Goal: Task Accomplishment & Management: Manage account settings

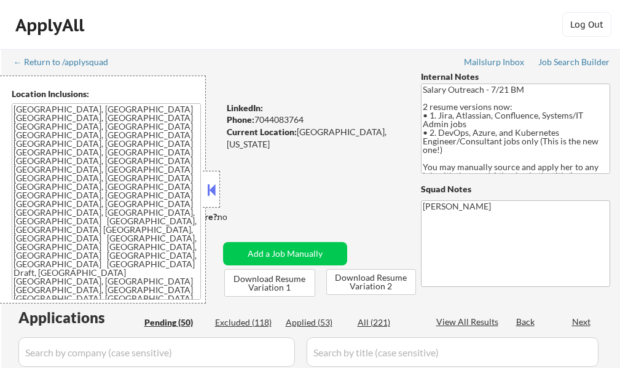
select select ""pending""
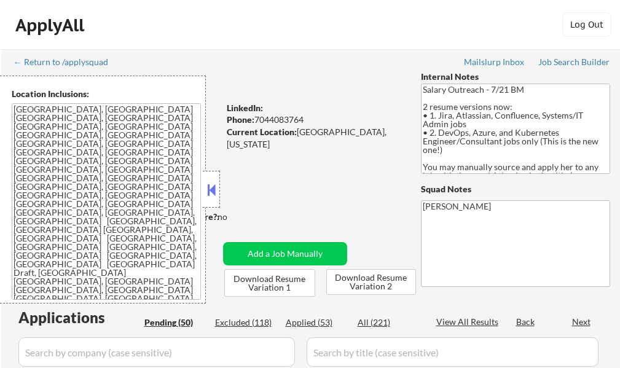
select select ""pending""
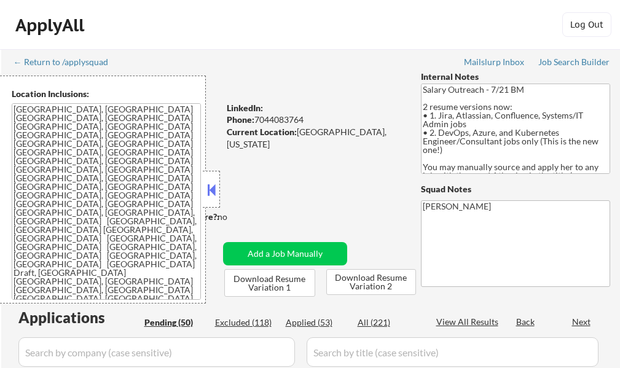
select select ""pending""
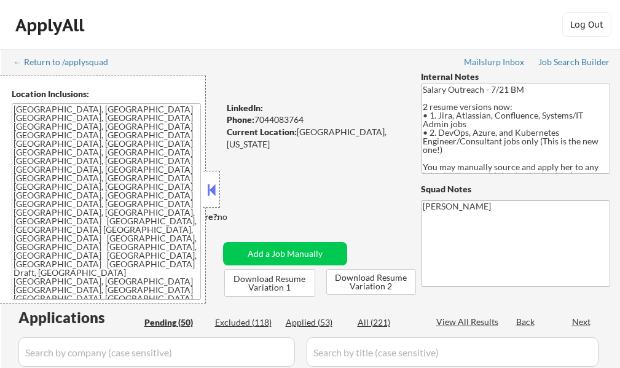
select select ""pending""
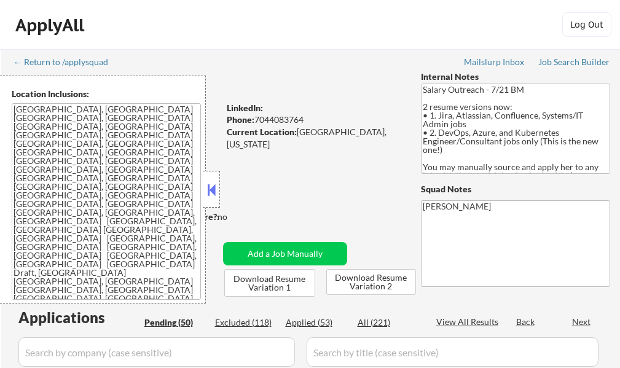
select select ""pending""
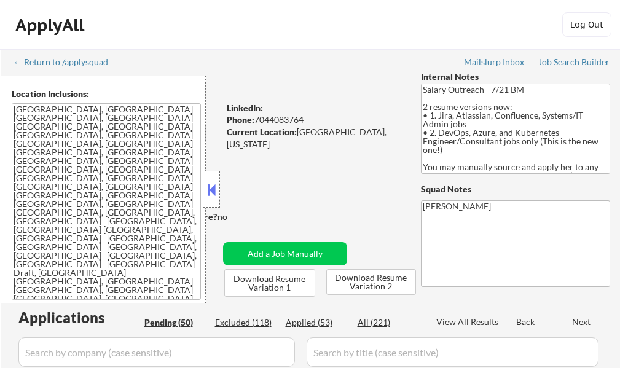
select select ""pending""
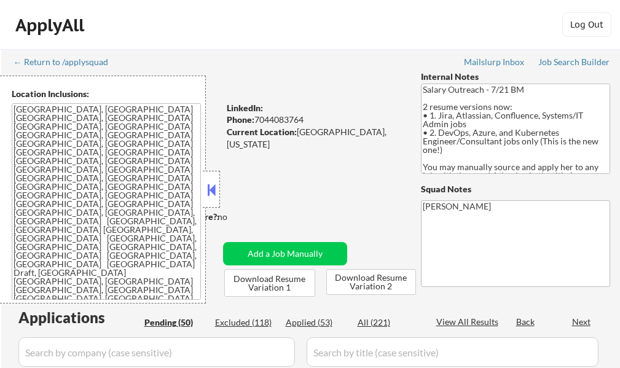
select select ""pending""
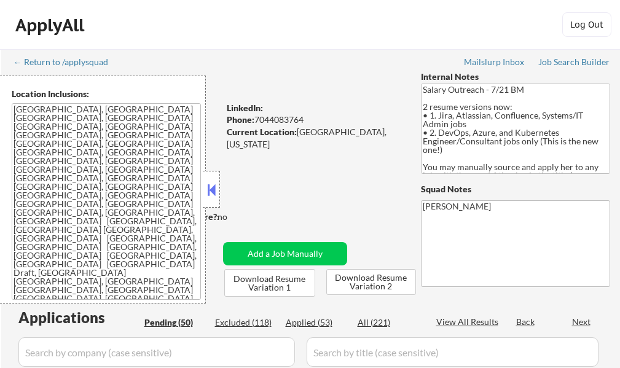
select select ""pending""
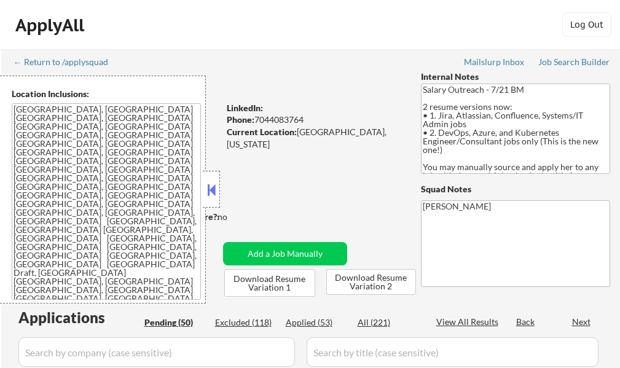
select select ""pending""
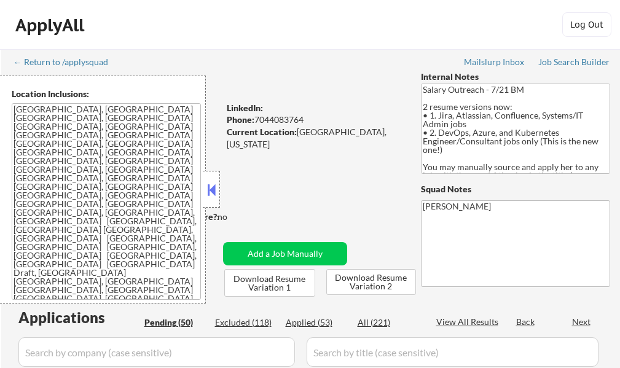
select select ""pending""
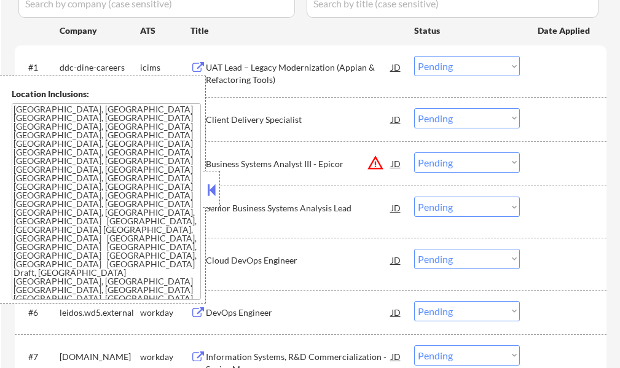
scroll to position [369, 0]
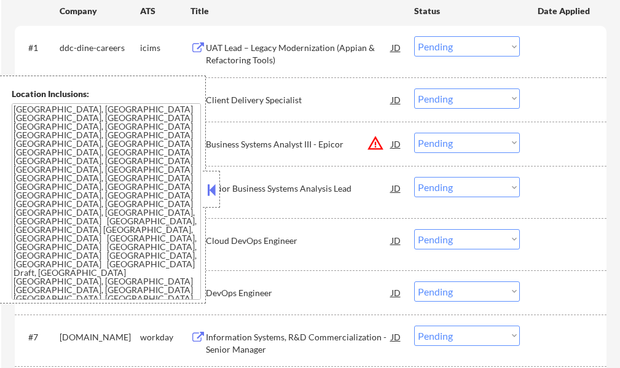
click at [211, 191] on button at bounding box center [212, 190] width 14 height 18
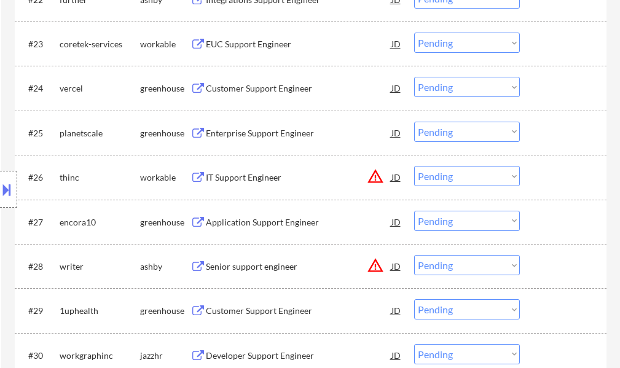
scroll to position [1167, 0]
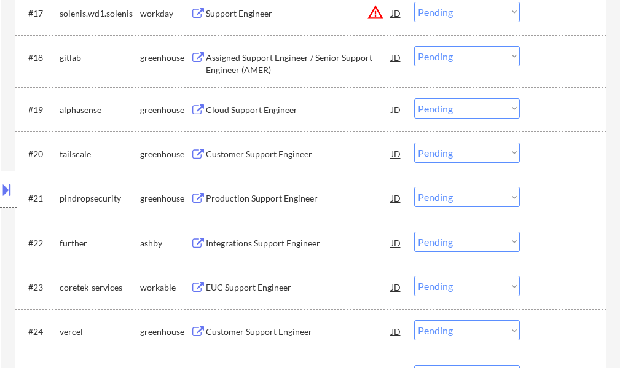
click at [609, 64] on div "← Return to /applysquad Mailslurp Inbox Job Search Builder Elizabeth Marion Use…" at bounding box center [310, 232] width 613 height 2701
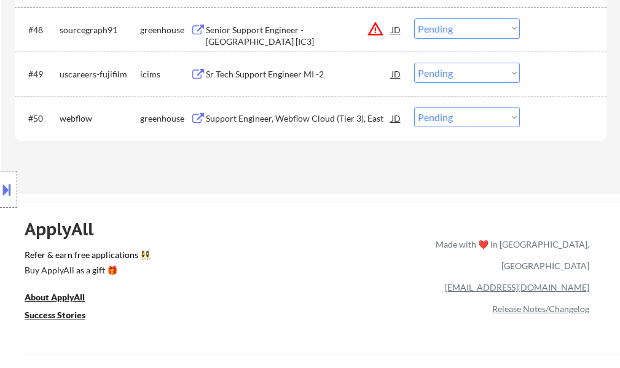
scroll to position [2457, 0]
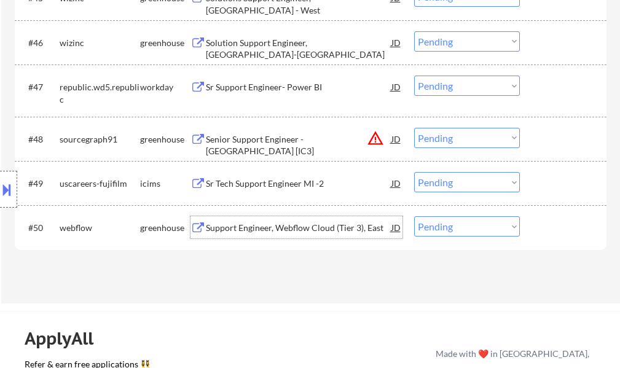
click at [309, 224] on div "Support Engineer, Webflow Cloud (Tier 3), East" at bounding box center [299, 228] width 186 height 12
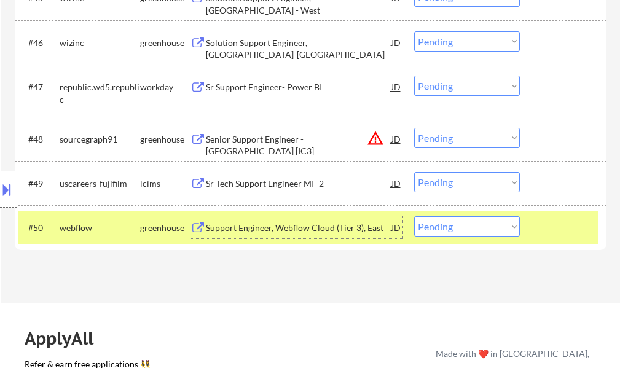
click at [458, 232] on select "Choose an option... Pending Applied Excluded (Questions) Excluded (Expired) Exc…" at bounding box center [467, 226] width 106 height 20
select select ""applied""
click at [414, 216] on select "Choose an option... Pending Applied Excluded (Questions) Excluded (Expired) Exc…" at bounding box center [467, 226] width 106 height 20
click at [550, 228] on div at bounding box center [564, 227] width 54 height 22
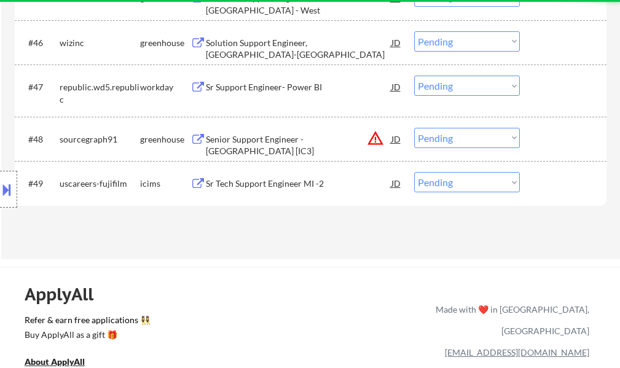
click at [291, 138] on div "Senior Support Engineer - US West [IC3]" at bounding box center [299, 145] width 186 height 24
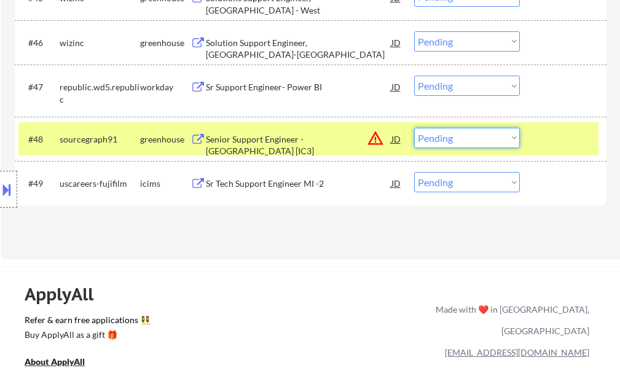
click at [440, 141] on select "Choose an option... Pending Applied Excluded (Questions) Excluded (Expired) Exc…" at bounding box center [467, 138] width 106 height 20
click at [414, 128] on select "Choose an option... Pending Applied Excluded (Questions) Excluded (Expired) Exc…" at bounding box center [467, 138] width 106 height 20
click at [557, 143] on div at bounding box center [564, 139] width 54 height 22
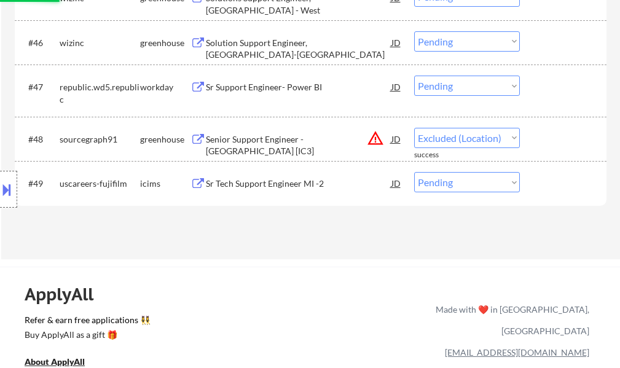
select select ""pending""
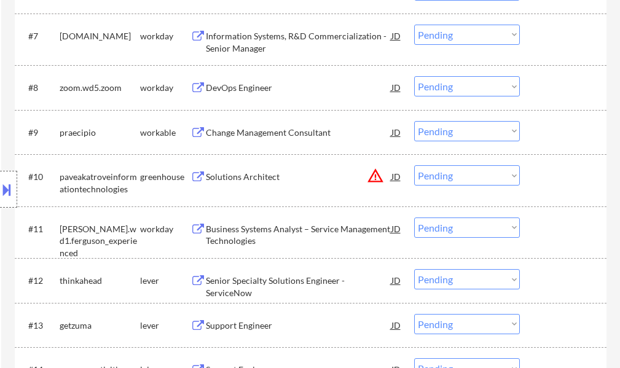
scroll to position [676, 0]
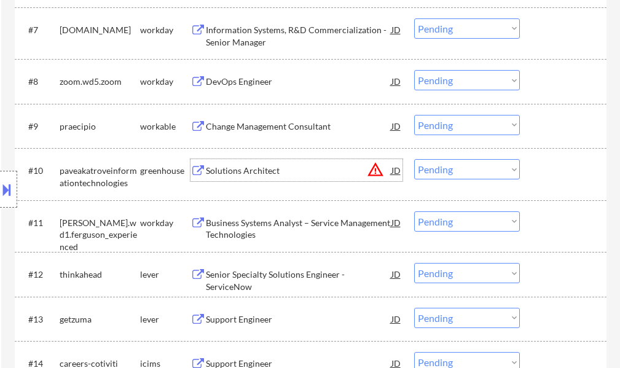
click at [228, 164] on div "Solutions Architect" at bounding box center [299, 170] width 186 height 22
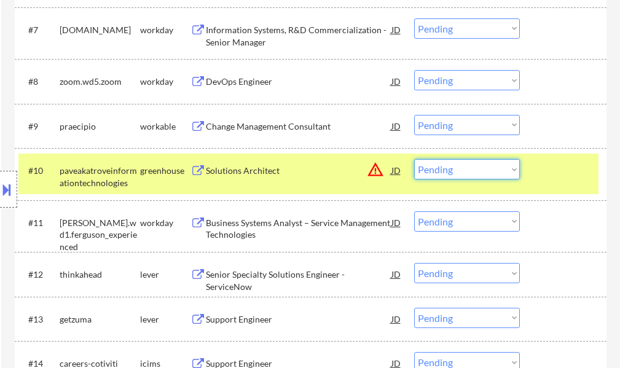
click at [467, 170] on select "Choose an option... Pending Applied Excluded (Questions) Excluded (Expired) Exc…" at bounding box center [467, 169] width 106 height 20
click at [414, 159] on select "Choose an option... Pending Applied Excluded (Questions) Excluded (Expired) Exc…" at bounding box center [467, 169] width 106 height 20
select select ""pending""
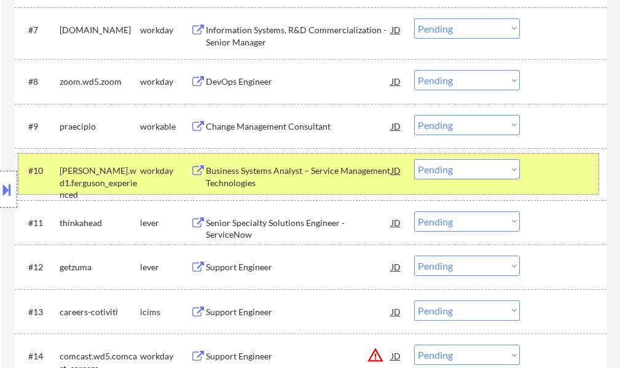
click at [556, 162] on div at bounding box center [564, 170] width 54 height 22
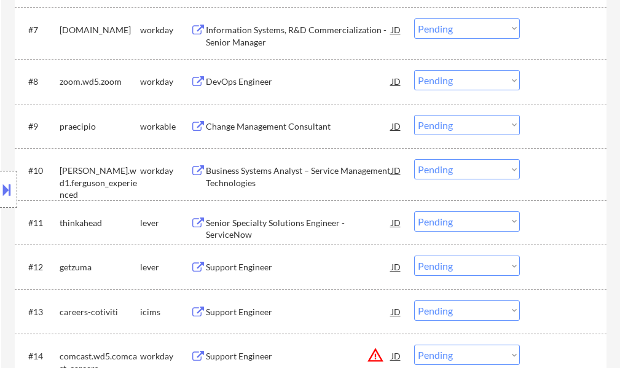
click at [303, 216] on div "Senior Specialty Solutions Engineer - ServiceNow" at bounding box center [299, 222] width 186 height 22
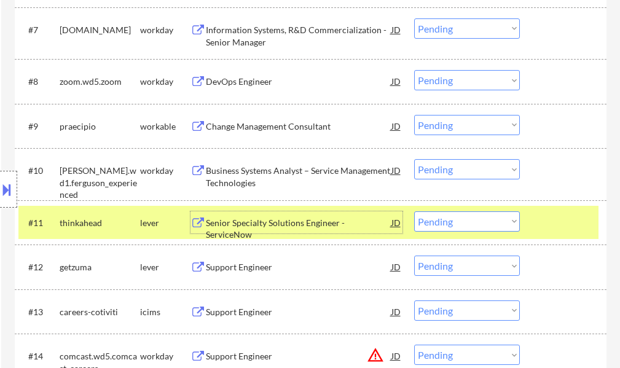
click at [4, 190] on button at bounding box center [7, 189] width 14 height 20
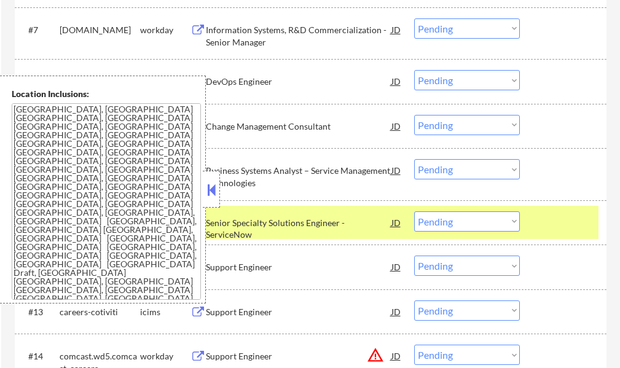
click at [463, 216] on select "Choose an option... Pending Applied Excluded (Questions) Excluded (Expired) Exc…" at bounding box center [467, 221] width 106 height 20
click at [202, 189] on div "Location Inclusions: Charlottesville, VA Albemarle, VA Crozet, VA Ruckersville,…" at bounding box center [103, 190] width 206 height 228
click at [205, 188] on button at bounding box center [212, 190] width 14 height 18
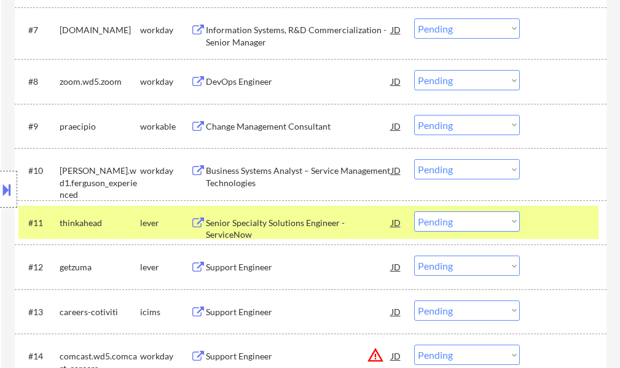
click at [449, 222] on select "Choose an option... Pending Applied Excluded (Questions) Excluded (Expired) Exc…" at bounding box center [467, 221] width 106 height 20
click at [414, 211] on select "Choose an option... Pending Applied Excluded (Questions) Excluded (Expired) Exc…" at bounding box center [467, 221] width 106 height 20
click at [558, 217] on div at bounding box center [564, 222] width 54 height 22
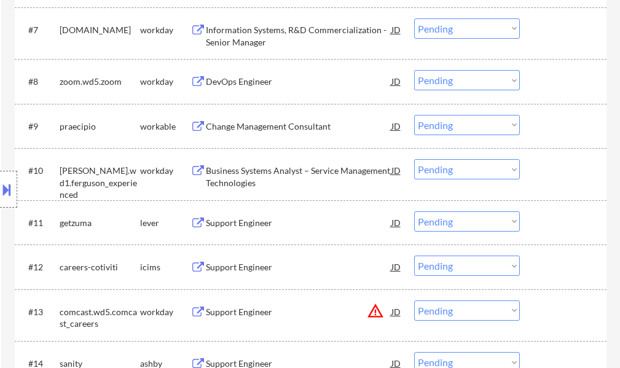
click at [233, 217] on div "Support Engineer" at bounding box center [299, 223] width 186 height 12
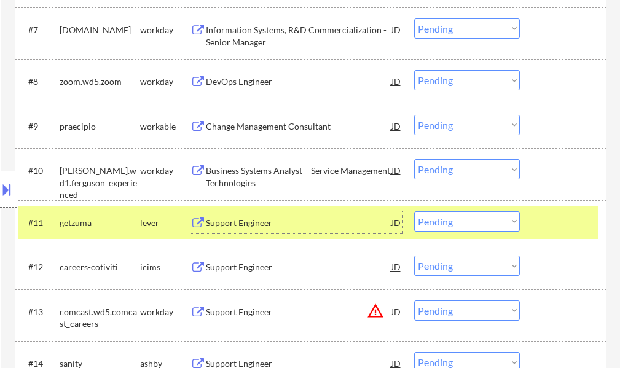
click at [466, 219] on select "Choose an option... Pending Applied Excluded (Questions) Excluded (Expired) Exc…" at bounding box center [467, 221] width 106 height 20
click at [414, 211] on select "Choose an option... Pending Applied Excluded (Questions) Excluded (Expired) Exc…" at bounding box center [467, 221] width 106 height 20
click at [550, 214] on div at bounding box center [564, 222] width 54 height 22
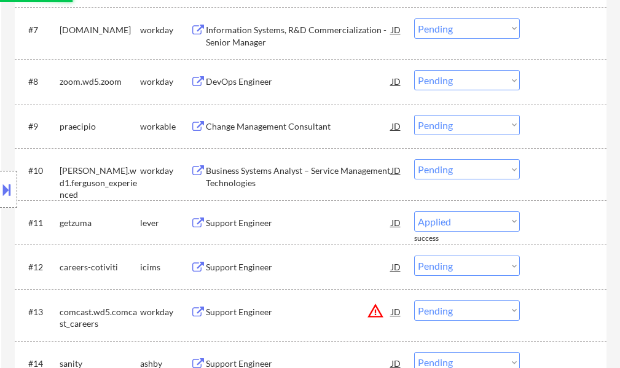
select select ""pending""
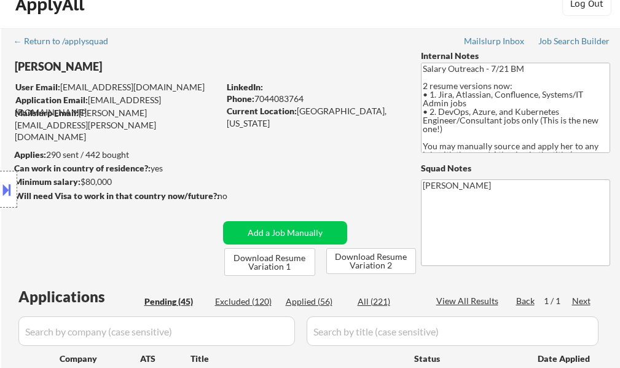
scroll to position [0, 0]
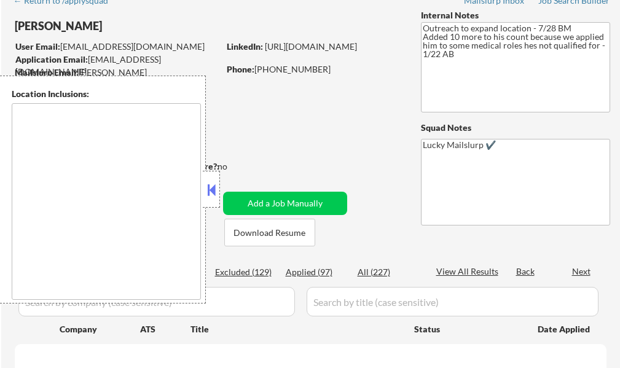
scroll to position [61, 0]
select select ""pending""
type textarea "Austin, TX West Lake Hills, TX Rollingwood, TX Cedar Park, TX Pflugerville, TX …"
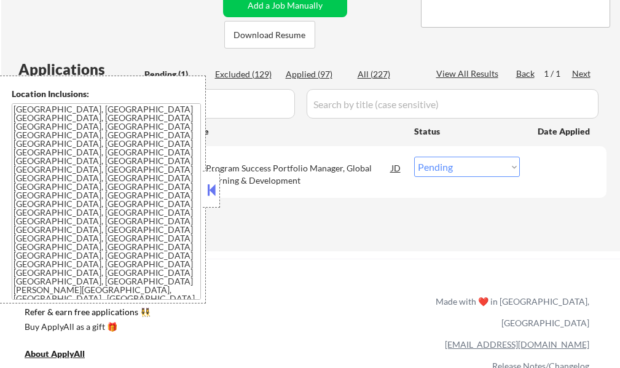
scroll to position [369, 0]
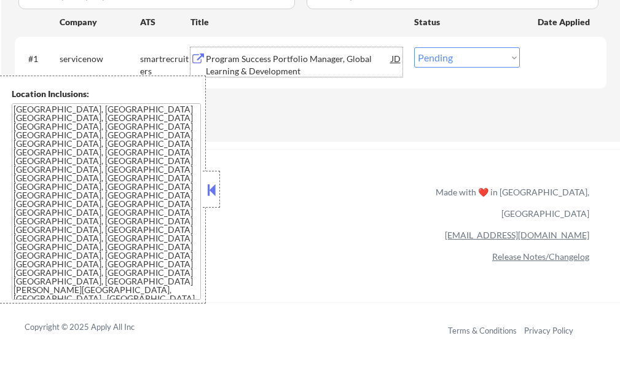
click at [273, 70] on div "Program Success Portfolio Manager, Global Learning & Development" at bounding box center [299, 65] width 186 height 24
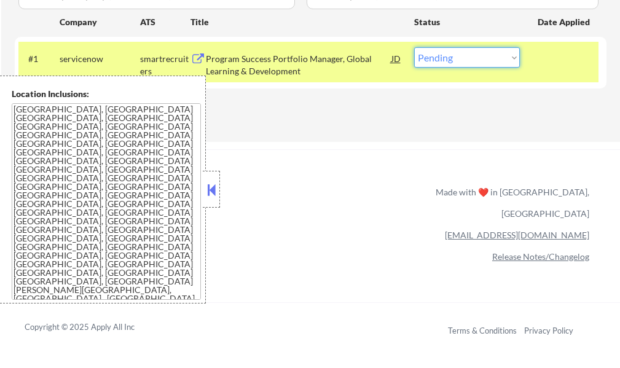
click at [443, 63] on select "Choose an option... Pending Applied Excluded (Questions) Excluded (Expired) Exc…" at bounding box center [467, 57] width 106 height 20
click at [267, 63] on div "Program Success Portfolio Manager, Global Learning & Development" at bounding box center [299, 65] width 186 height 24
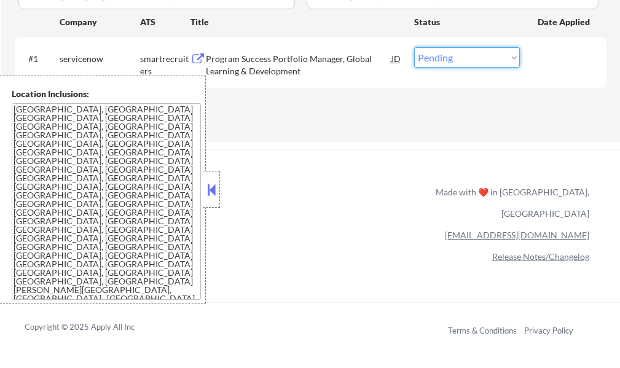
click at [473, 59] on select "Choose an option... Pending Applied Excluded (Questions) Excluded (Expired) Exc…" at bounding box center [467, 57] width 106 height 20
select select ""applied""
click at [414, 47] on select "Choose an option... Pending Applied Excluded (Questions) Excluded (Expired) Exc…" at bounding box center [467, 57] width 106 height 20
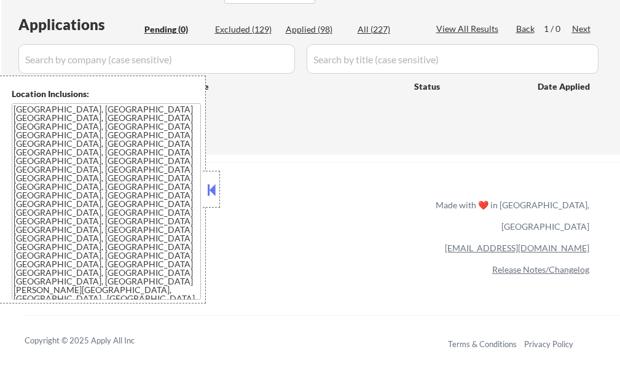
scroll to position [184, 0]
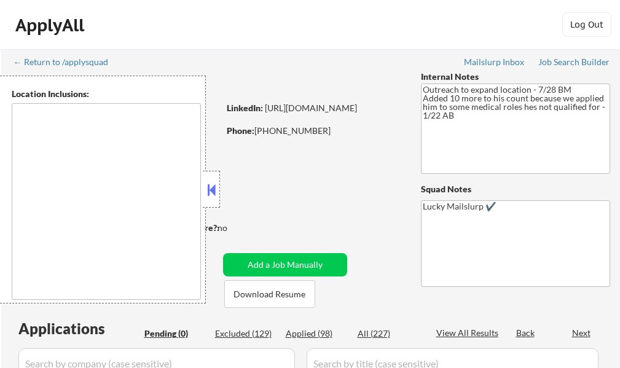
type textarea "[GEOGRAPHIC_DATA], [GEOGRAPHIC_DATA] [GEOGRAPHIC_DATA], [GEOGRAPHIC_DATA] [GEOG…"
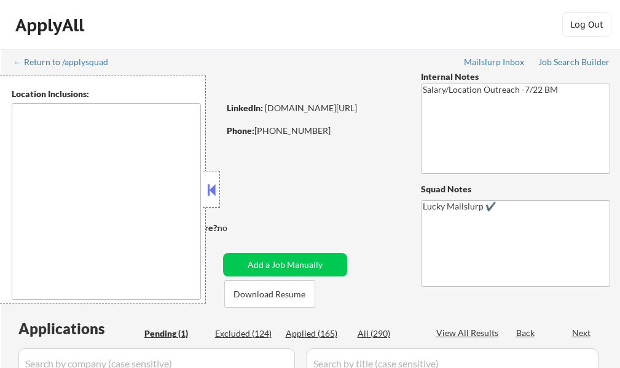
select select ""pending""
type textarea "[GEOGRAPHIC_DATA], [GEOGRAPHIC_DATA] [GEOGRAPHIC_DATA], [GEOGRAPHIC_DATA] [GEOG…"
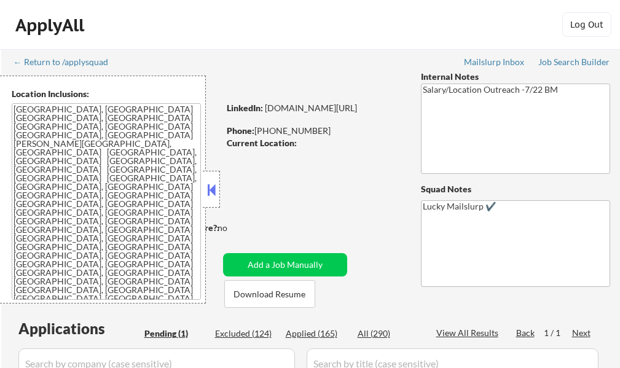
drag, startPoint x: 345, startPoint y: 178, endPoint x: 314, endPoint y: 187, distance: 32.7
click at [344, 179] on div "← Return to /applysquad Mailslurp Inbox Job Search Builder Rashmi Sinha User Em…" at bounding box center [310, 274] width 613 height 451
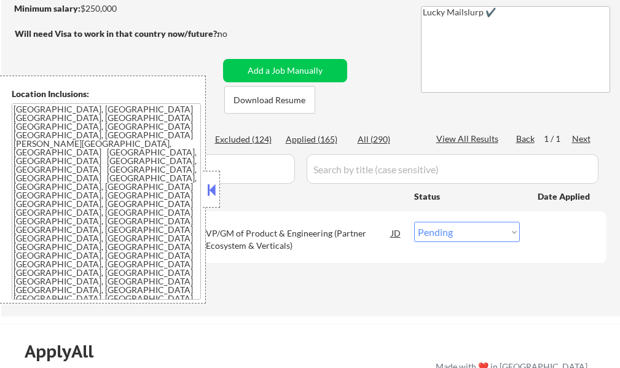
scroll to position [123, 0]
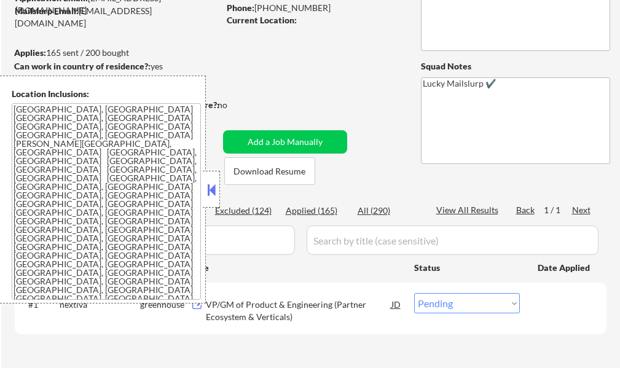
click at [213, 190] on button at bounding box center [212, 190] width 14 height 18
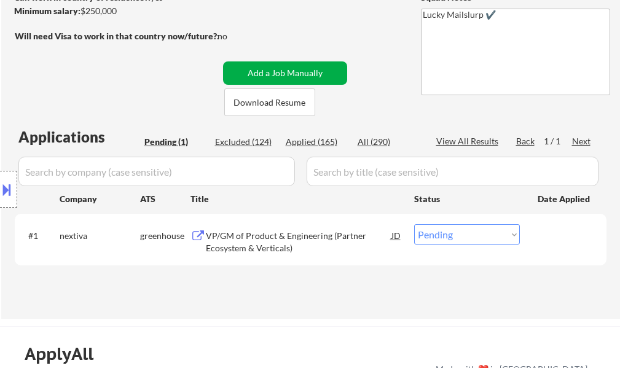
scroll to position [307, 0]
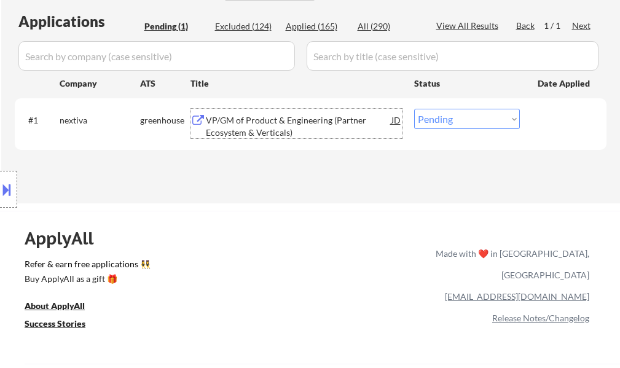
click at [261, 125] on div "VP/GM of Product & Engineering (Partner Ecosystem & Verticals)" at bounding box center [299, 126] width 186 height 24
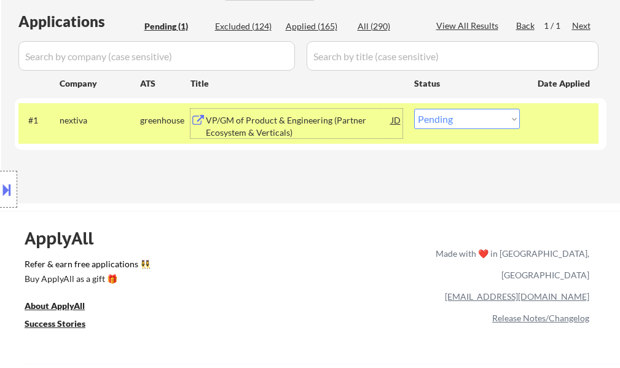
click at [458, 120] on select "Choose an option... Pending Applied Excluded (Questions) Excluded (Expired) Exc…" at bounding box center [467, 119] width 106 height 20
select select ""applied""
click at [414, 109] on select "Choose an option... Pending Applied Excluded (Questions) Excluded (Expired) Exc…" at bounding box center [467, 119] width 106 height 20
click at [561, 119] on div at bounding box center [564, 120] width 54 height 22
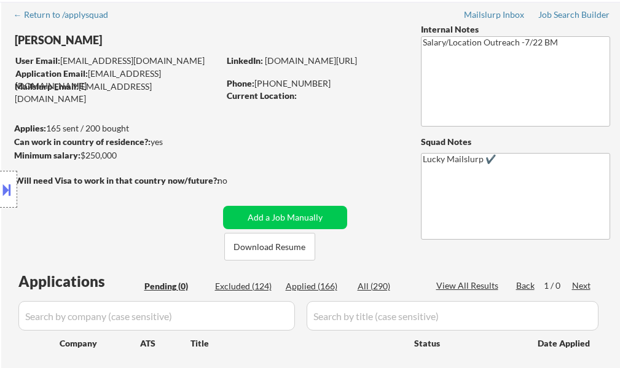
scroll to position [0, 0]
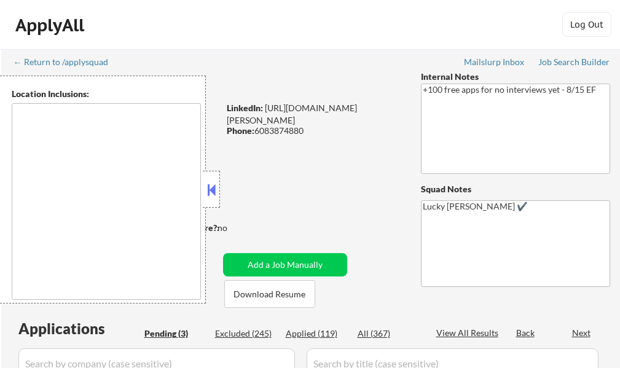
select select ""pending""
type textarea "remote"
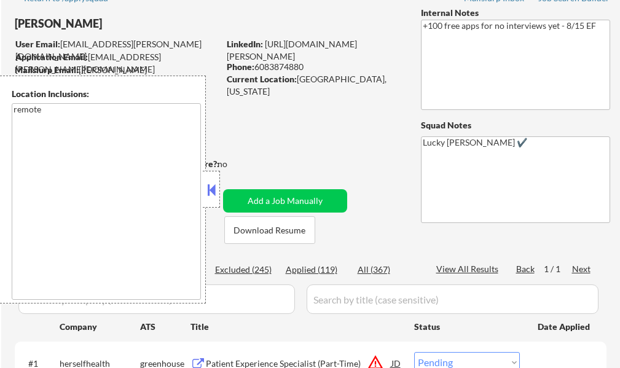
scroll to position [123, 0]
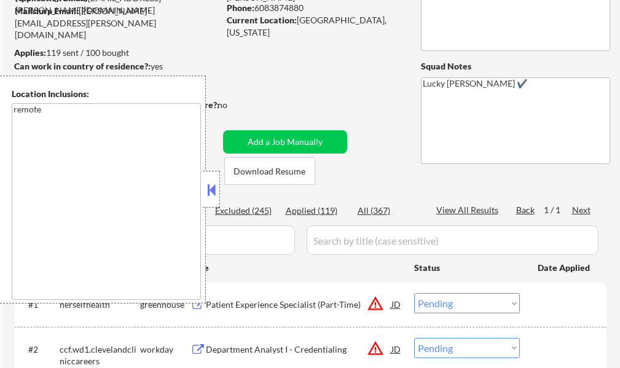
click at [206, 198] on button at bounding box center [212, 190] width 14 height 18
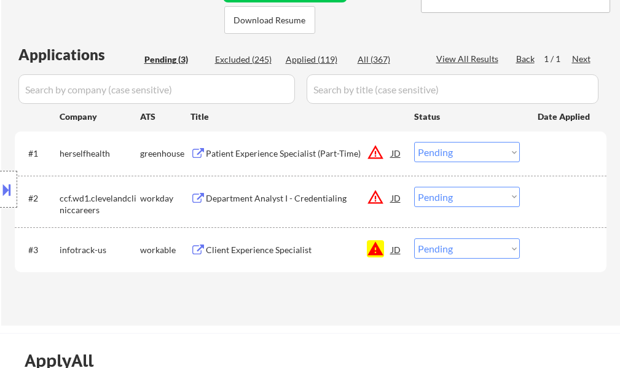
scroll to position [307, 0]
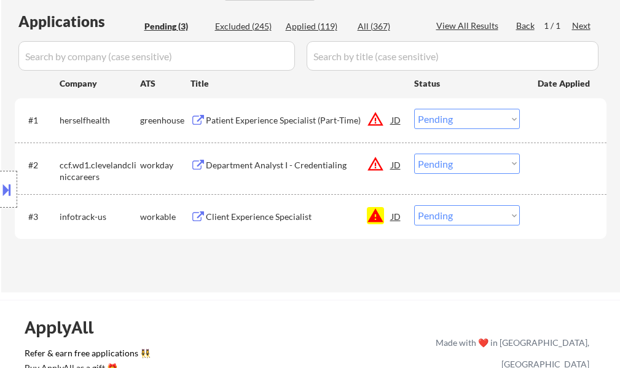
click at [452, 212] on select "Choose an option... Pending Applied Excluded (Questions) Excluded (Expired) Exc…" at bounding box center [467, 215] width 106 height 20
select select ""excluded__blocklist_""
click at [414, 205] on select "Choose an option... Pending Applied Excluded (Questions) Excluded (Expired) Exc…" at bounding box center [467, 215] width 106 height 20
click at [566, 221] on div at bounding box center [564, 216] width 54 height 22
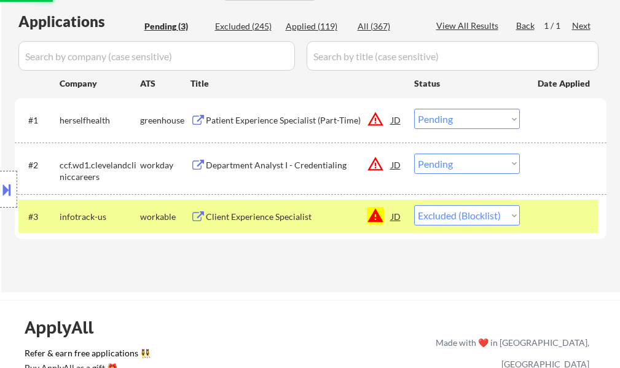
click at [566, 221] on div at bounding box center [564, 216] width 54 height 22
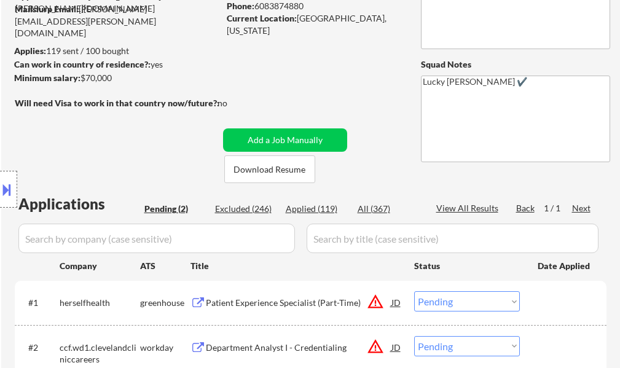
scroll to position [246, 0]
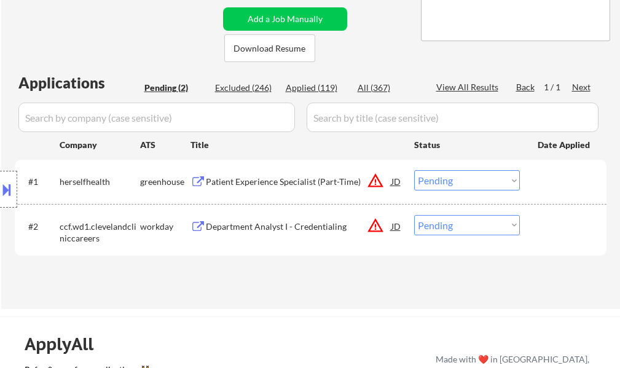
click at [236, 174] on div "Patient Experience Specialist (Part-Time)" at bounding box center [299, 181] width 186 height 22
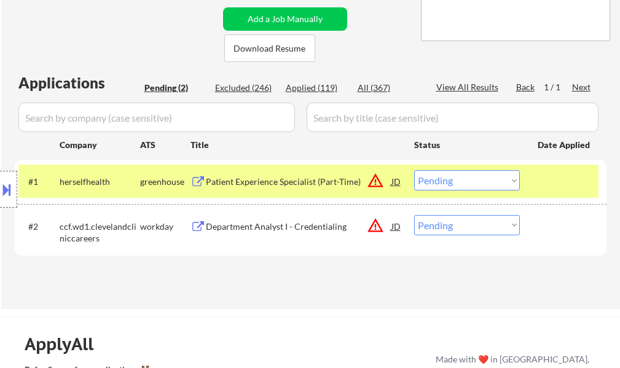
click at [6, 181] on button at bounding box center [7, 189] width 14 height 20
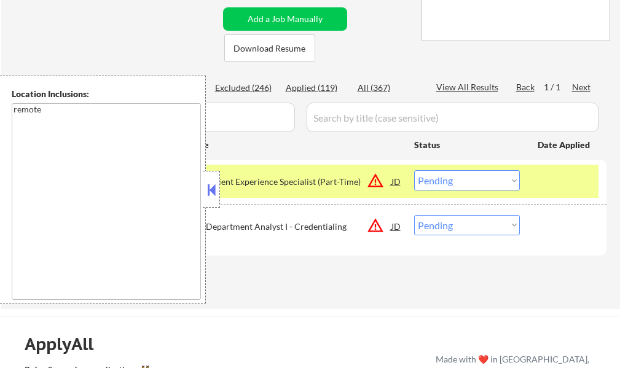
click at [208, 189] on button at bounding box center [212, 190] width 14 height 18
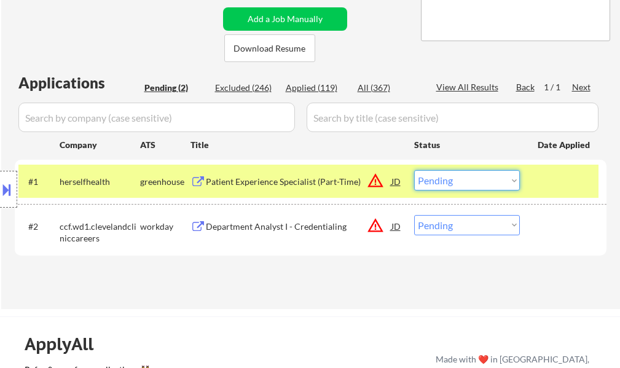
click at [416, 181] on select "Choose an option... Pending Applied Excluded (Questions) Excluded (Expired) Exc…" at bounding box center [467, 180] width 106 height 20
click at [414, 170] on select "Choose an option... Pending Applied Excluded (Questions) Excluded (Expired) Exc…" at bounding box center [467, 180] width 106 height 20
click at [533, 174] on div "#1 herselfhealth greenhouse Patient Experience Specialist (Part-Time) JD warnin…" at bounding box center [308, 181] width 580 height 33
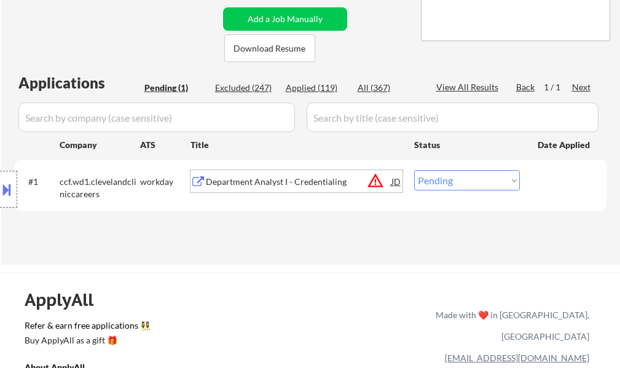
click at [292, 183] on div "Department Analyst I - Credentialing" at bounding box center [299, 182] width 186 height 12
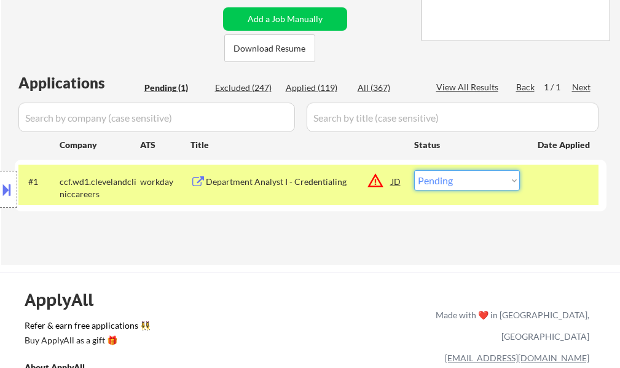
click at [449, 174] on select "Choose an option... Pending Applied Excluded (Questions) Excluded (Expired) Exc…" at bounding box center [467, 180] width 106 height 20
select select ""excluded__location_""
click at [414, 170] on select "Choose an option... Pending Applied Excluded (Questions) Excluded (Expired) Exc…" at bounding box center [467, 180] width 106 height 20
click at [557, 184] on div at bounding box center [564, 181] width 54 height 22
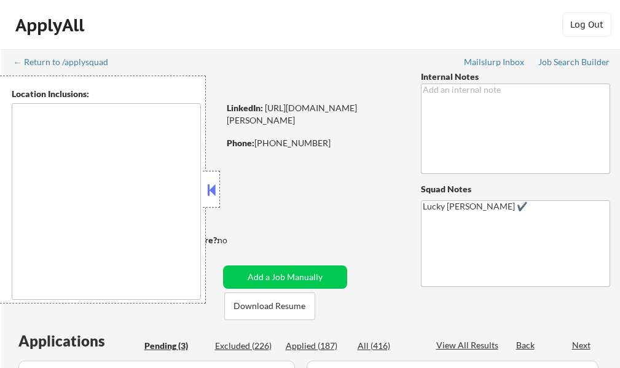
select select ""pending""
type textarea "[GEOGRAPHIC_DATA], SC Mauldin, SC [GEOGRAPHIC_DATA], [GEOGRAPHIC_DATA] [PERSON_…"
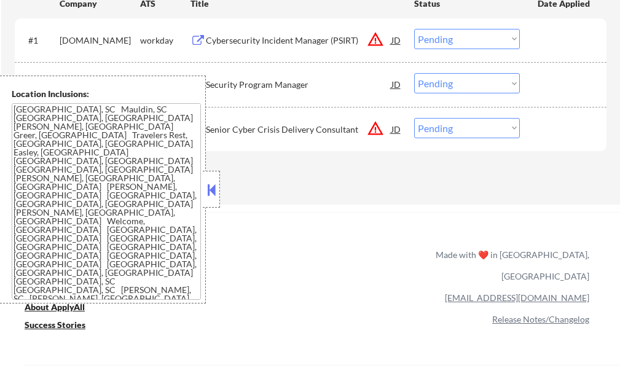
scroll to position [369, 0]
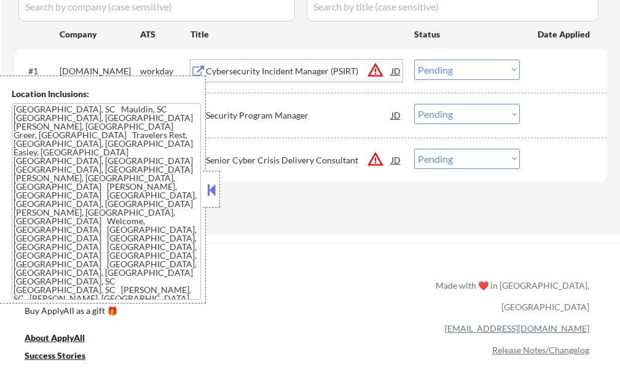
click at [306, 74] on div "Cybersecurity Incident Manager (PSIRT)" at bounding box center [299, 71] width 186 height 12
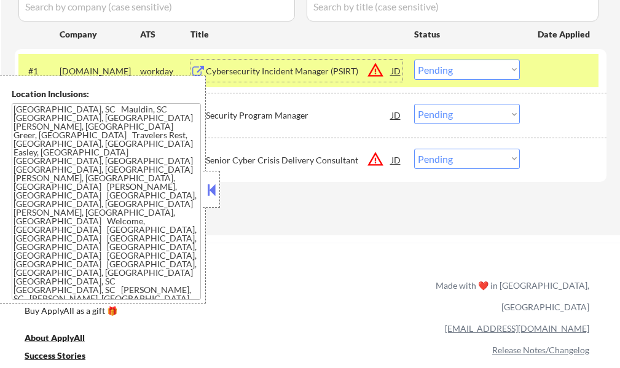
click at [450, 66] on select "Choose an option... Pending Applied Excluded (Questions) Excluded (Expired) Exc…" at bounding box center [467, 70] width 106 height 20
click at [414, 60] on select "Choose an option... Pending Applied Excluded (Questions) Excluded (Expired) Exc…" at bounding box center [467, 70] width 106 height 20
click at [536, 76] on div "#1 hitachi.wd1.hitachi workday Cybersecurity Incident Manager (PSIRT) JD warnin…" at bounding box center [308, 70] width 580 height 33
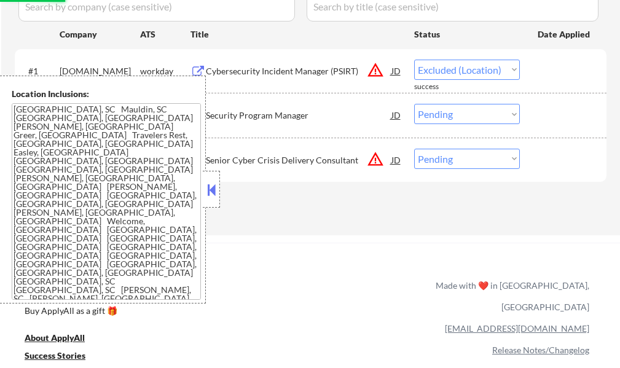
select select ""pending""
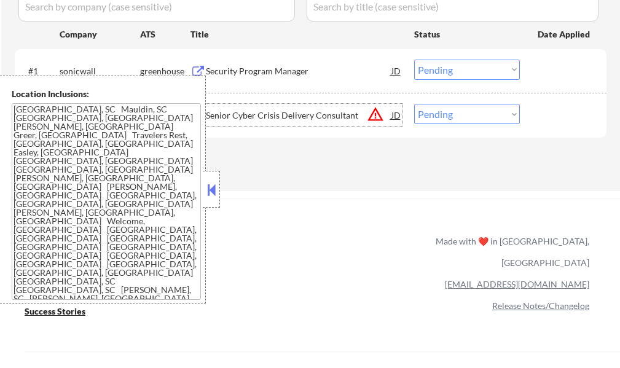
click at [329, 115] on div "Senior Cyber Crisis Delivery Consultant" at bounding box center [299, 115] width 186 height 12
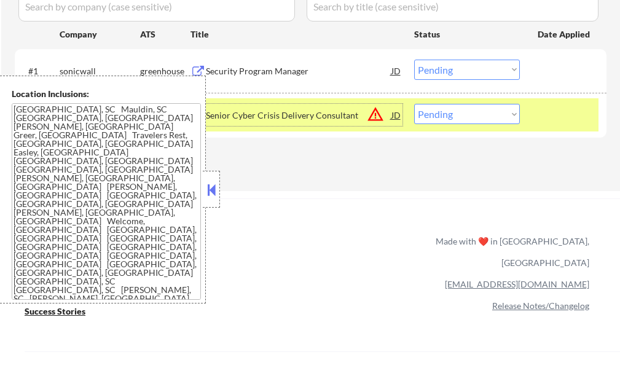
click at [477, 114] on select "Choose an option... Pending Applied Excluded (Questions) Excluded (Expired) Exc…" at bounding box center [467, 114] width 106 height 20
select select ""excluded__location_""
click at [414, 104] on select "Choose an option... Pending Applied Excluded (Questions) Excluded (Expired) Exc…" at bounding box center [467, 114] width 106 height 20
click at [555, 114] on div at bounding box center [564, 115] width 54 height 22
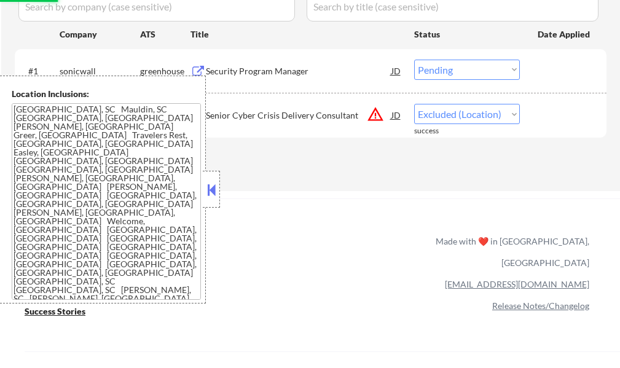
click at [211, 181] on button at bounding box center [212, 190] width 14 height 18
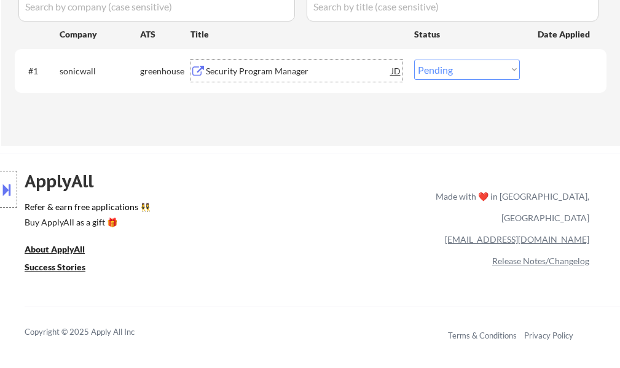
click at [252, 72] on div "Security Program Manager" at bounding box center [299, 71] width 186 height 12
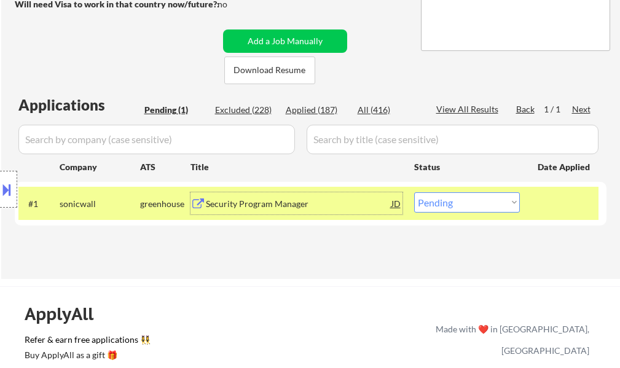
scroll to position [307, 0]
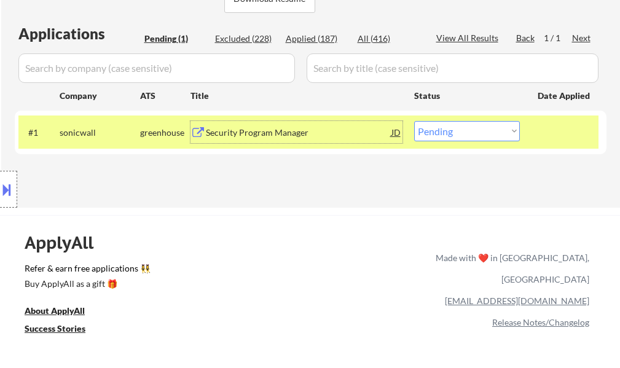
click at [443, 141] on div "#1 sonicwall greenhouse Security Program Manager JD warning_amber Choose an opt…" at bounding box center [308, 131] width 580 height 33
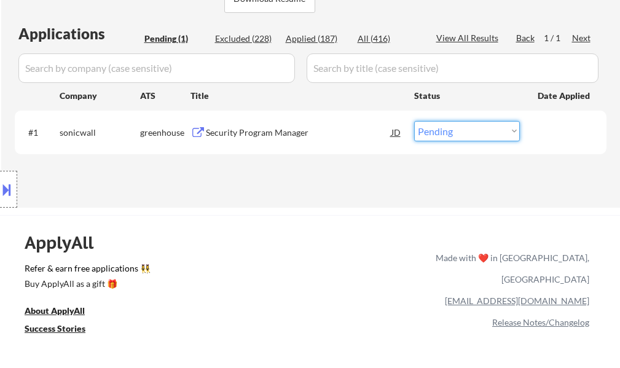
select select ""applied""
click at [414, 121] on select "Choose an option... Pending Applied Excluded (Questions) Excluded (Expired) Exc…" at bounding box center [467, 131] width 106 height 20
click at [550, 128] on div at bounding box center [564, 132] width 54 height 22
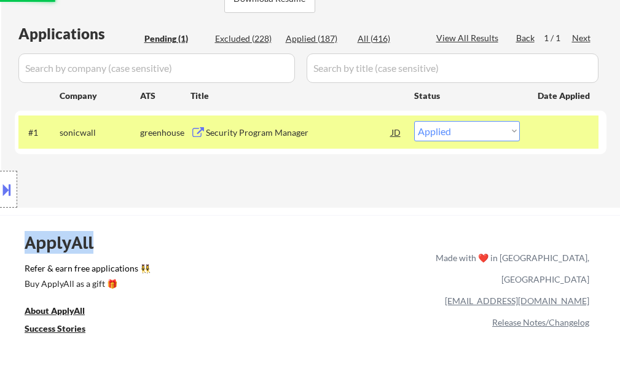
click at [550, 128] on div at bounding box center [564, 132] width 54 height 22
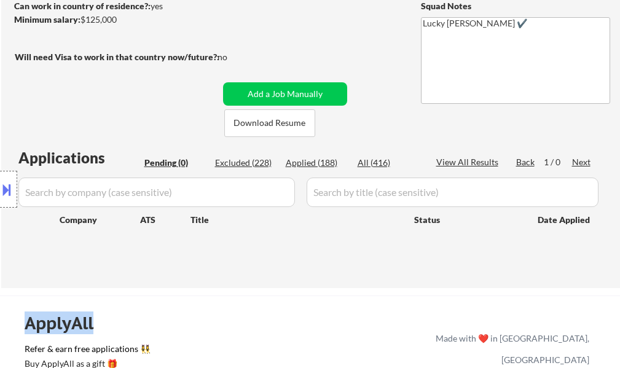
scroll to position [61, 0]
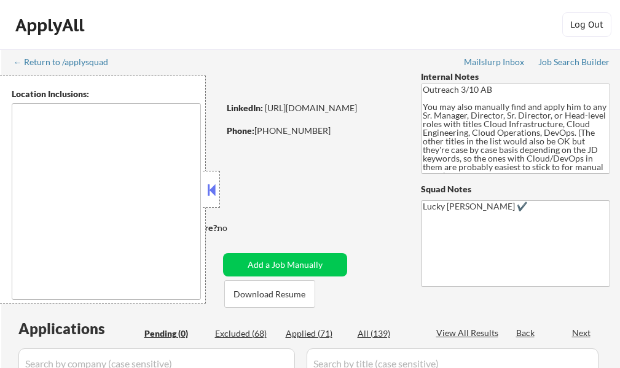
type textarea "[GEOGRAPHIC_DATA], [GEOGRAPHIC_DATA] [GEOGRAPHIC_DATA], [GEOGRAPHIC_DATA] [GEOG…"
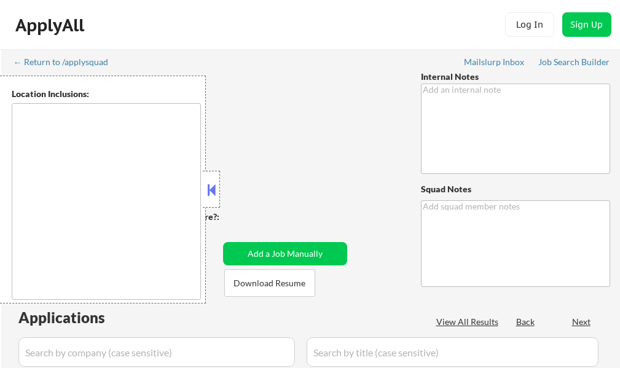
type textarea "Bought another 200 (so now 410 total!) 6/16 tf"
type textarea "Lucky [PERSON_NAME] ✔️"
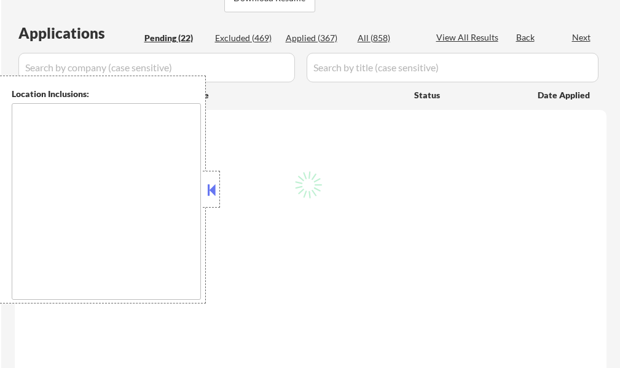
scroll to position [430, 0]
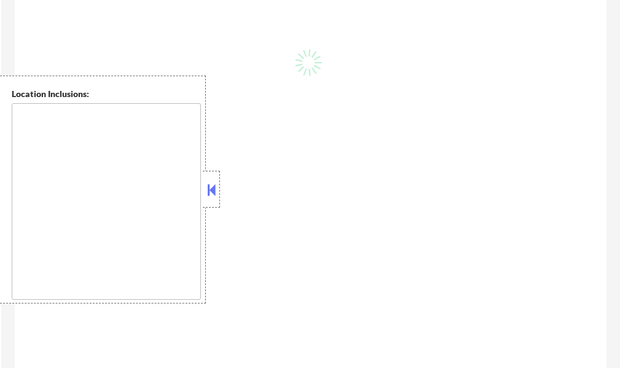
select select ""pending""
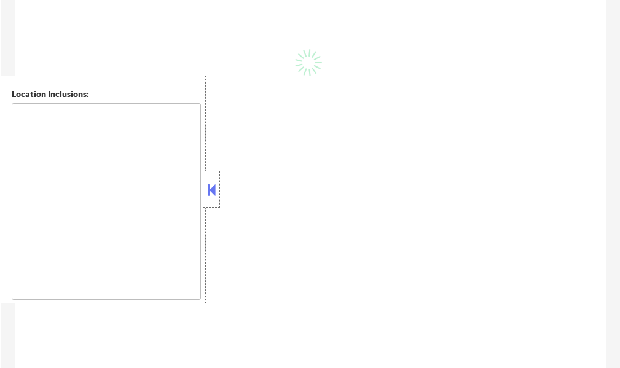
select select ""pending""
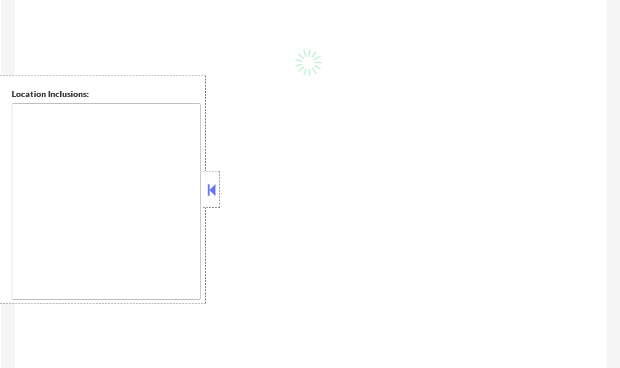
select select ""pending""
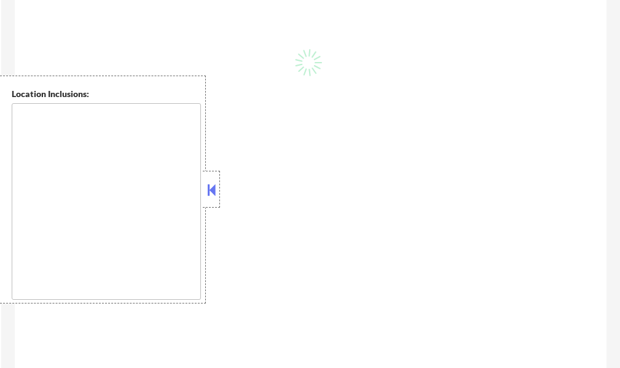
select select ""pending""
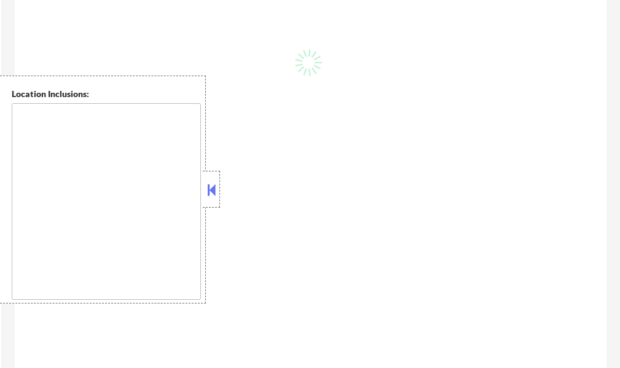
select select ""pending""
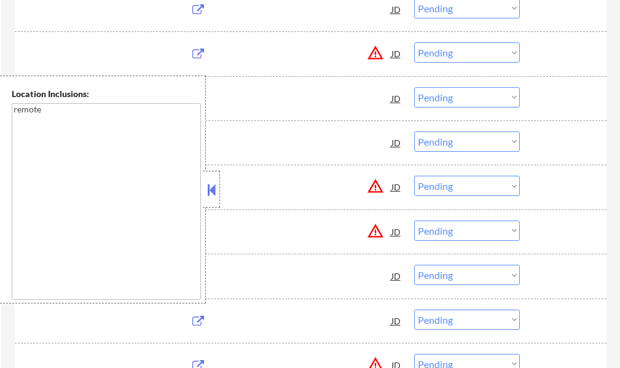
type textarea "remote"
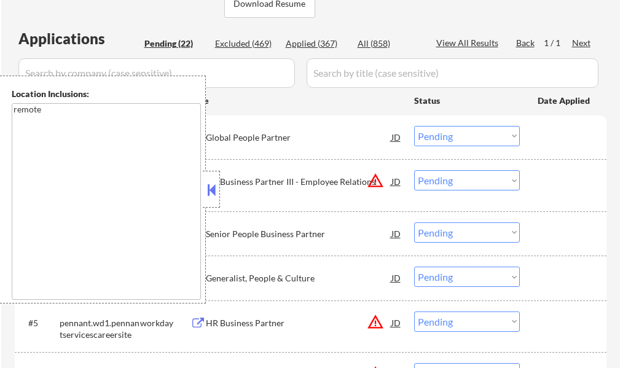
scroll to position [184, 0]
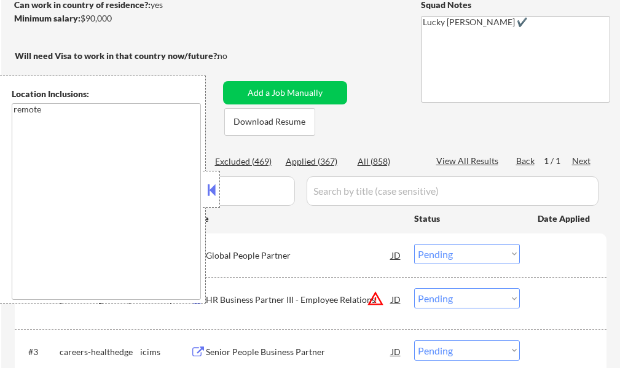
click at [217, 190] on button at bounding box center [212, 190] width 14 height 18
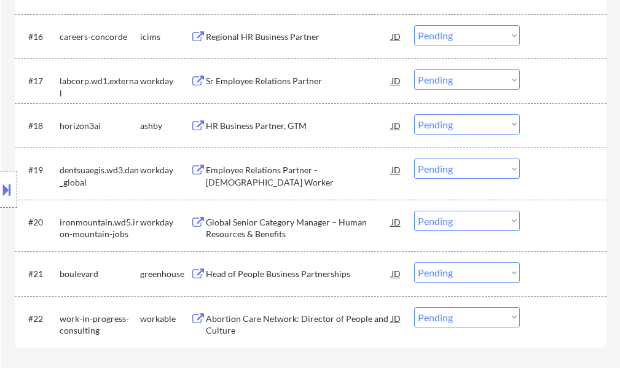
scroll to position [1167, 0]
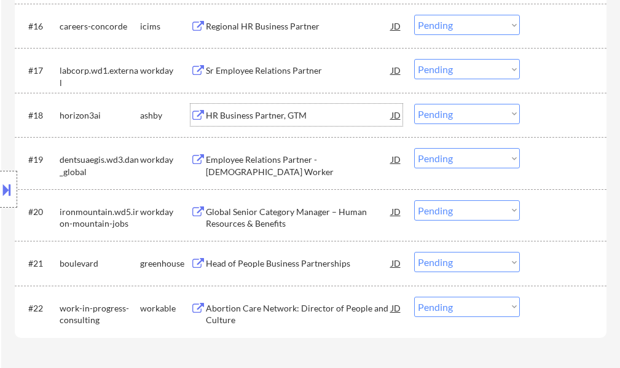
click at [254, 107] on div "HR Business Partner, GTM" at bounding box center [299, 115] width 186 height 22
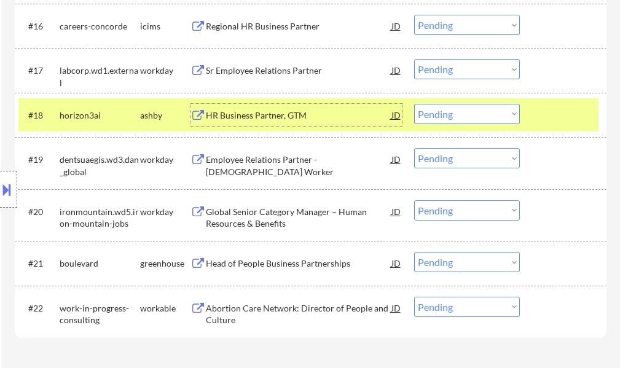
click at [441, 118] on select "Choose an option... Pending Applied Excluded (Questions) Excluded (Expired) Exc…" at bounding box center [467, 114] width 106 height 20
click at [414, 104] on select "Choose an option... Pending Applied Excluded (Questions) Excluded (Expired) Exc…" at bounding box center [467, 114] width 106 height 20
click at [558, 118] on div at bounding box center [564, 115] width 54 height 22
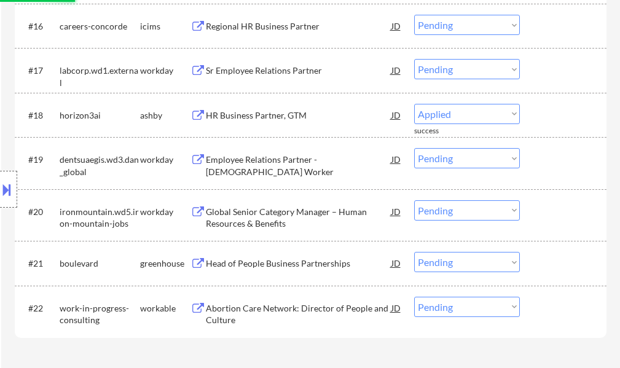
select select ""pending""
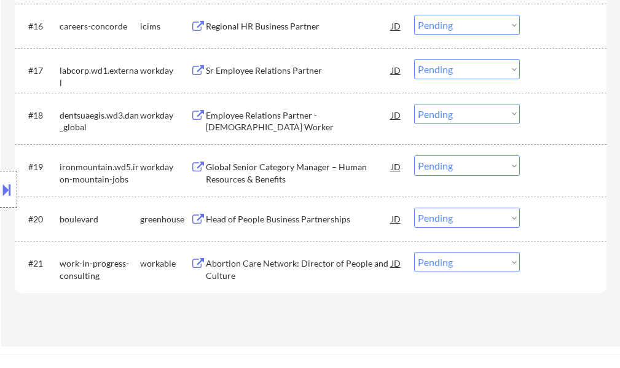
click at [292, 226] on div "Head of People Business Partnerships" at bounding box center [299, 219] width 186 height 22
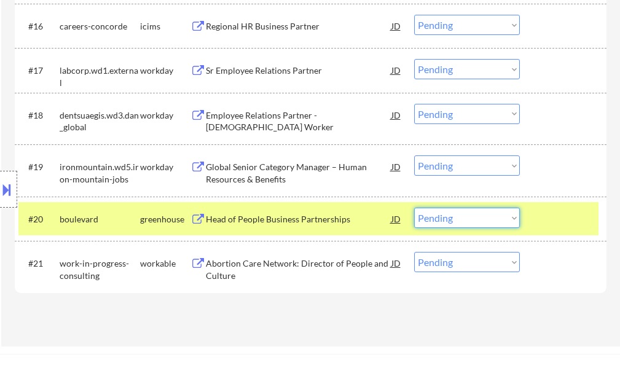
click at [458, 219] on select "Choose an option... Pending Applied Excluded (Questions) Excluded (Expired) Exc…" at bounding box center [467, 218] width 106 height 20
click at [414, 208] on select "Choose an option... Pending Applied Excluded (Questions) Excluded (Expired) Exc…" at bounding box center [467, 218] width 106 height 20
click at [550, 224] on div at bounding box center [564, 219] width 54 height 22
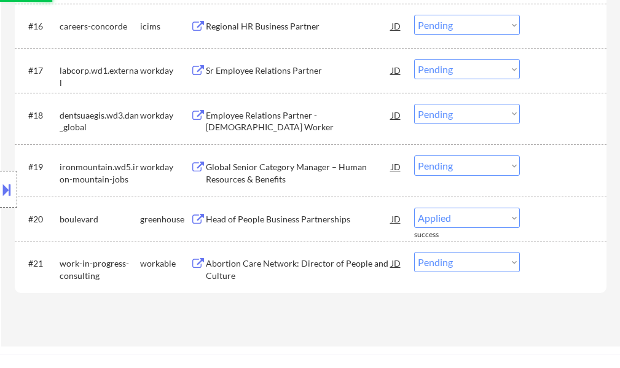
select select ""pending""
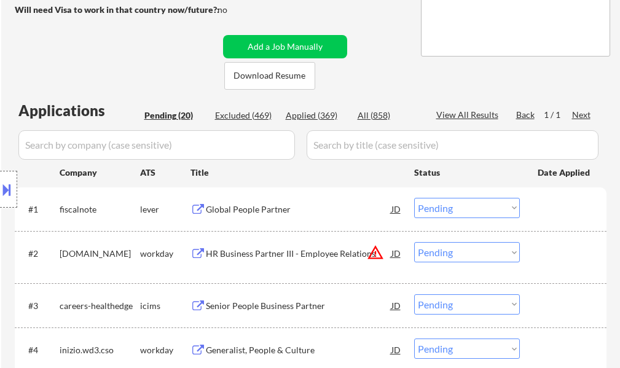
scroll to position [61, 0]
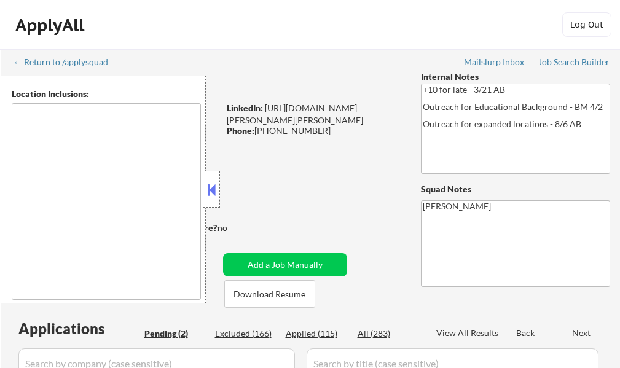
select select ""pending""
type textarea "St. Louis, MO East St. Louis, IL Clayton, MO University City, MO Maplewood, MO …"
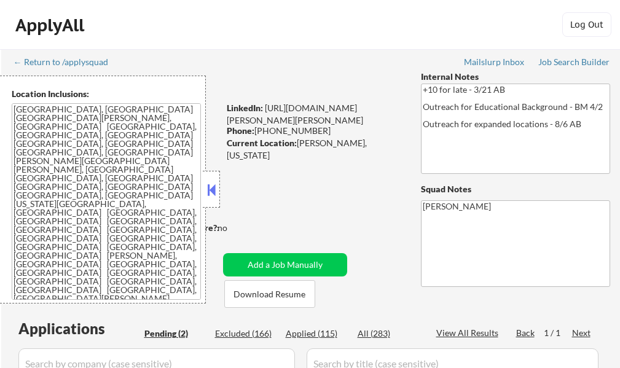
click at [214, 190] on button at bounding box center [212, 190] width 14 height 18
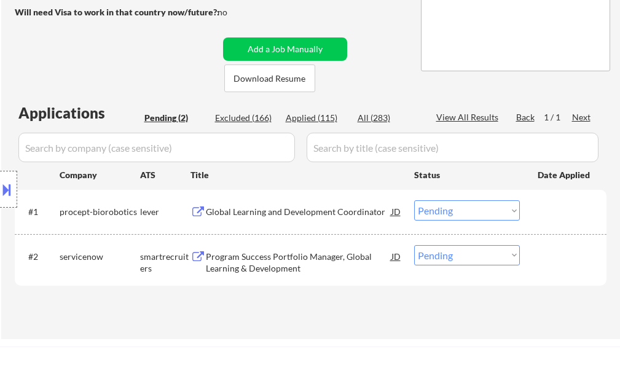
scroll to position [246, 0]
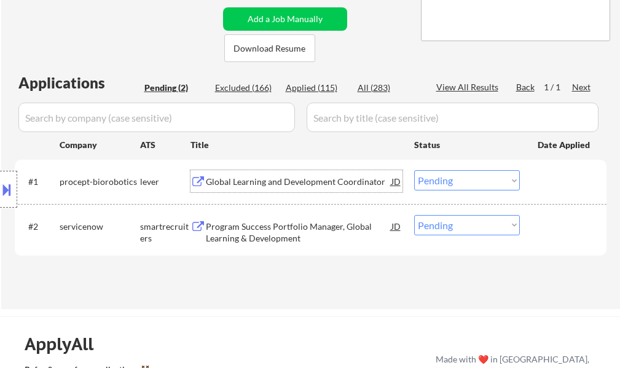
click at [262, 176] on div "Global Learning and Development Coordinator" at bounding box center [299, 182] width 186 height 12
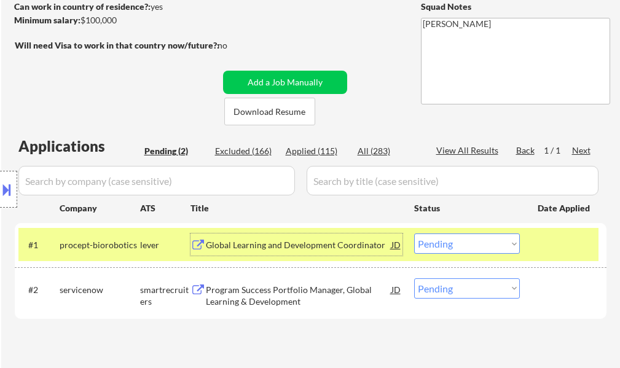
scroll to position [184, 0]
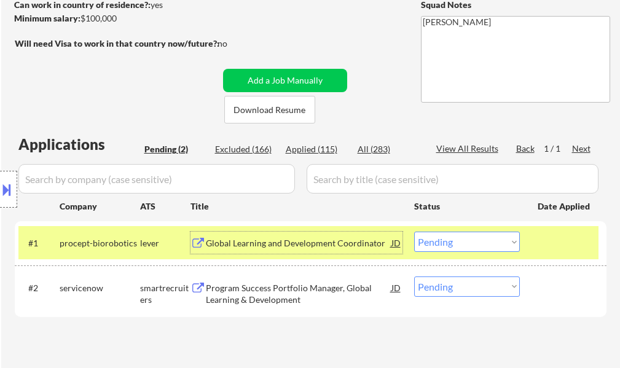
click at [443, 248] on select "Choose an option... Pending Applied Excluded (Questions) Excluded (Expired) Exc…" at bounding box center [467, 242] width 106 height 20
click at [414, 232] on select "Choose an option... Pending Applied Excluded (Questions) Excluded (Expired) Exc…" at bounding box center [467, 242] width 106 height 20
click at [539, 252] on div at bounding box center [564, 243] width 54 height 22
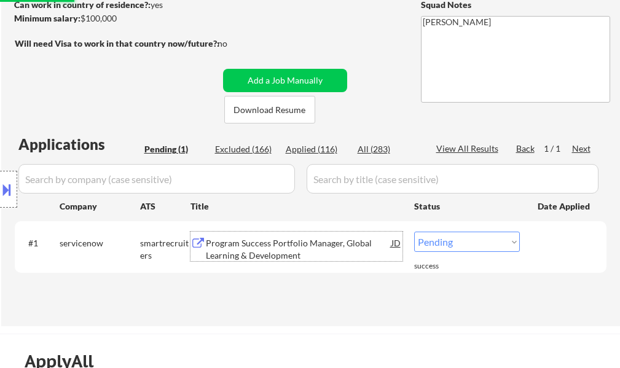
click at [267, 243] on div "Program Success Portfolio Manager, Global Learning & Development" at bounding box center [299, 249] width 186 height 24
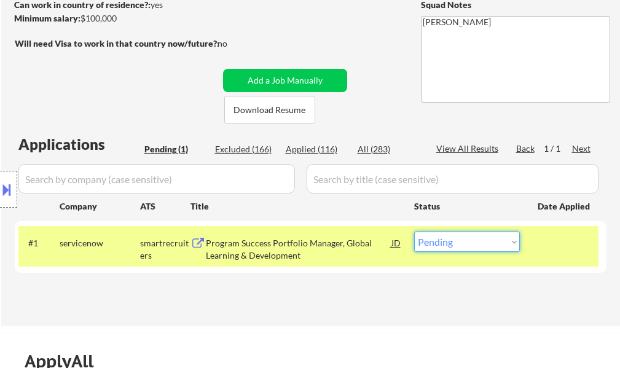
click at [459, 243] on select "Choose an option... Pending Applied Excluded (Questions) Excluded (Expired) Exc…" at bounding box center [467, 242] width 106 height 20
select select ""applied""
click at [414, 232] on select "Choose an option... Pending Applied Excluded (Questions) Excluded (Expired) Exc…" at bounding box center [467, 242] width 106 height 20
click at [553, 249] on div at bounding box center [564, 243] width 54 height 22
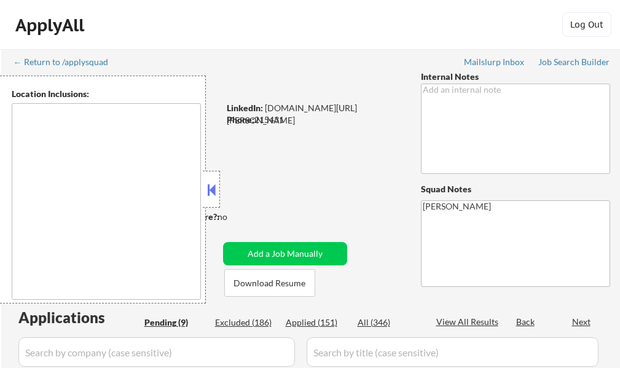
type textarea "remote"
select select ""pending""
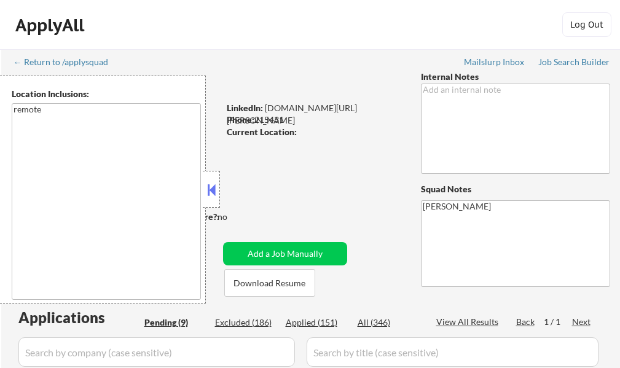
select select ""pending""
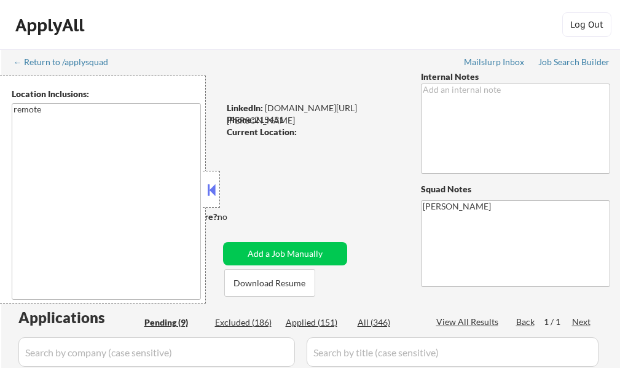
click at [217, 194] on button at bounding box center [212, 190] width 14 height 18
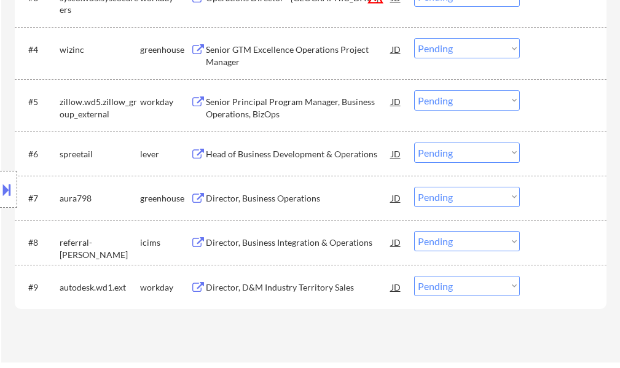
scroll to position [491, 0]
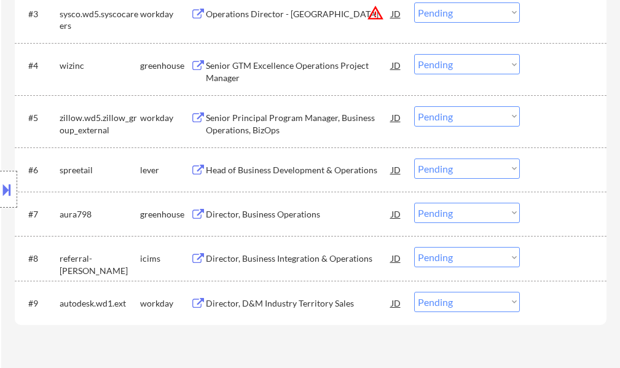
click at [262, 214] on div "Director, Business Operations" at bounding box center [299, 214] width 186 height 12
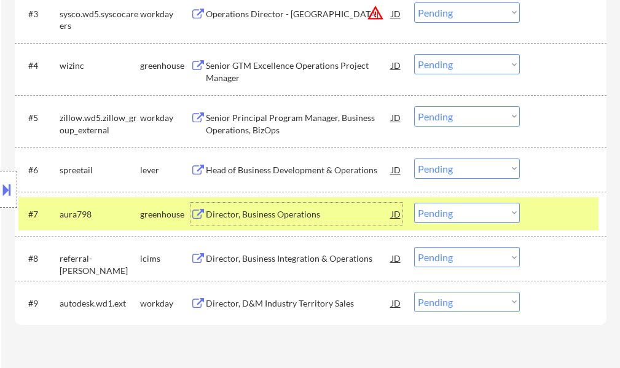
click at [485, 217] on select "Choose an option... Pending Applied Excluded (Questions) Excluded (Expired) Exc…" at bounding box center [467, 213] width 106 height 20
click at [414, 203] on select "Choose an option... Pending Applied Excluded (Questions) Excluded (Expired) Exc…" at bounding box center [467, 213] width 106 height 20
click at [580, 209] on div at bounding box center [564, 214] width 54 height 22
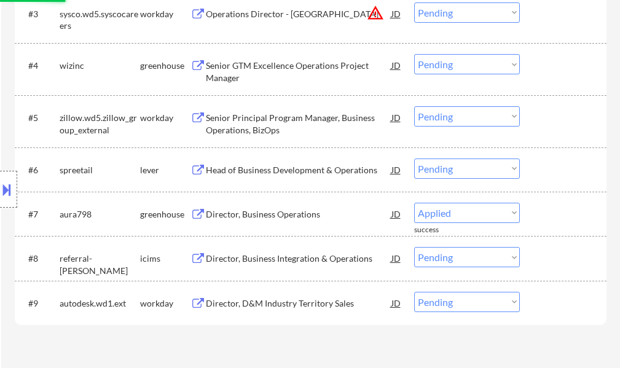
select select ""pending""
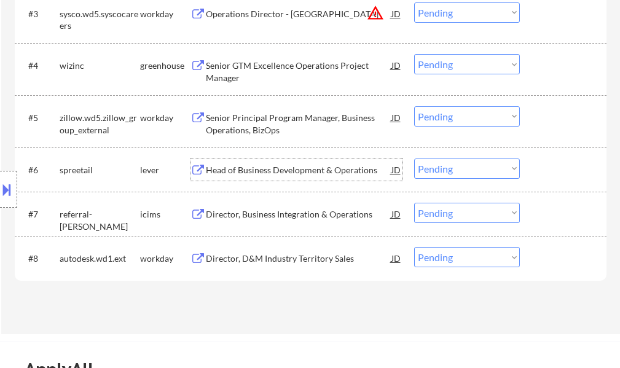
click at [249, 171] on div "Head of Business Development & Operations" at bounding box center [299, 170] width 186 height 12
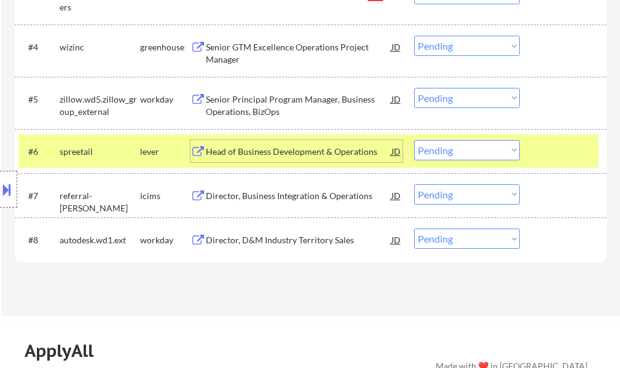
scroll to position [614, 0]
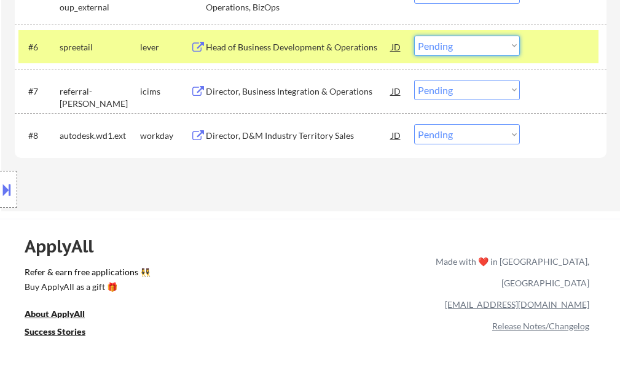
click at [423, 44] on select "Choose an option... Pending Applied Excluded (Questions) Excluded (Expired) Exc…" at bounding box center [467, 46] width 106 height 20
click at [414, 36] on select "Choose an option... Pending Applied Excluded (Questions) Excluded (Expired) Exc…" at bounding box center [467, 46] width 106 height 20
click at [545, 57] on div at bounding box center [564, 47] width 54 height 22
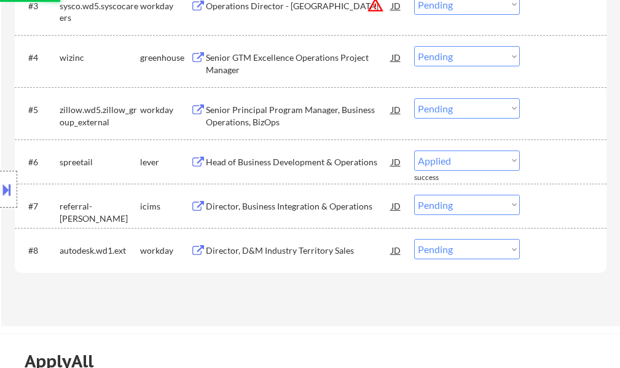
scroll to position [491, 0]
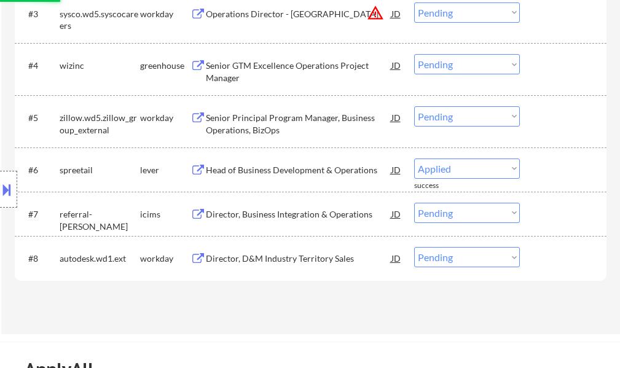
select select ""pending""
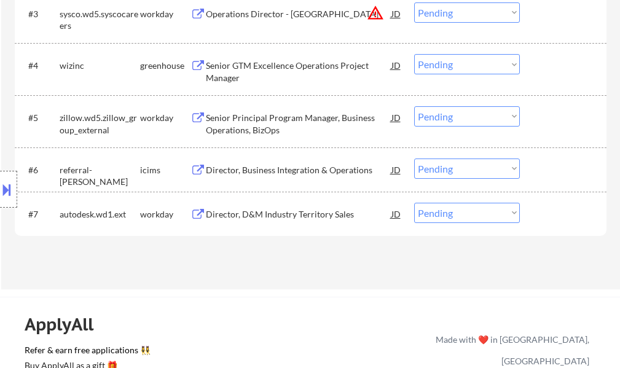
click at [233, 76] on div "Senior GTM Excellence Operations Project Manager" at bounding box center [299, 72] width 186 height 24
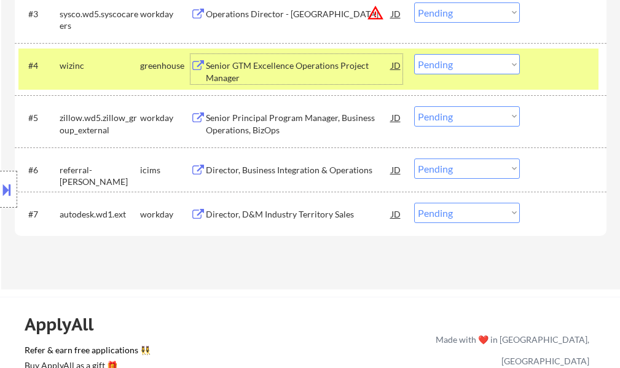
click at [491, 66] on select "Choose an option... Pending Applied Excluded (Questions) Excluded (Expired) Exc…" at bounding box center [467, 64] width 106 height 20
click at [414, 54] on select "Choose an option... Pending Applied Excluded (Questions) Excluded (Expired) Exc…" at bounding box center [467, 64] width 106 height 20
click at [562, 76] on div at bounding box center [564, 65] width 54 height 22
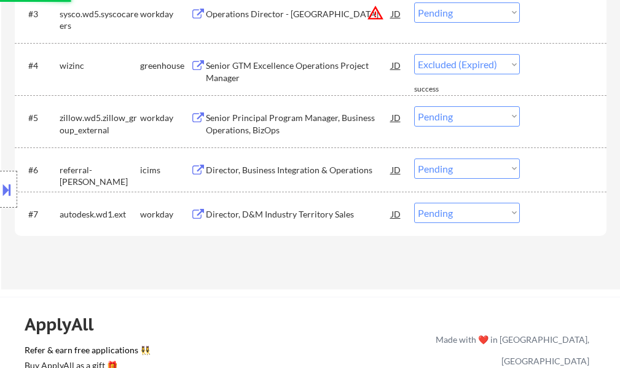
select select ""pending""
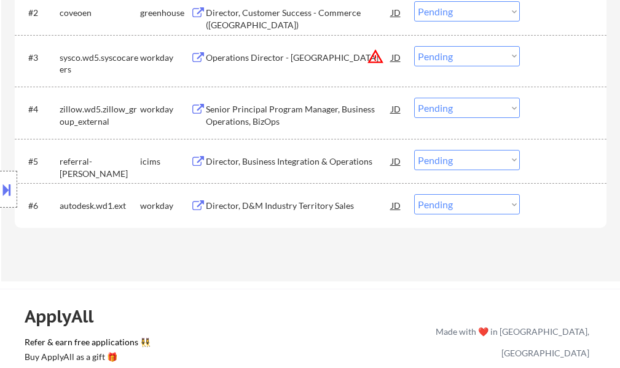
scroll to position [430, 0]
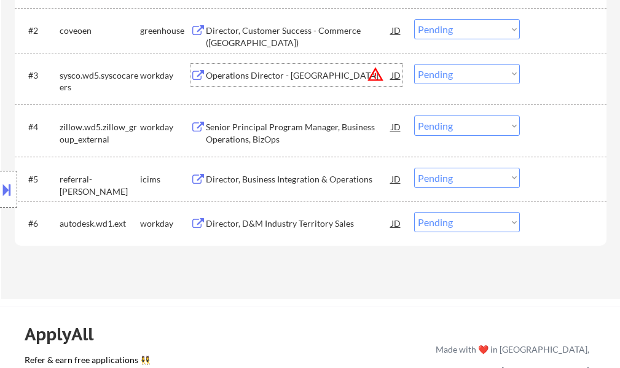
click at [278, 79] on div "Operations Director - Los Angeles" at bounding box center [299, 75] width 186 height 12
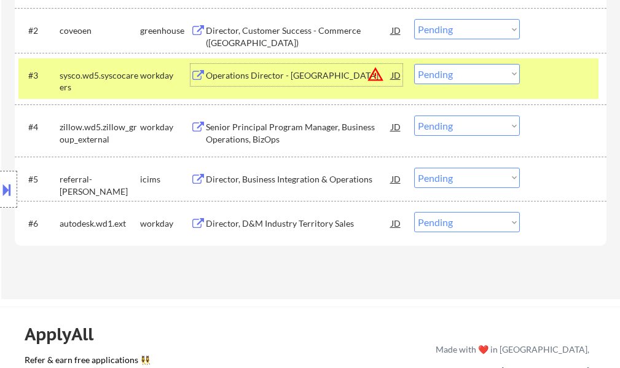
click at [491, 79] on select "Choose an option... Pending Applied Excluded (Questions) Excluded (Expired) Exc…" at bounding box center [467, 74] width 106 height 20
click at [414, 64] on select "Choose an option... Pending Applied Excluded (Questions) Excluded (Expired) Exc…" at bounding box center [467, 74] width 106 height 20
click at [549, 72] on div at bounding box center [564, 75] width 54 height 22
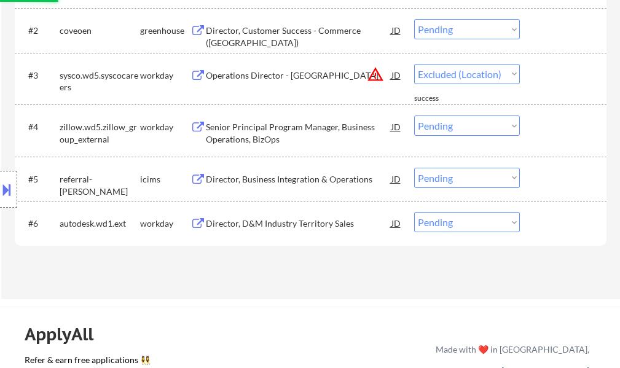
select select ""pending""
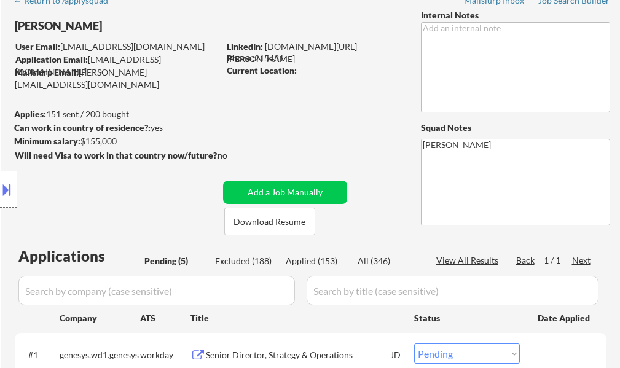
scroll to position [246, 0]
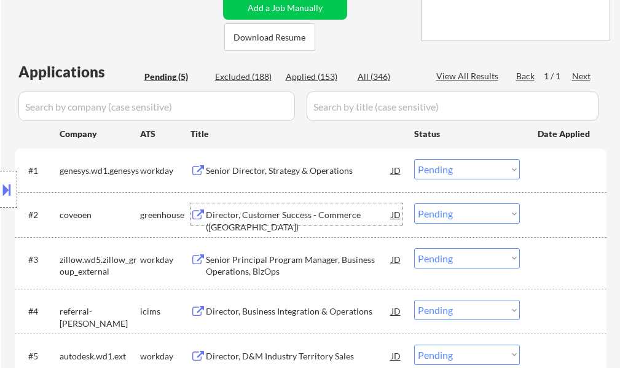
click at [249, 212] on div "Director, Customer Success - Commerce (US)" at bounding box center [299, 221] width 186 height 24
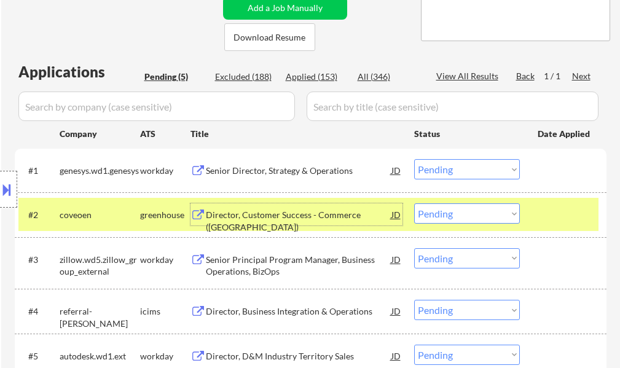
click at [447, 212] on select "Choose an option... Pending Applied Excluded (Questions) Excluded (Expired) Exc…" at bounding box center [467, 213] width 106 height 20
click at [414, 203] on select "Choose an option... Pending Applied Excluded (Questions) Excluded (Expired) Exc…" at bounding box center [467, 213] width 106 height 20
click at [533, 207] on div "#2 coveoen greenhouse Director, Customer Success - Commerce (US) JD Choose an o…" at bounding box center [308, 214] width 580 height 33
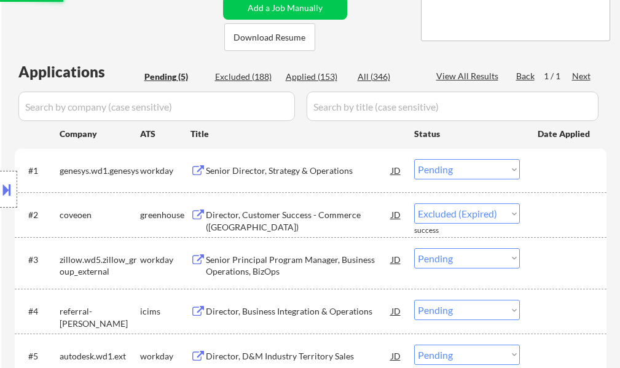
select select ""pending""
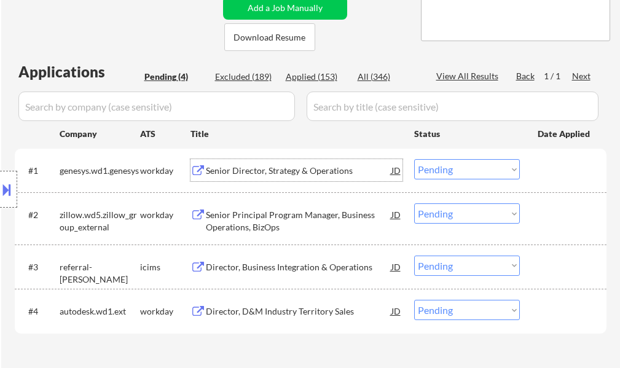
click at [248, 173] on div "Senior Director, Strategy & Operations" at bounding box center [299, 171] width 186 height 12
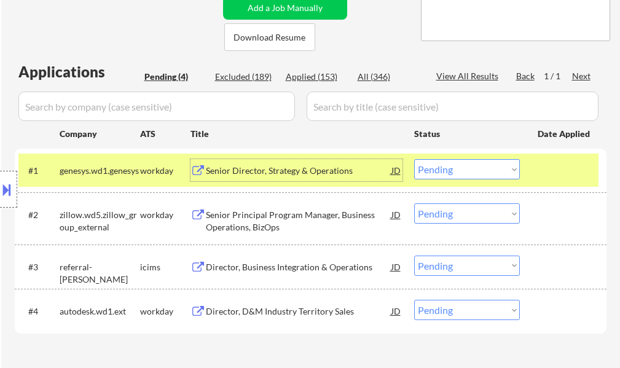
click at [12, 195] on button at bounding box center [7, 189] width 14 height 20
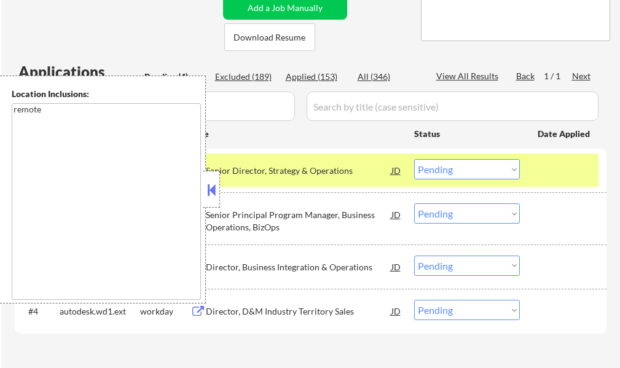
click at [215, 183] on button at bounding box center [212, 190] width 14 height 18
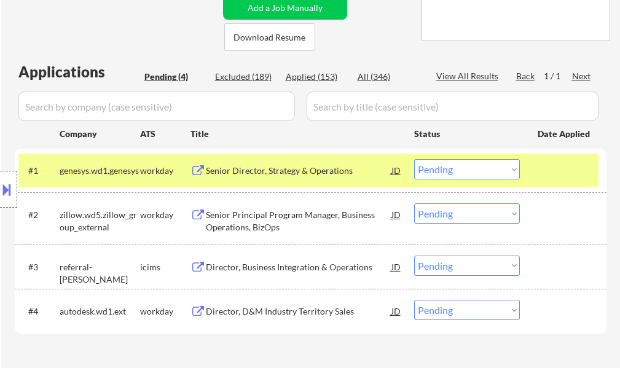
click at [450, 175] on select "Choose an option... Pending Applied Excluded (Questions) Excluded (Expired) Exc…" at bounding box center [467, 169] width 106 height 20
click at [414, 159] on select "Choose an option... Pending Applied Excluded (Questions) Excluded (Expired) Exc…" at bounding box center [467, 169] width 106 height 20
click at [561, 173] on div at bounding box center [564, 170] width 54 height 22
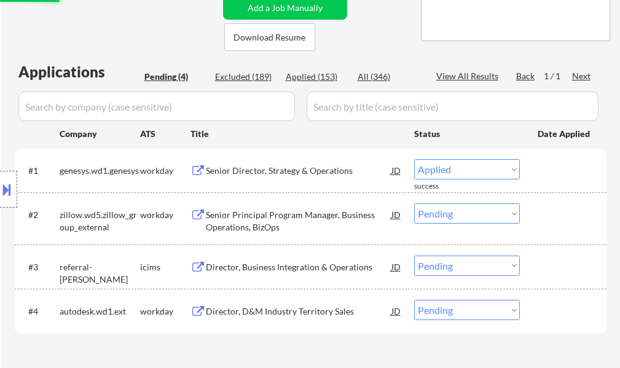
select select ""pending""
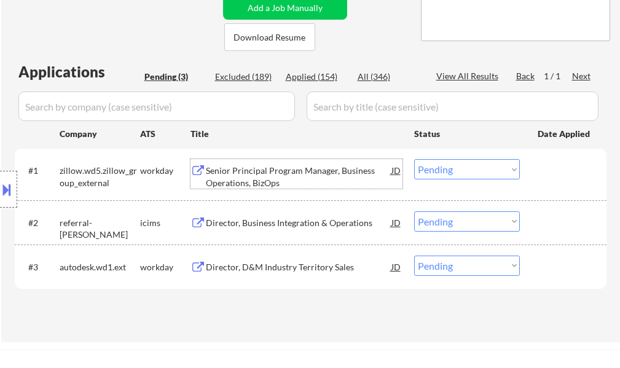
click at [313, 177] on div "Senior Principal Program Manager, Business Operations, BizOps" at bounding box center [299, 177] width 186 height 24
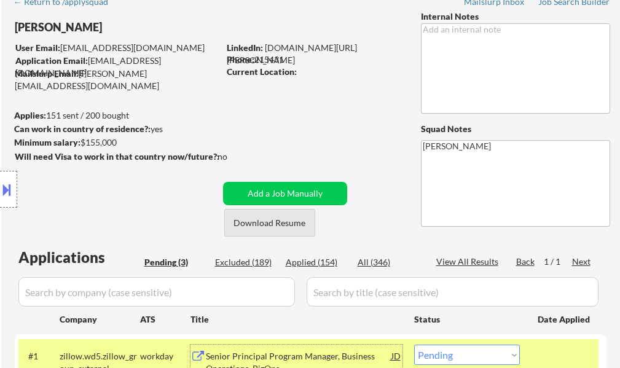
scroll to position [0, 0]
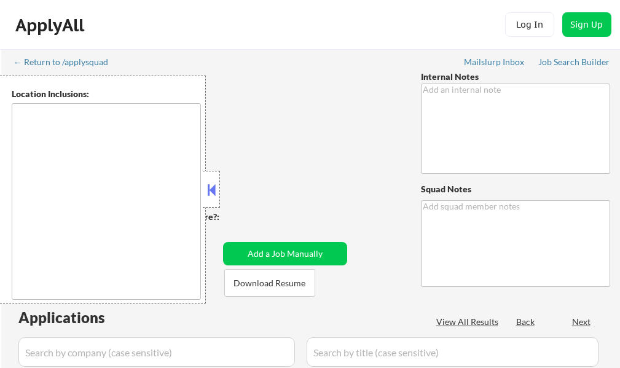
type textarea "Pls apply her to 5 extra jobs [DATE], I had made one mistake with her matches s…"
type textarea "[PERSON_NAME]"
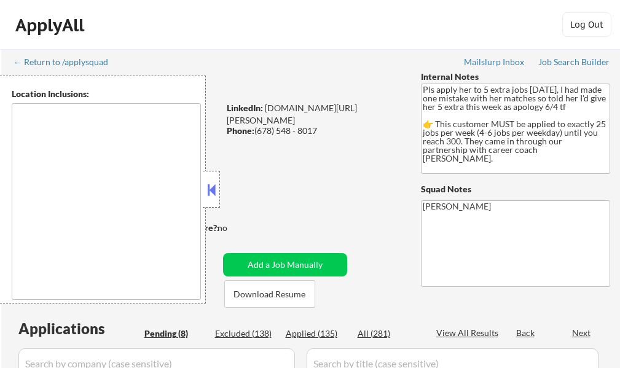
type textarea "[GEOGRAPHIC_DATA], [GEOGRAPHIC_DATA] [GEOGRAPHIC_DATA], [GEOGRAPHIC_DATA] [GEOG…"
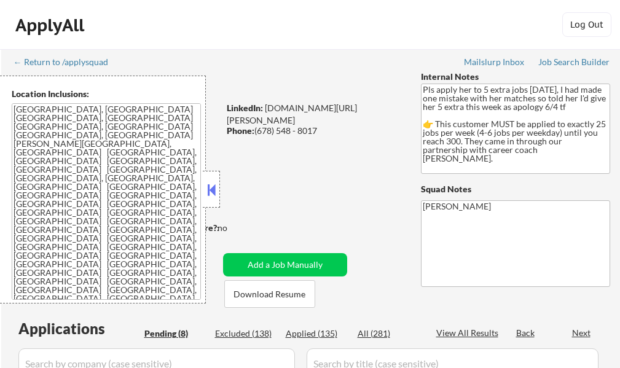
select select ""pending""
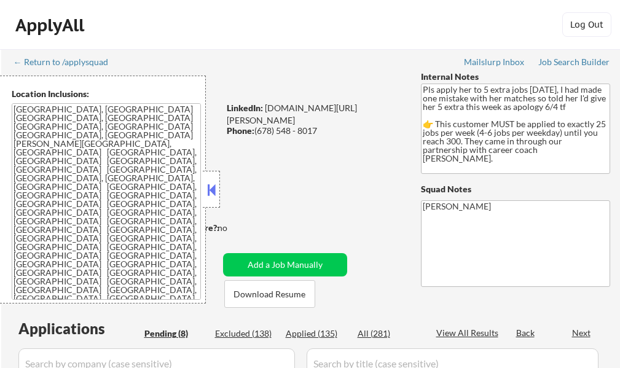
select select ""pending""
click at [211, 185] on button at bounding box center [212, 190] width 14 height 18
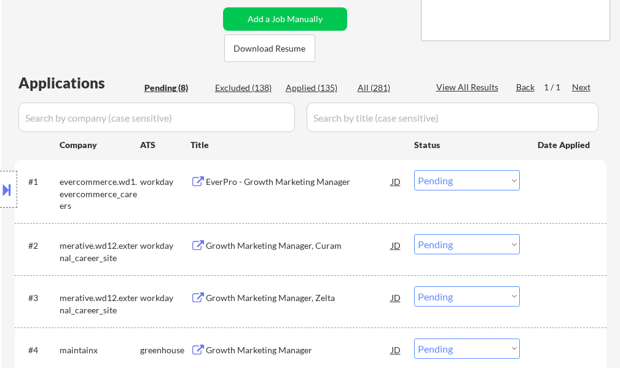
scroll to position [553, 0]
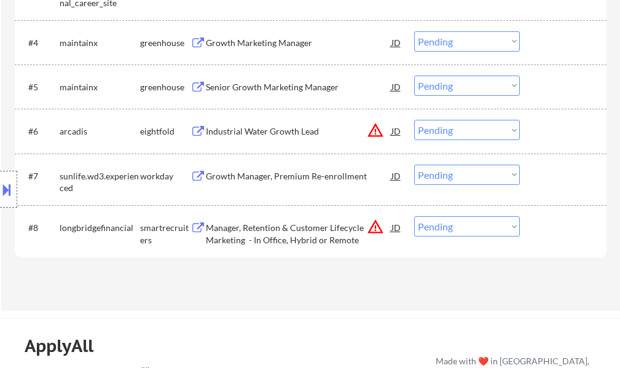
click at [487, 232] on select "Choose an option... Pending Applied Excluded (Questions) Excluded (Expired) Exc…" at bounding box center [467, 226] width 106 height 20
select select ""excluded__location_""
click at [414, 216] on select "Choose an option... Pending Applied Excluded (Questions) Excluded (Expired) Exc…" at bounding box center [467, 226] width 106 height 20
click at [486, 135] on select "Choose an option... Pending Applied Excluded (Questions) Excluded (Expired) Exc…" at bounding box center [467, 130] width 106 height 20
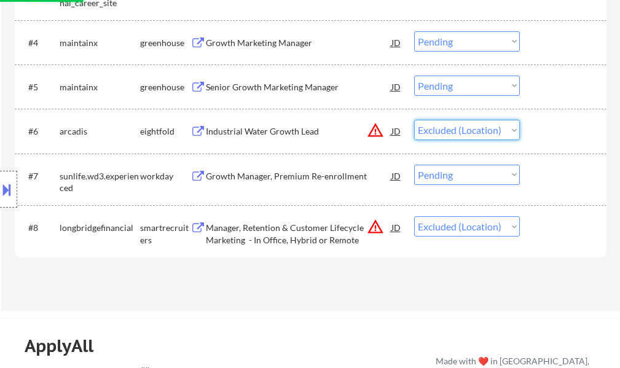
click at [414, 120] on select "Choose an option... Pending Applied Excluded (Questions) Excluded (Expired) Exc…" at bounding box center [467, 130] width 106 height 20
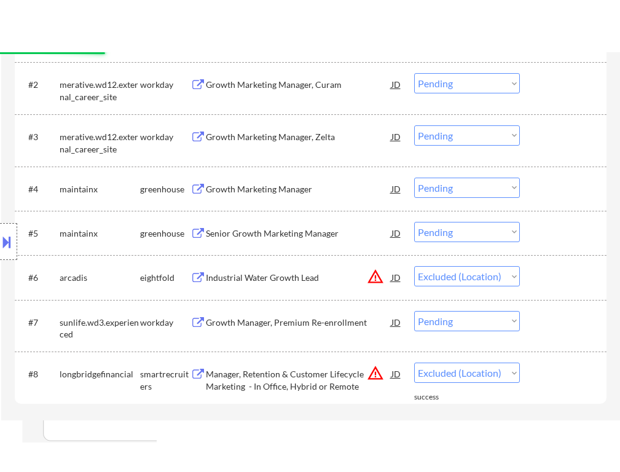
scroll to position [369, 0]
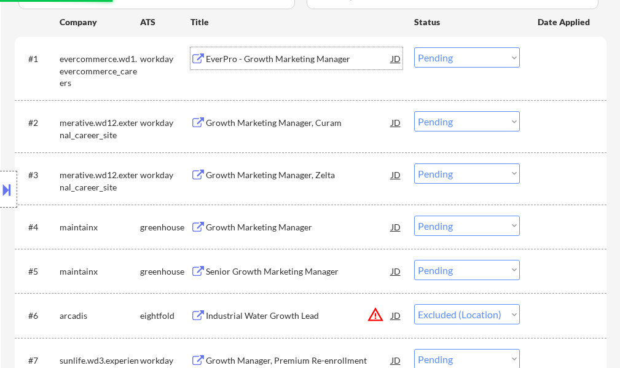
click at [315, 51] on div "EverPro - Growth Marketing Manager" at bounding box center [299, 58] width 186 height 22
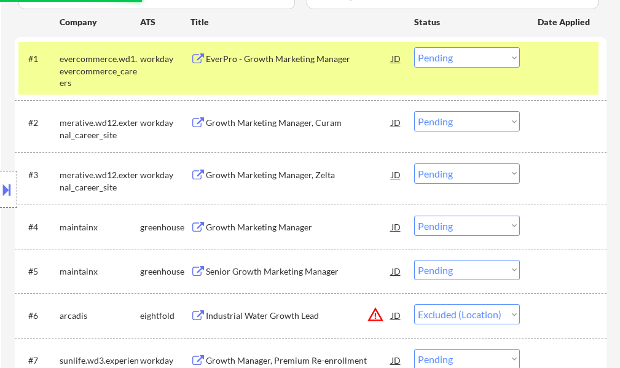
select select ""pending""
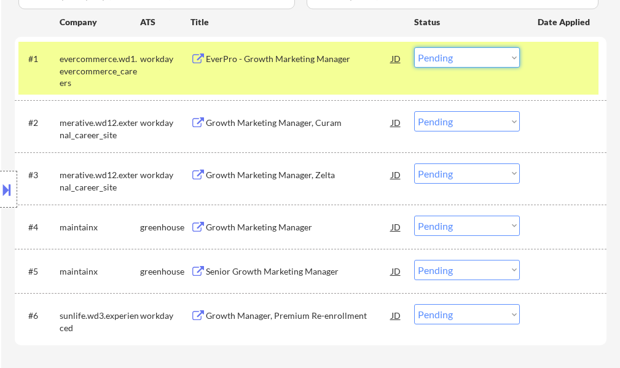
click at [455, 61] on select "Choose an option... Pending Applied Excluded (Questions) Excluded (Expired) Exc…" at bounding box center [467, 57] width 106 height 20
click at [414, 47] on select "Choose an option... Pending Applied Excluded (Questions) Excluded (Expired) Exc…" at bounding box center [467, 57] width 106 height 20
click at [542, 65] on div at bounding box center [564, 58] width 54 height 22
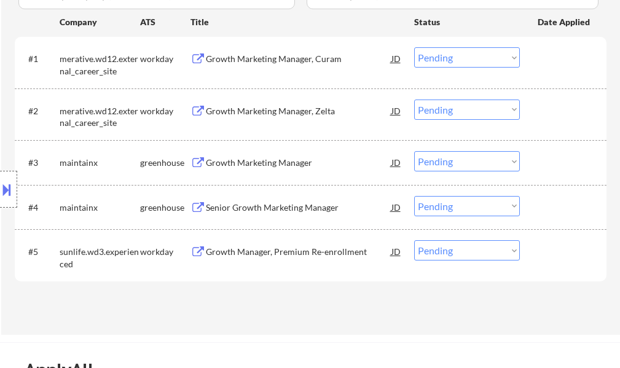
click at [235, 52] on div "Growth Marketing Manager, Curam" at bounding box center [299, 58] width 186 height 22
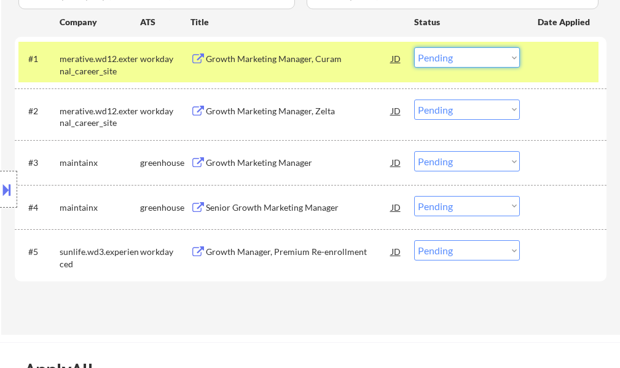
click at [447, 59] on select "Choose an option... Pending Applied Excluded (Questions) Excluded (Expired) Exc…" at bounding box center [467, 57] width 106 height 20
click at [414, 47] on select "Choose an option... Pending Applied Excluded (Questions) Excluded (Expired) Exc…" at bounding box center [467, 57] width 106 height 20
click at [543, 66] on div at bounding box center [564, 58] width 54 height 22
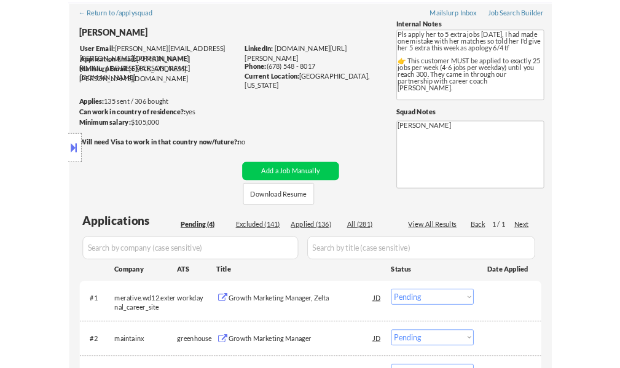
scroll to position [0, 0]
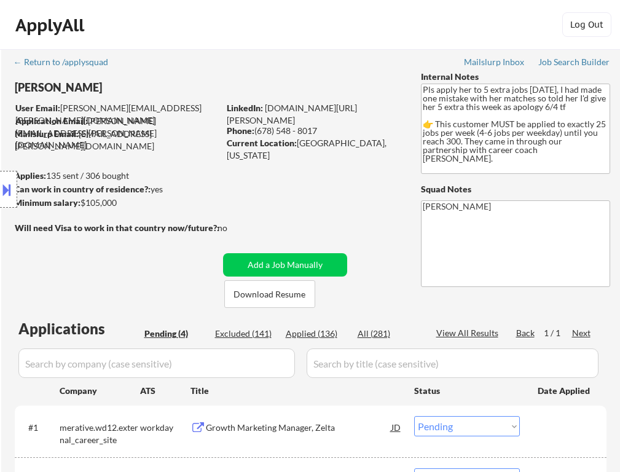
click at [300, 39] on div "ApplyAll Log In Sign Up Log Out" at bounding box center [310, 27] width 614 height 31
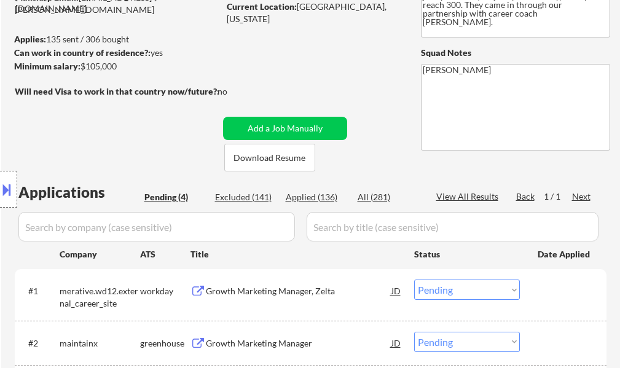
scroll to position [246, 0]
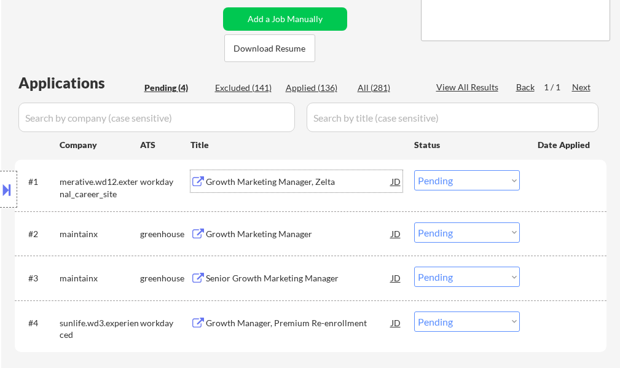
click at [292, 184] on div "Growth Marketing Manager, Zelta" at bounding box center [299, 182] width 186 height 12
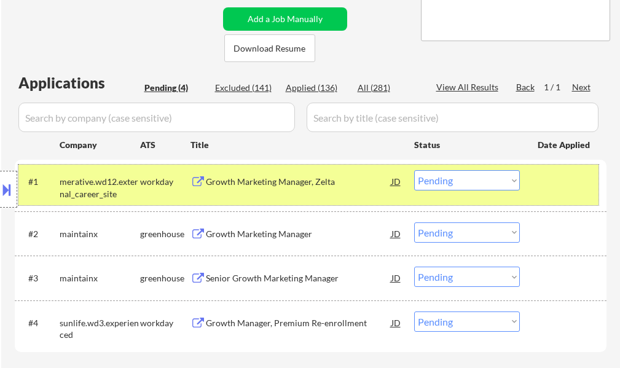
click at [572, 182] on div at bounding box center [564, 181] width 54 height 22
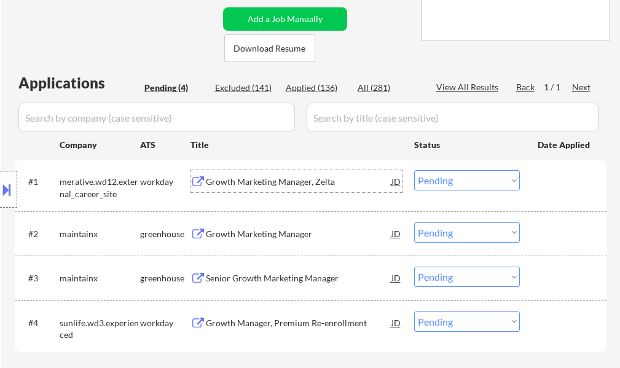
click at [308, 179] on div "Growth Marketing Manager, Zelta" at bounding box center [299, 182] width 186 height 12
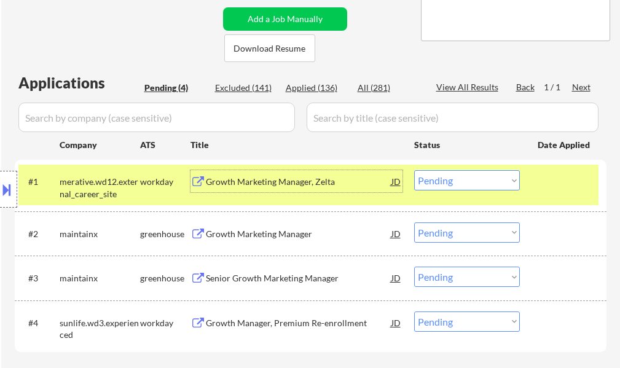
click at [467, 173] on select "Choose an option... Pending Applied Excluded (Questions) Excluded (Expired) Exc…" at bounding box center [467, 180] width 106 height 20
click at [414, 170] on select "Choose an option... Pending Applied Excluded (Questions) Excluded (Expired) Exc…" at bounding box center [467, 180] width 106 height 20
click at [554, 181] on div at bounding box center [564, 181] width 54 height 22
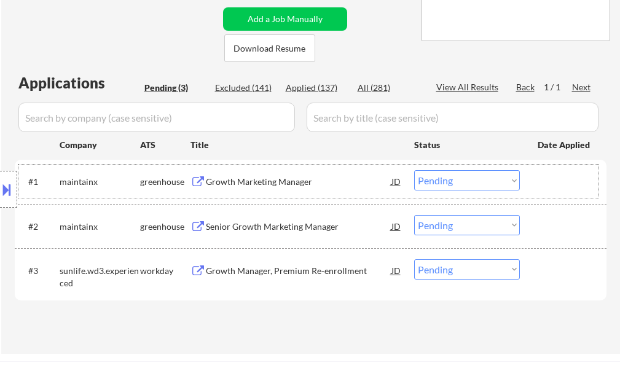
click at [283, 180] on div "Growth Marketing Manager" at bounding box center [299, 182] width 186 height 12
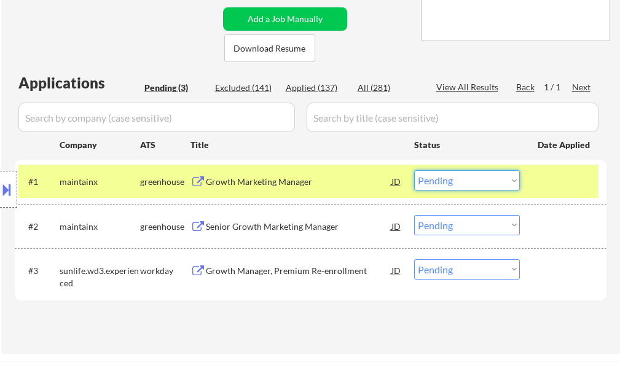
click at [448, 184] on select "Choose an option... Pending Applied Excluded (Questions) Excluded (Expired) Exc…" at bounding box center [467, 180] width 106 height 20
click at [414, 170] on select "Choose an option... Pending Applied Excluded (Questions) Excluded (Expired) Exc…" at bounding box center [467, 180] width 106 height 20
click at [544, 186] on div at bounding box center [564, 181] width 54 height 22
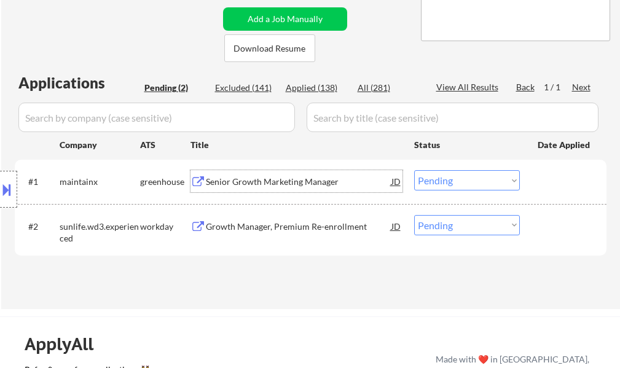
click at [268, 174] on div "Senior Growth Marketing Manager" at bounding box center [299, 181] width 186 height 22
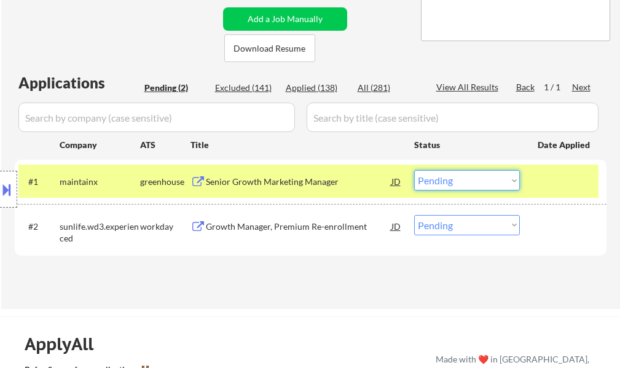
click at [450, 177] on select "Choose an option... Pending Applied Excluded (Questions) Excluded (Expired) Exc…" at bounding box center [467, 180] width 106 height 20
click at [414, 170] on select "Choose an option... Pending Applied Excluded (Questions) Excluded (Expired) Exc…" at bounding box center [467, 180] width 106 height 20
click at [562, 192] on div at bounding box center [564, 181] width 54 height 22
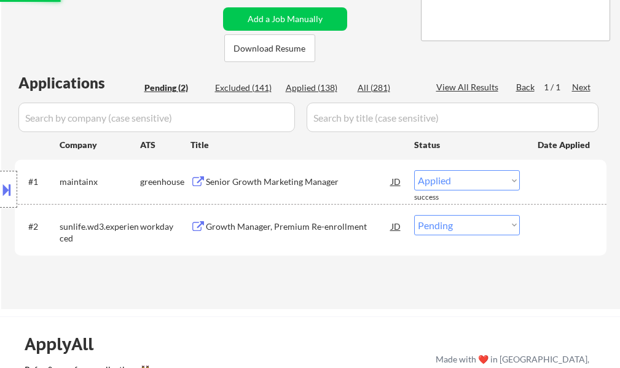
select select ""pending""
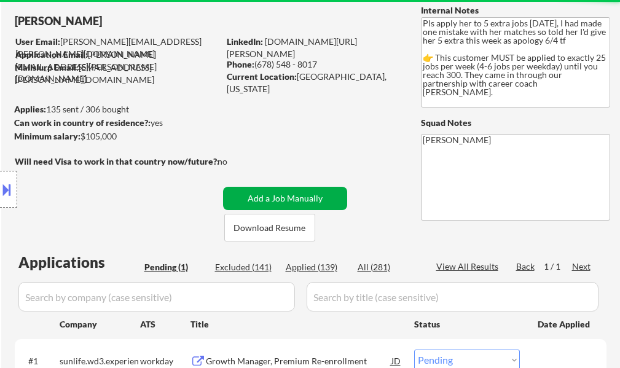
scroll to position [61, 0]
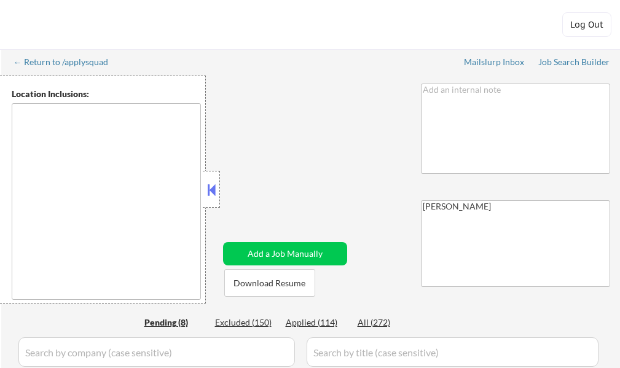
select select ""pending""
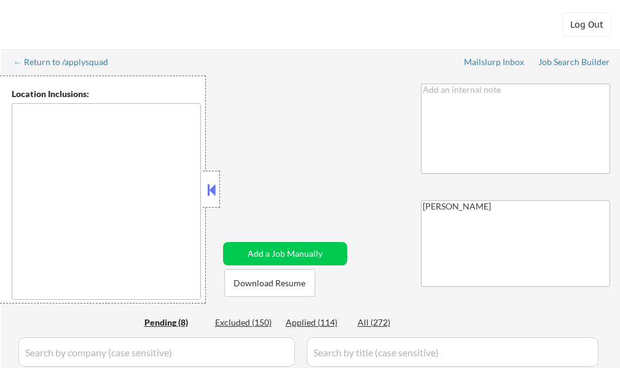
select select ""pending""
type textarea "[GEOGRAPHIC_DATA], [GEOGRAPHIC_DATA], [GEOGRAPHIC_DATA] [GEOGRAPHIC_DATA], [GEO…"
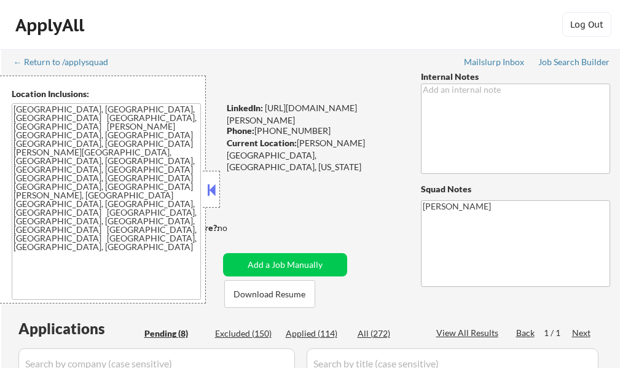
click at [208, 182] on button at bounding box center [212, 190] width 14 height 18
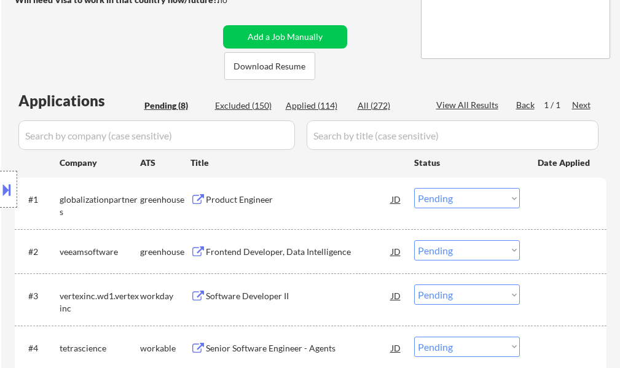
scroll to position [246, 0]
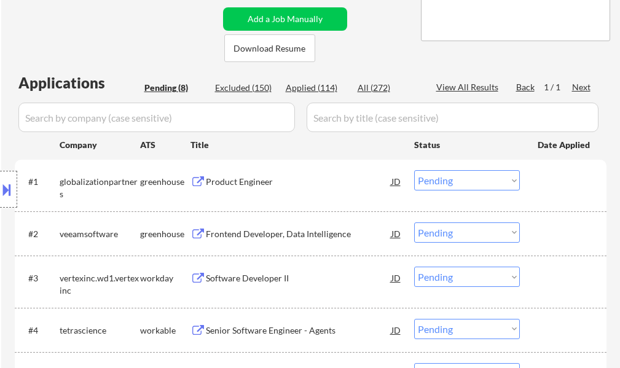
click at [247, 178] on div "Product Engineer" at bounding box center [299, 182] width 186 height 12
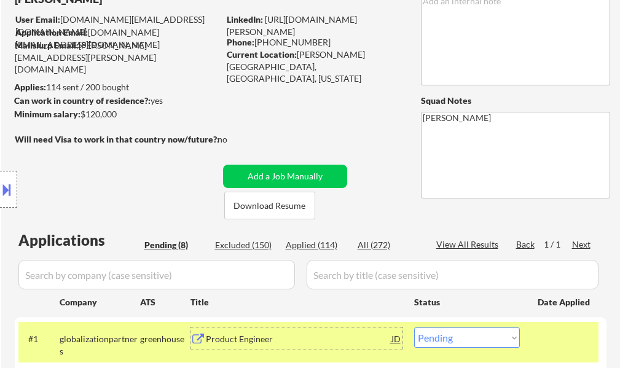
scroll to position [184, 0]
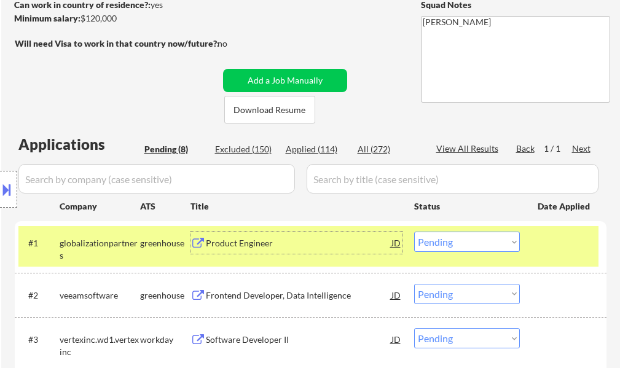
click at [424, 241] on select "Choose an option... Pending Applied Excluded (Questions) Excluded (Expired) Exc…" at bounding box center [467, 242] width 106 height 20
click at [414, 232] on select "Choose an option... Pending Applied Excluded (Questions) Excluded (Expired) Exc…" at bounding box center [467, 242] width 106 height 20
click at [548, 250] on div at bounding box center [564, 243] width 54 height 22
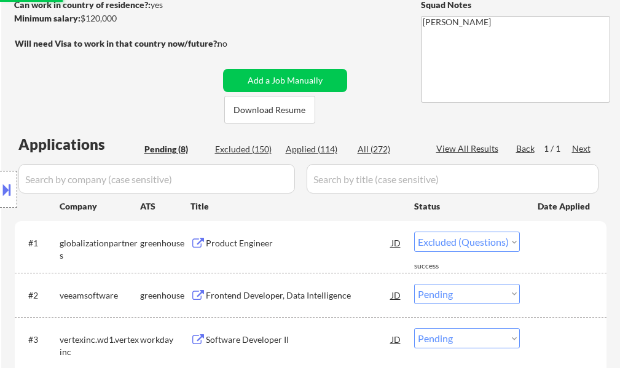
select select ""pending""
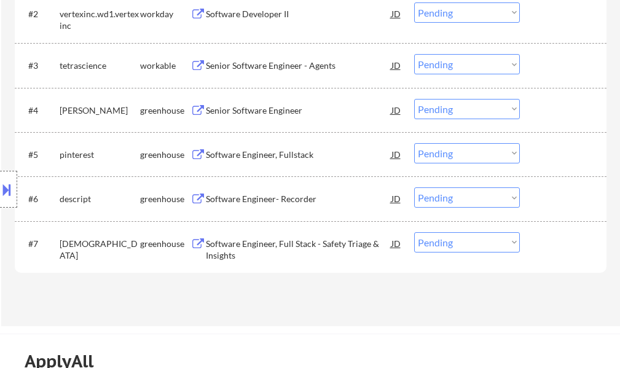
scroll to position [491, 0]
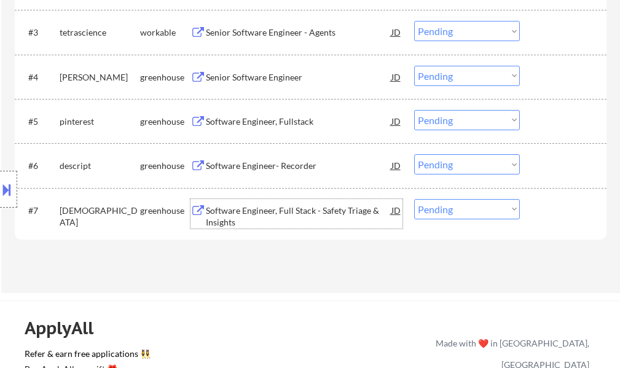
click at [246, 214] on div "Software Engineer, Full Stack - Safety Triage & Insights" at bounding box center [299, 217] width 186 height 24
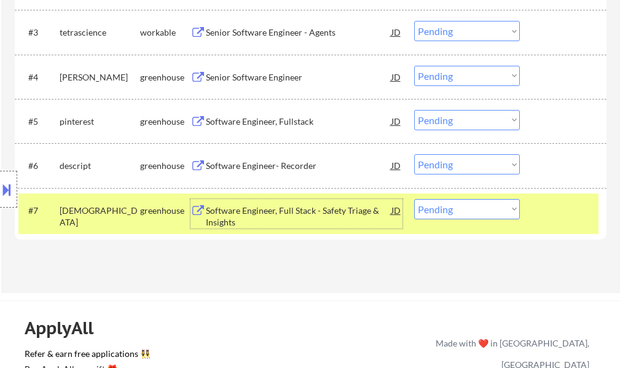
click at [437, 209] on select "Choose an option... Pending Applied Excluded (Questions) Excluded (Expired) Exc…" at bounding box center [467, 209] width 106 height 20
select select ""applied""
click at [414, 199] on select "Choose an option... Pending Applied Excluded (Questions) Excluded (Expired) Exc…" at bounding box center [467, 209] width 106 height 20
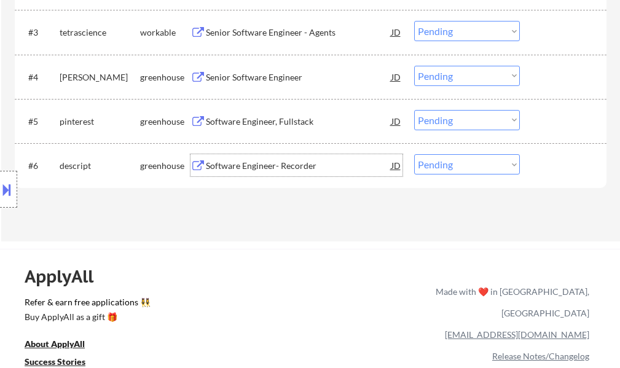
click at [278, 167] on div "Software Engineer- Recorder" at bounding box center [299, 166] width 186 height 12
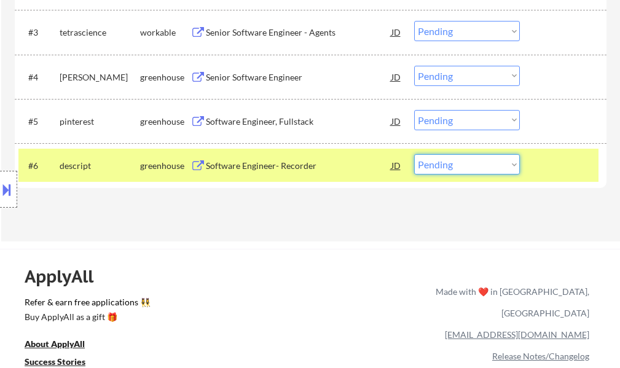
click at [458, 162] on select "Choose an option... Pending Applied Excluded (Questions) Excluded (Expired) Exc…" at bounding box center [467, 164] width 106 height 20
select select ""excluded""
click at [414, 154] on select "Choose an option... Pending Applied Excluded (Questions) Excluded (Expired) Exc…" at bounding box center [467, 164] width 106 height 20
click at [537, 156] on div at bounding box center [564, 165] width 54 height 22
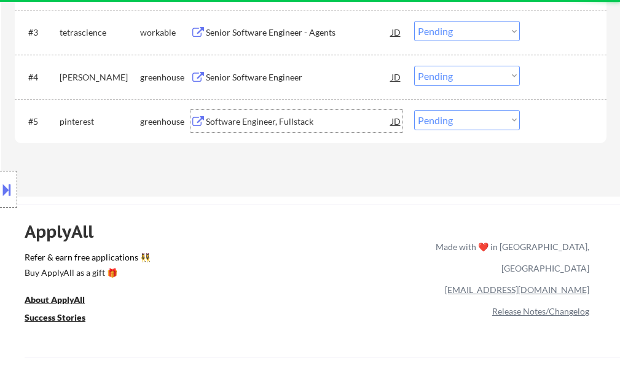
click at [295, 120] on div "Software Engineer, Fullstack" at bounding box center [299, 121] width 186 height 12
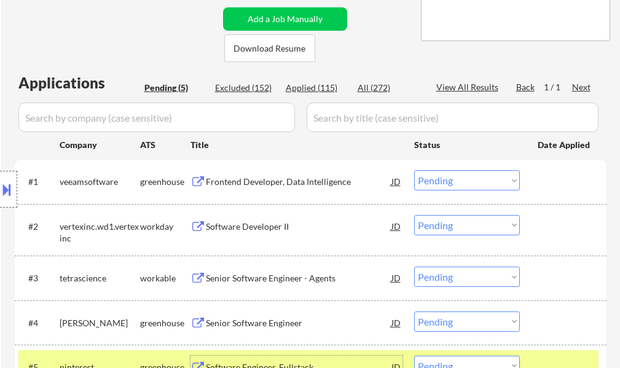
scroll to position [369, 0]
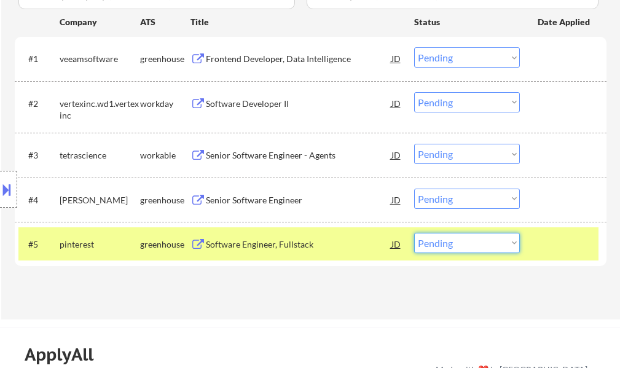
click at [439, 237] on select "Choose an option... Pending Applied Excluded (Questions) Excluded (Expired) Exc…" at bounding box center [467, 243] width 106 height 20
select select ""applied""
click at [414, 233] on select "Choose an option... Pending Applied Excluded (Questions) Excluded (Expired) Exc…" at bounding box center [467, 243] width 106 height 20
click at [555, 240] on div at bounding box center [564, 244] width 54 height 22
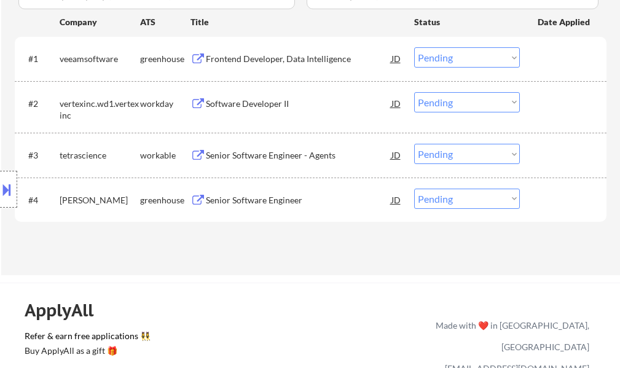
click at [222, 195] on div "Senior Software Engineer" at bounding box center [299, 200] width 186 height 12
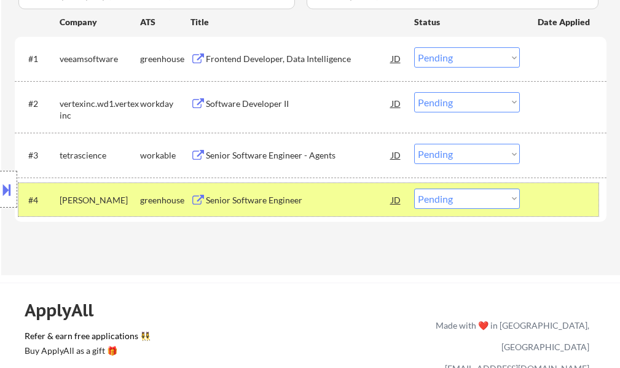
click at [535, 195] on div "#4 natera greenhouse Senior Software Engineer JD Choose an option... Pending Ap…" at bounding box center [308, 199] width 580 height 33
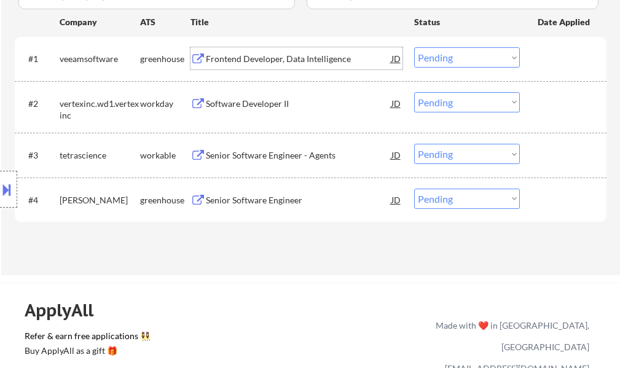
click at [249, 67] on div "Frontend Developer, Data Intelligence" at bounding box center [299, 58] width 186 height 22
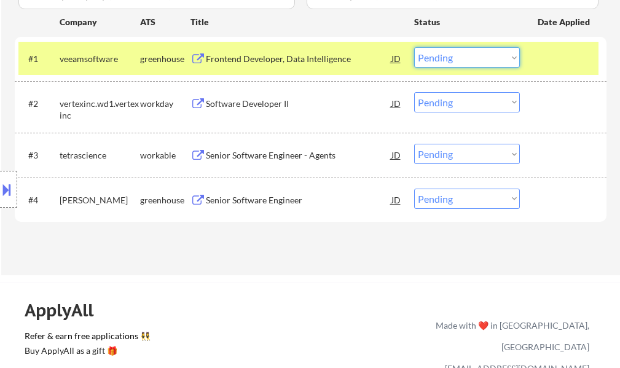
click at [444, 61] on select "Choose an option... Pending Applied Excluded (Questions) Excluded (Expired) Exc…" at bounding box center [467, 57] width 106 height 20
click at [414, 47] on select "Choose an option... Pending Applied Excluded (Questions) Excluded (Expired) Exc…" at bounding box center [467, 57] width 106 height 20
click at [551, 53] on div at bounding box center [564, 58] width 54 height 22
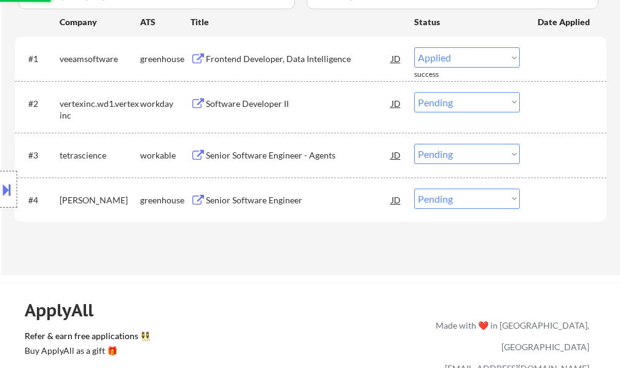
select select ""pending""
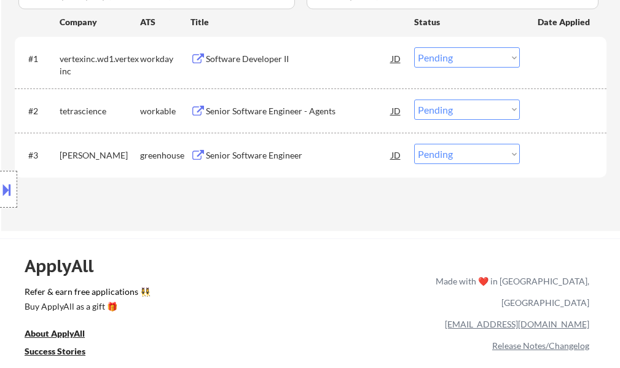
click at [276, 103] on div "Senior Software Engineer - Agents" at bounding box center [299, 111] width 186 height 22
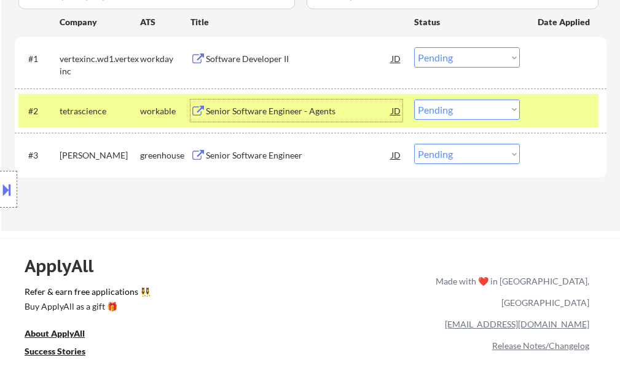
click at [439, 103] on select "Choose an option... Pending Applied Excluded (Questions) Excluded (Expired) Exc…" at bounding box center [467, 110] width 106 height 20
click at [414, 100] on select "Choose an option... Pending Applied Excluded (Questions) Excluded (Expired) Exc…" at bounding box center [467, 110] width 106 height 20
click at [532, 106] on div "#2 tetrascience workable Senior Software Engineer - Agents JD Choose an option.…" at bounding box center [308, 110] width 580 height 33
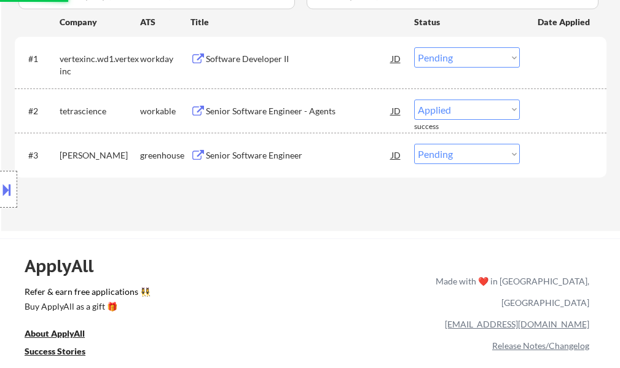
select select ""pending""
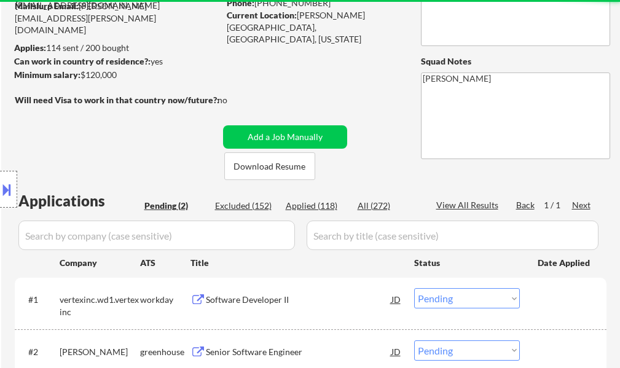
scroll to position [61, 0]
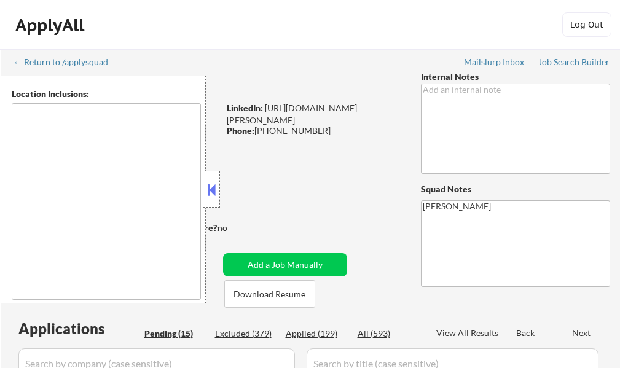
select select ""pending""
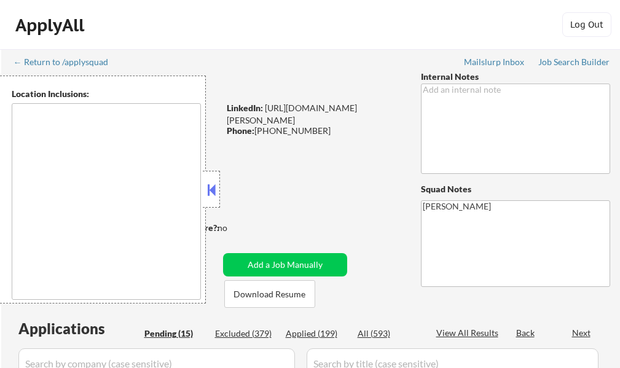
select select ""pending""
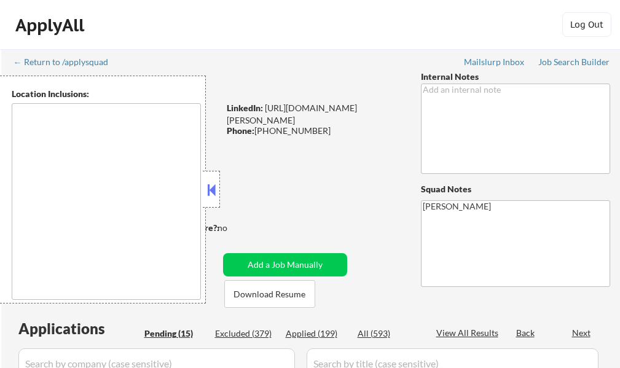
select select ""pending""
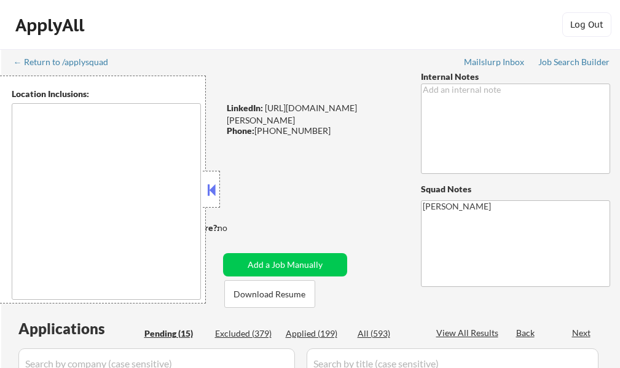
type textarea "[GEOGRAPHIC_DATA], [GEOGRAPHIC_DATA] [GEOGRAPHIC_DATA], [GEOGRAPHIC_DATA] [GEOG…"
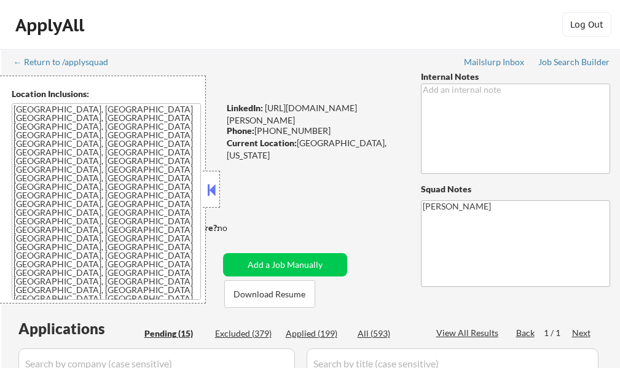
click at [208, 191] on button at bounding box center [212, 190] width 14 height 18
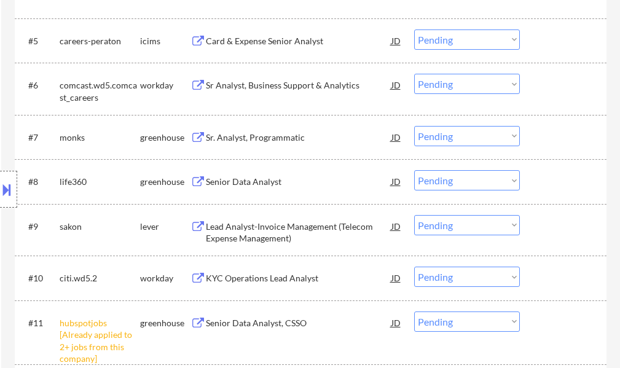
scroll to position [676, 0]
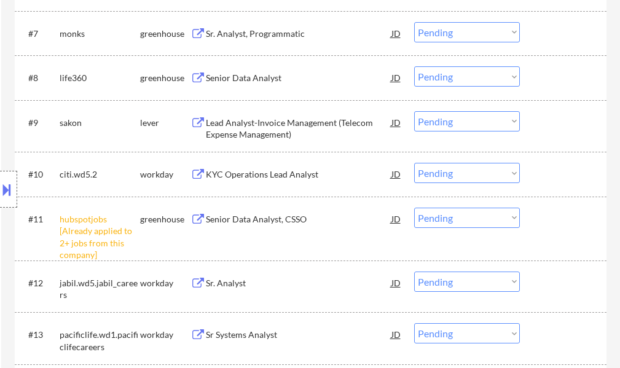
click at [428, 222] on select "Choose an option... Pending Applied Excluded (Questions) Excluded (Expired) Exc…" at bounding box center [467, 218] width 106 height 20
click at [414, 208] on select "Choose an option... Pending Applied Excluded (Questions) Excluded (Expired) Exc…" at bounding box center [467, 218] width 106 height 20
select select ""pending""
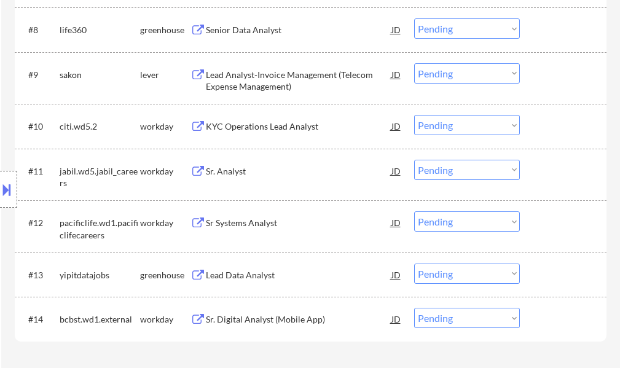
scroll to position [799, 0]
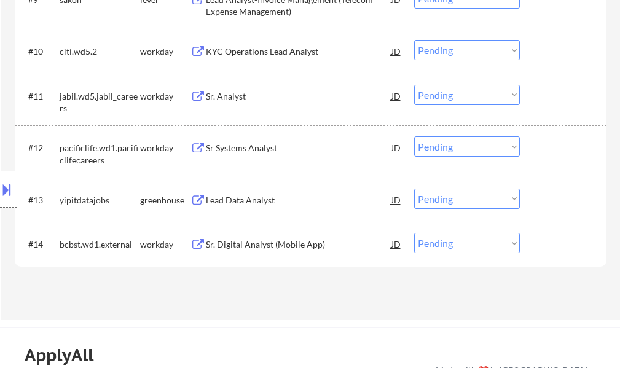
click at [244, 245] on div "Sr. Digital Analyst (Mobile App)" at bounding box center [299, 244] width 186 height 12
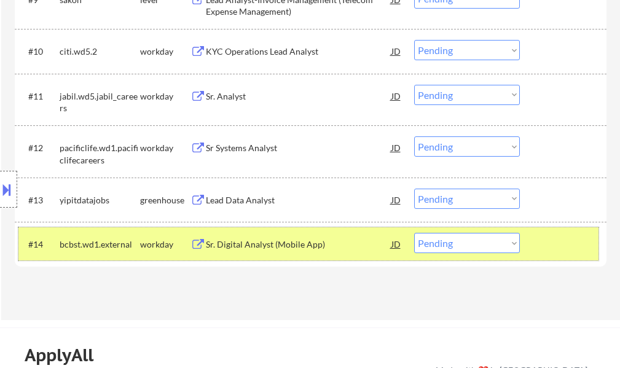
click at [547, 248] on div at bounding box center [564, 244] width 54 height 22
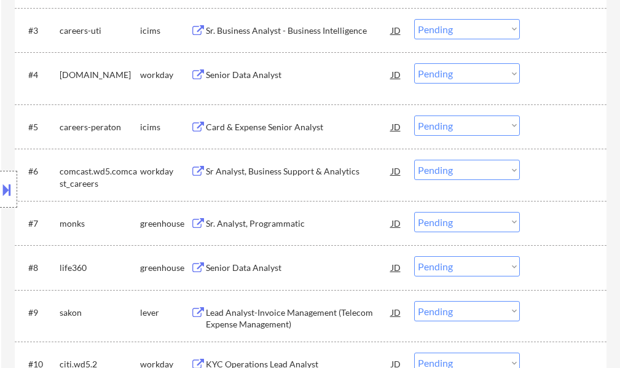
scroll to position [491, 0]
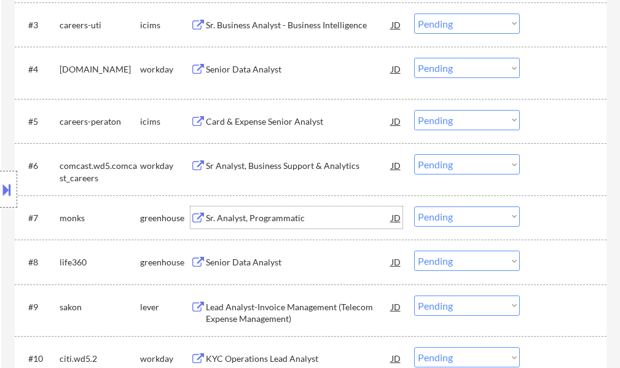
click at [225, 216] on div "Sr. Analyst, Programmatic" at bounding box center [299, 218] width 186 height 12
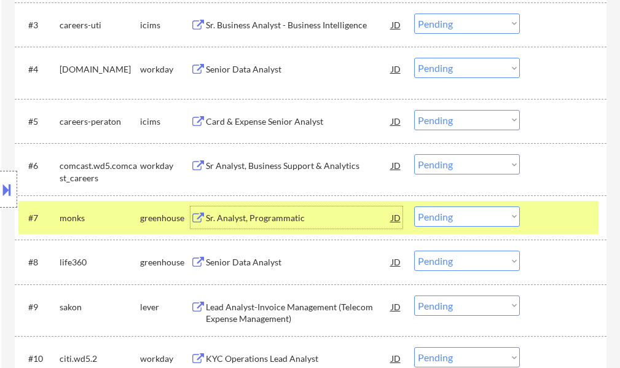
click at [453, 216] on select "Choose an option... Pending Applied Excluded (Questions) Excluded (Expired) Exc…" at bounding box center [467, 216] width 106 height 20
click at [414, 206] on select "Choose an option... Pending Applied Excluded (Questions) Excluded (Expired) Exc…" at bounding box center [467, 216] width 106 height 20
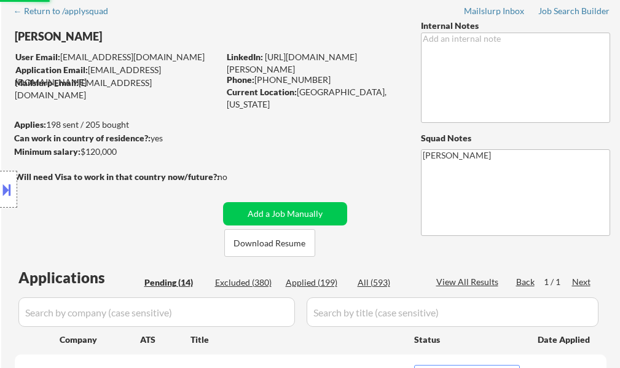
scroll to position [0, 0]
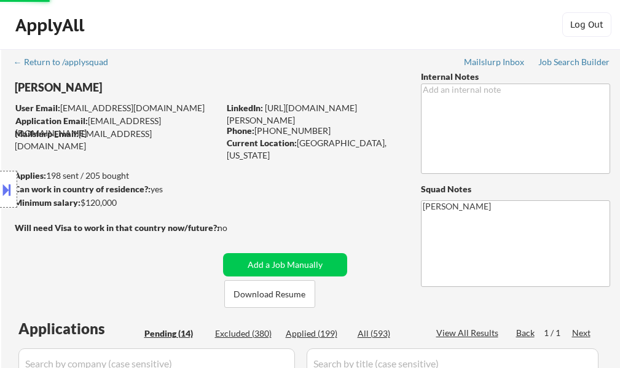
select select ""pending""
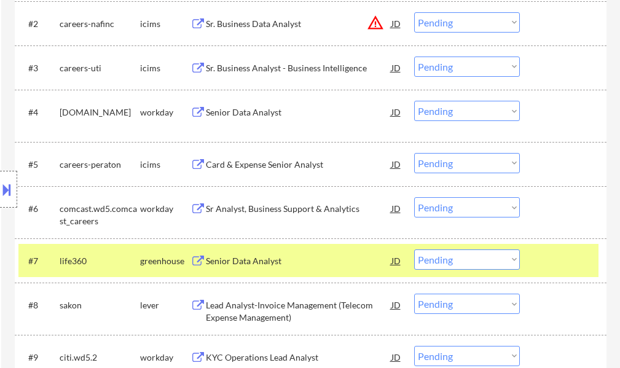
scroll to position [307, 0]
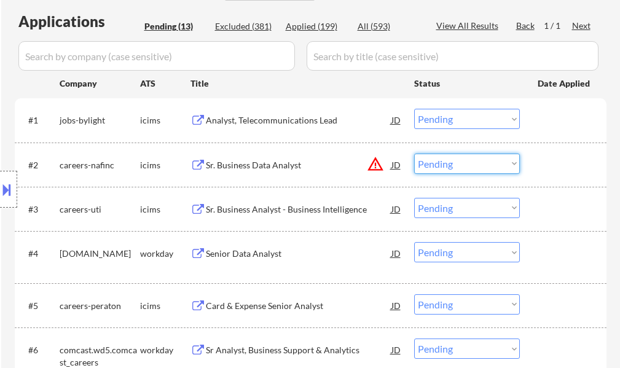
click at [444, 157] on select "Choose an option... Pending Applied Excluded (Questions) Excluded (Expired) Exc…" at bounding box center [467, 164] width 106 height 20
click at [414, 154] on select "Choose an option... Pending Applied Excluded (Questions) Excluded (Expired) Exc…" at bounding box center [467, 164] width 106 height 20
click at [561, 149] on div "#2 careers-nafinc icims Sr. Business Data Analyst JD warning_amber Choose an op…" at bounding box center [308, 164] width 580 height 33
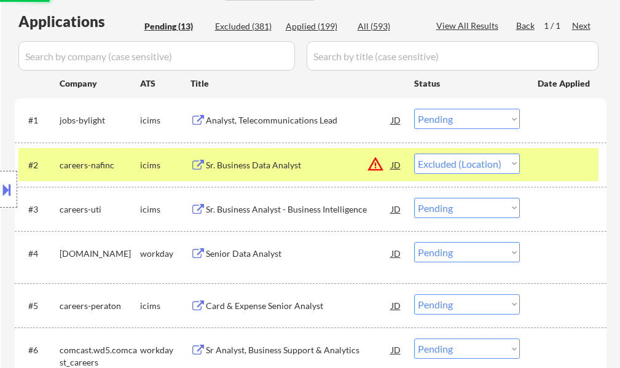
click at [561, 149] on div "#2 careers-nafinc icims Sr. Business Data Analyst JD warning_amber Choose an op…" at bounding box center [308, 164] width 580 height 33
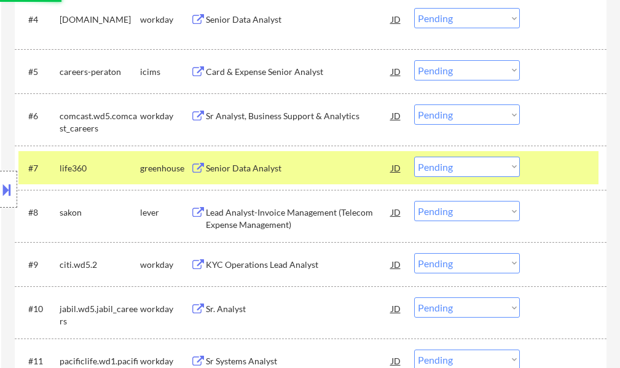
scroll to position [553, 0]
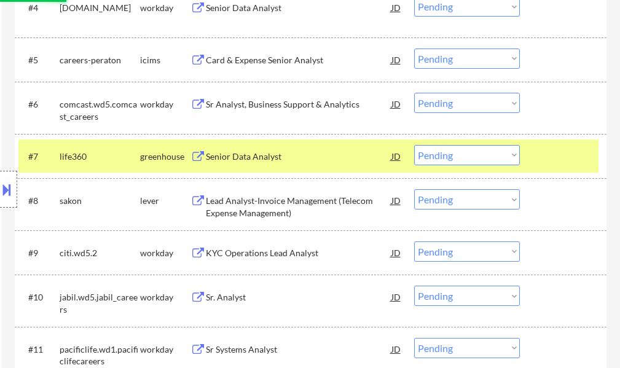
select select ""pending""
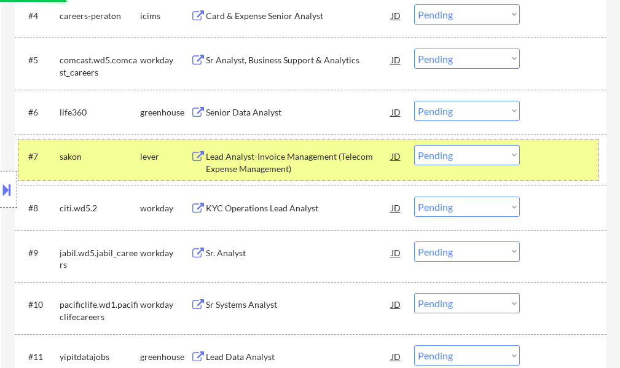
click at [557, 155] on div at bounding box center [564, 156] width 54 height 22
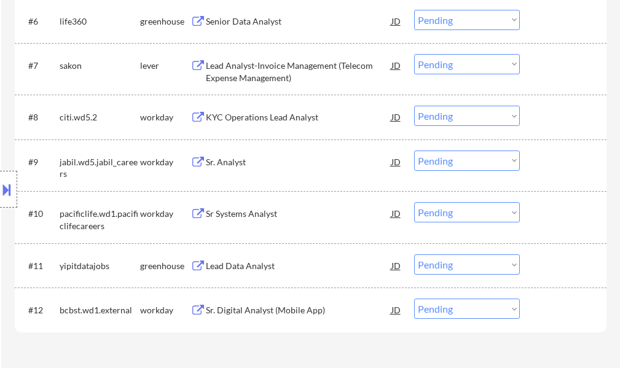
scroll to position [737, 0]
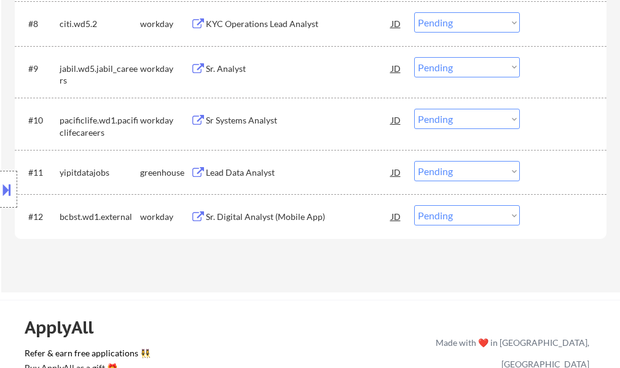
click at [256, 221] on div "Sr. Digital Analyst (Mobile App)" at bounding box center [299, 217] width 186 height 12
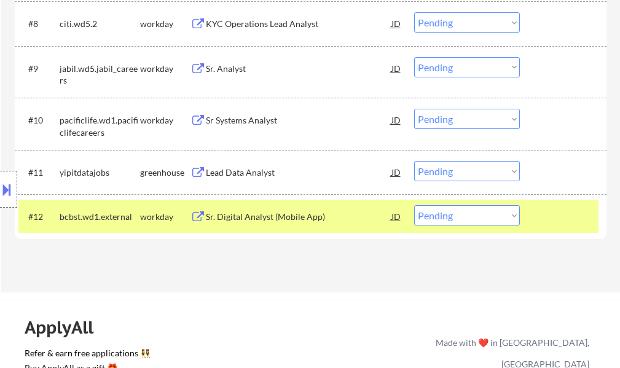
click at [10, 195] on button at bounding box center [7, 189] width 14 height 20
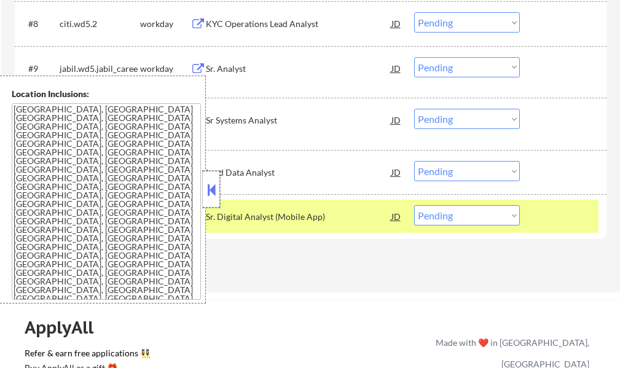
click at [214, 179] on div at bounding box center [211, 189] width 17 height 37
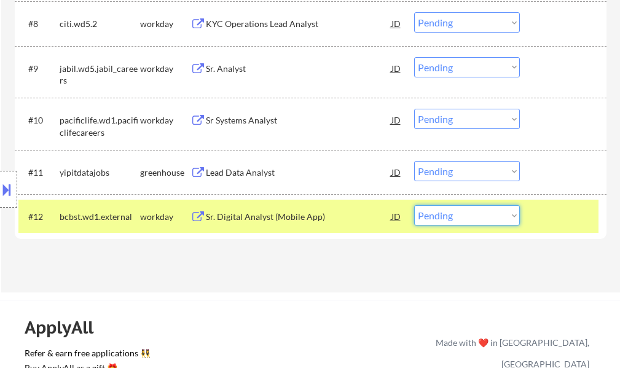
click at [451, 218] on select "Choose an option... Pending Applied Excluded (Questions) Excluded (Expired) Exc…" at bounding box center [467, 215] width 106 height 20
select select ""excluded""
click at [414, 205] on select "Choose an option... Pending Applied Excluded (Questions) Excluded (Expired) Exc…" at bounding box center [467, 215] width 106 height 20
click at [534, 215] on div "#12 bcbst.wd1.external workday Sr. Digital Analyst (Mobile App) JD Choose an op…" at bounding box center [308, 216] width 580 height 33
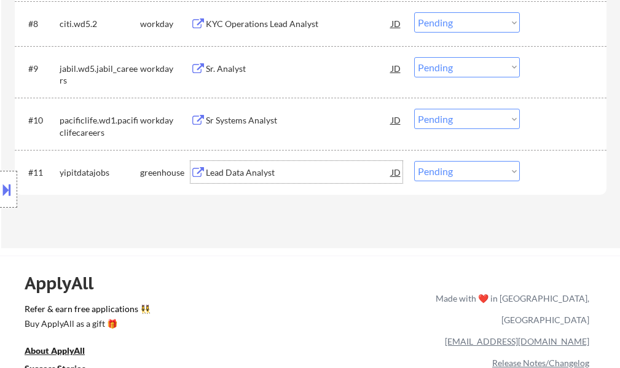
click at [253, 172] on div "Lead Data Analyst" at bounding box center [299, 172] width 186 height 12
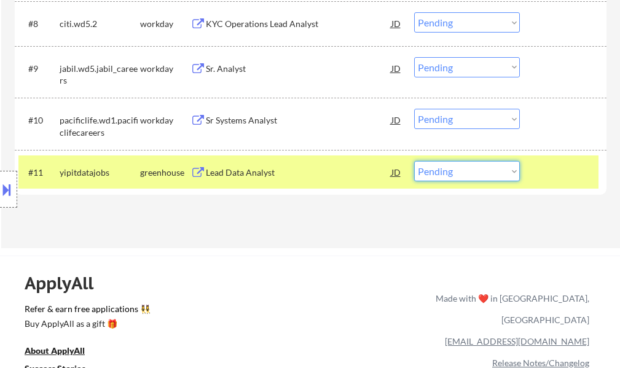
click at [437, 178] on select "Choose an option... Pending Applied Excluded (Questions) Excluded (Expired) Exc…" at bounding box center [467, 171] width 106 height 20
select select ""excluded""
click at [414, 161] on select "Choose an option... Pending Applied Excluded (Questions) Excluded (Expired) Exc…" at bounding box center [467, 171] width 106 height 20
click at [537, 175] on div at bounding box center [564, 172] width 54 height 22
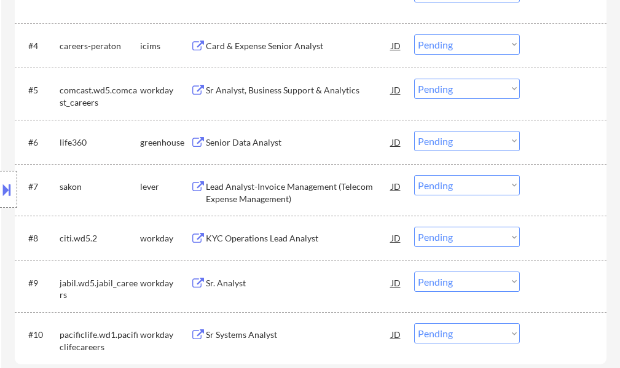
scroll to position [614, 0]
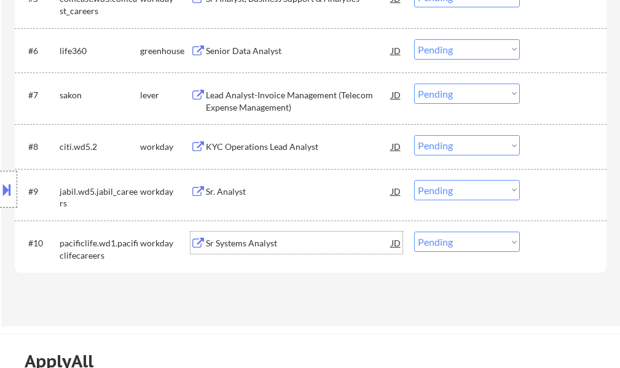
click at [248, 248] on div "Sr Systems Analyst" at bounding box center [299, 243] width 186 height 12
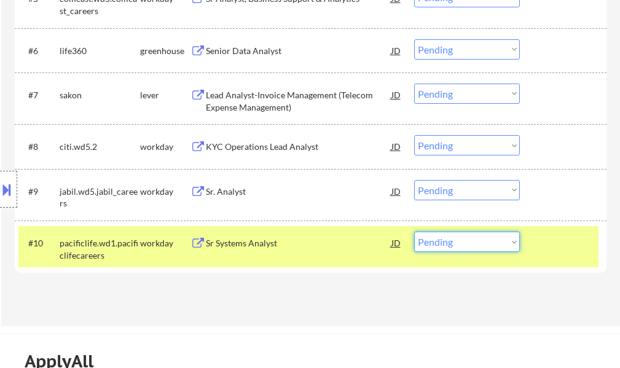
click at [445, 238] on select "Choose an option... Pending Applied Excluded (Questions) Excluded (Expired) Exc…" at bounding box center [467, 242] width 106 height 20
select select ""excluded__bad_match_""
click at [414, 232] on select "Choose an option... Pending Applied Excluded (Questions) Excluded (Expired) Exc…" at bounding box center [467, 242] width 106 height 20
click at [547, 247] on div at bounding box center [564, 243] width 54 height 22
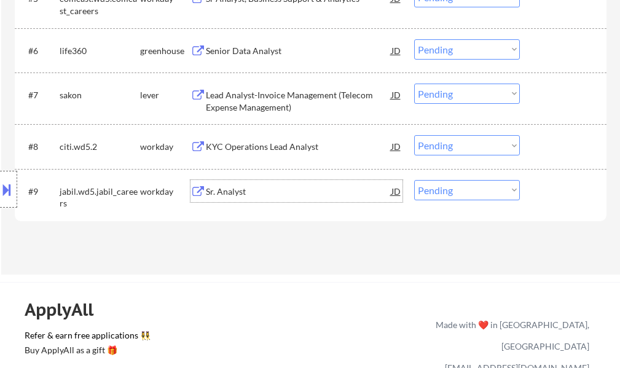
click at [229, 187] on div "Sr. Analyst" at bounding box center [299, 192] width 186 height 12
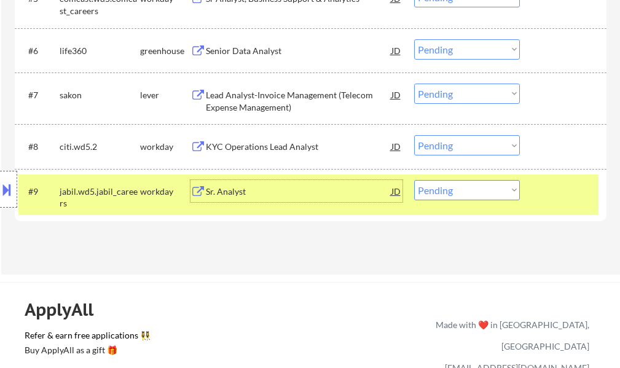
click at [440, 193] on select "Choose an option... Pending Applied Excluded (Questions) Excluded (Expired) Exc…" at bounding box center [467, 190] width 106 height 20
select select ""applied""
click at [414, 180] on select "Choose an option... Pending Applied Excluded (Questions) Excluded (Expired) Exc…" at bounding box center [467, 190] width 106 height 20
click at [547, 195] on div at bounding box center [564, 191] width 54 height 22
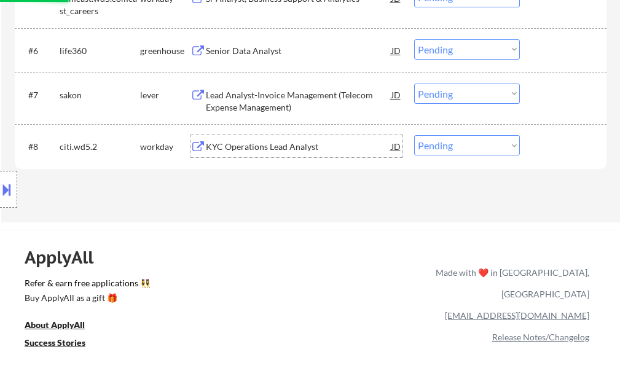
click at [298, 150] on div "KYC Operations Lead Analyst" at bounding box center [299, 147] width 186 height 12
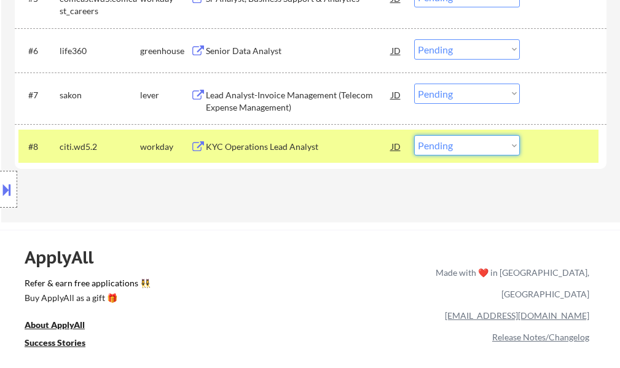
click at [444, 146] on select "Choose an option... Pending Applied Excluded (Questions) Excluded (Expired) Exc…" at bounding box center [467, 145] width 106 height 20
select select ""excluded__bad_match_""
click at [414, 135] on select "Choose an option... Pending Applied Excluded (Questions) Excluded (Expired) Exc…" at bounding box center [467, 145] width 106 height 20
click at [545, 150] on div at bounding box center [564, 146] width 54 height 22
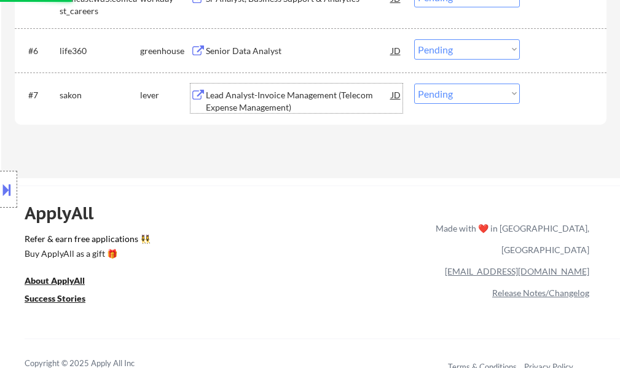
click at [261, 109] on div "Lead Analyst-Invoice Management (Telecom Expense Management)" at bounding box center [299, 101] width 186 height 24
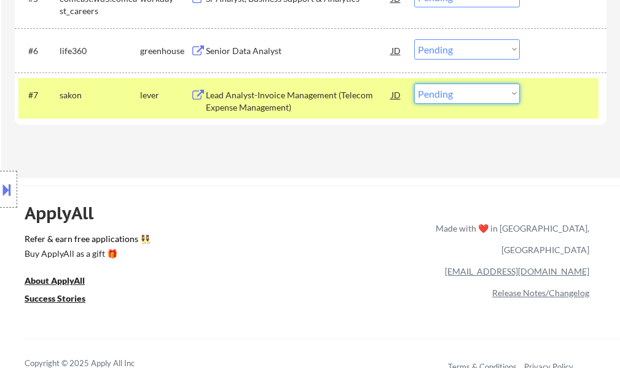
click at [440, 89] on select "Choose an option... Pending Applied Excluded (Questions) Excluded (Expired) Exc…" at bounding box center [467, 94] width 106 height 20
select select ""excluded__bad_match_""
click at [414, 84] on select "Choose an option... Pending Applied Excluded (Questions) Excluded (Expired) Exc…" at bounding box center [467, 94] width 106 height 20
click at [550, 87] on div at bounding box center [564, 95] width 54 height 22
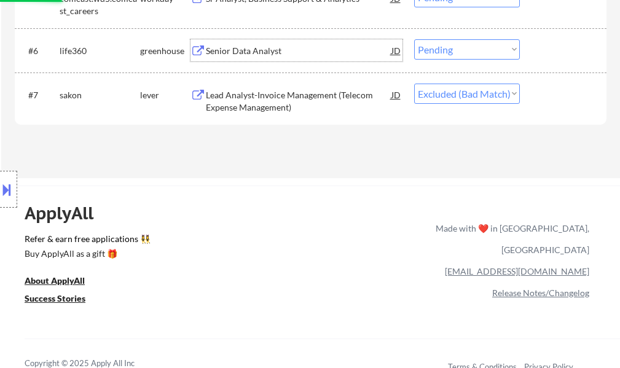
click at [240, 45] on div "Senior Data Analyst" at bounding box center [299, 51] width 186 height 12
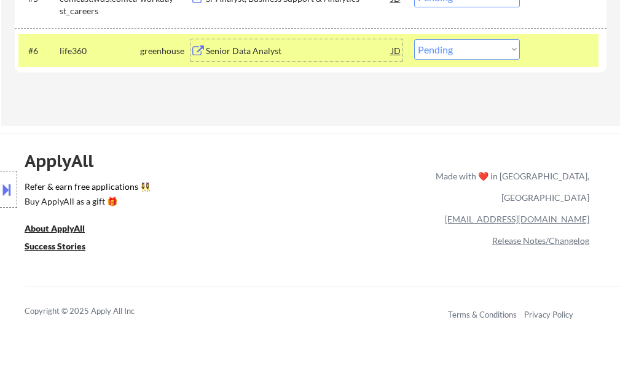
click at [428, 58] on select "Choose an option... Pending Applied Excluded (Questions) Excluded (Expired) Exc…" at bounding box center [467, 49] width 106 height 20
select select ""applied""
click at [414, 39] on select "Choose an option... Pending Applied Excluded (Questions) Excluded (Expired) Exc…" at bounding box center [467, 49] width 106 height 20
click at [567, 61] on div at bounding box center [564, 50] width 54 height 22
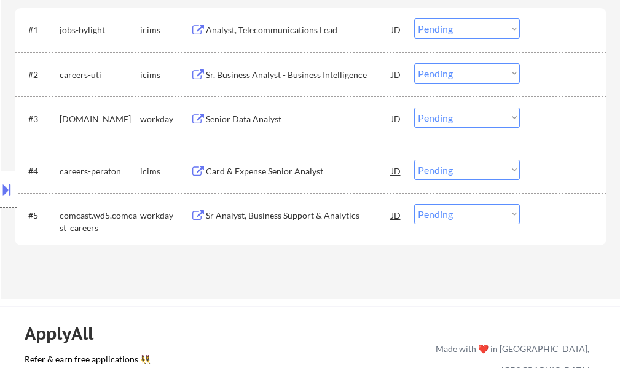
scroll to position [491, 0]
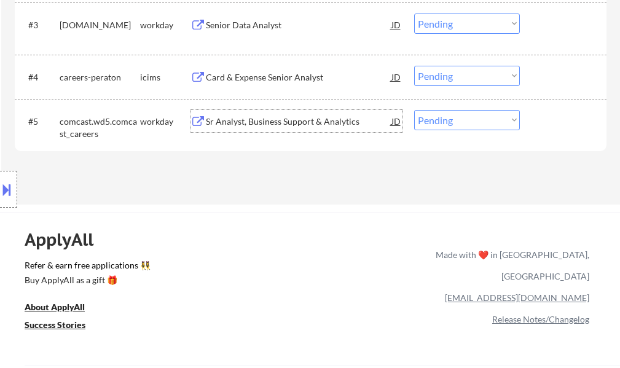
click at [246, 123] on div "Sr Analyst, Business Support & Analytics" at bounding box center [299, 121] width 186 height 12
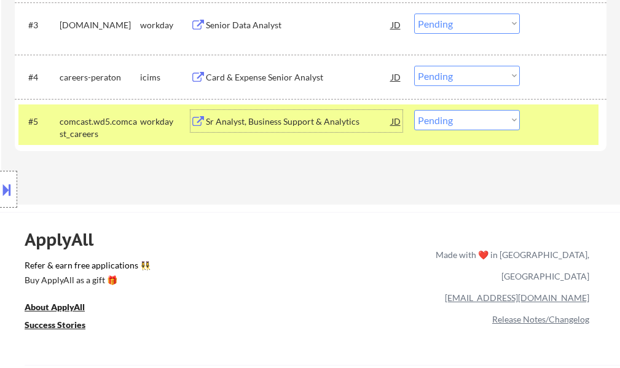
click at [566, 118] on div at bounding box center [564, 121] width 54 height 22
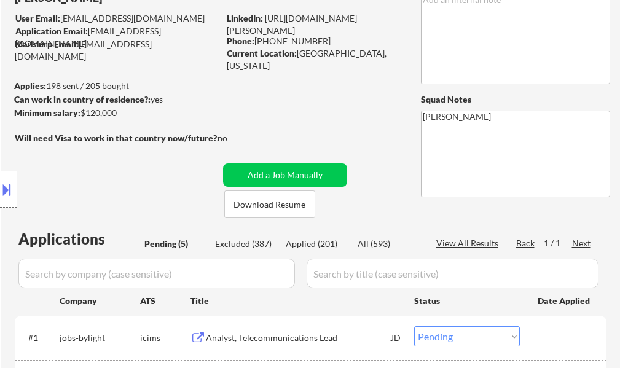
scroll to position [61, 0]
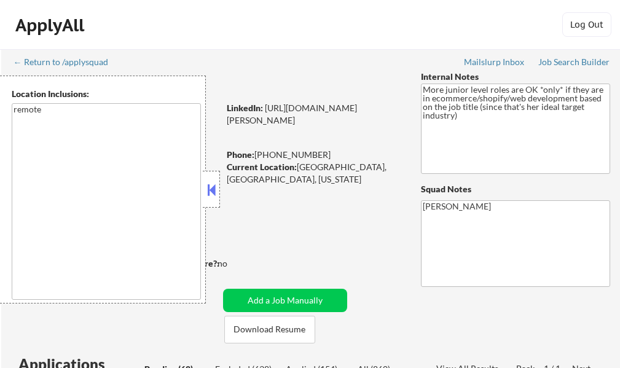
select select ""pending""
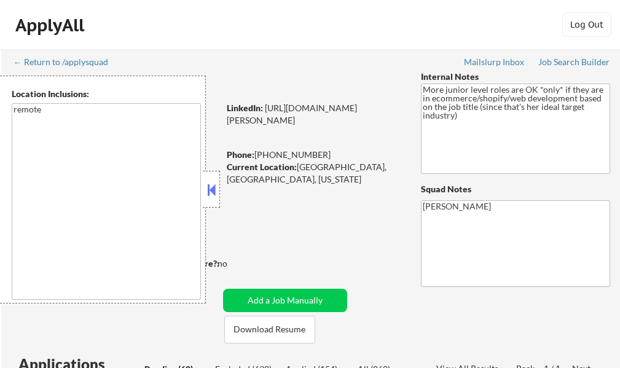
select select ""pending""
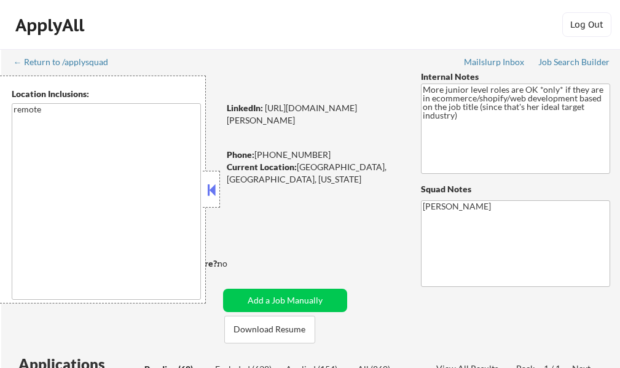
select select ""pending""
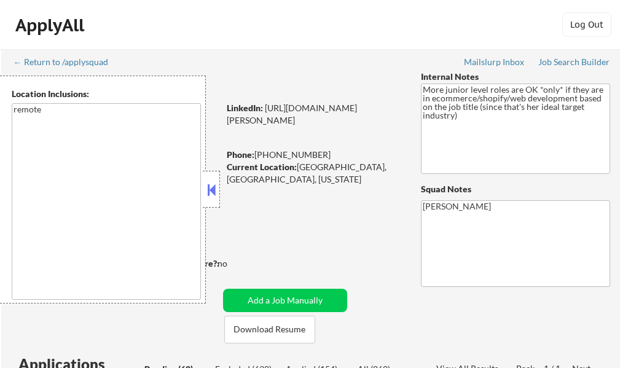
select select ""pending""
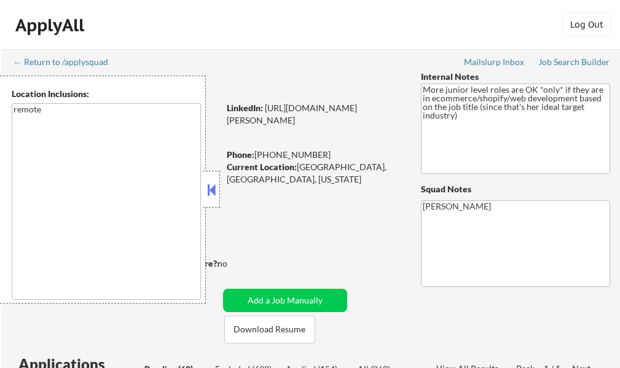
select select ""pending""
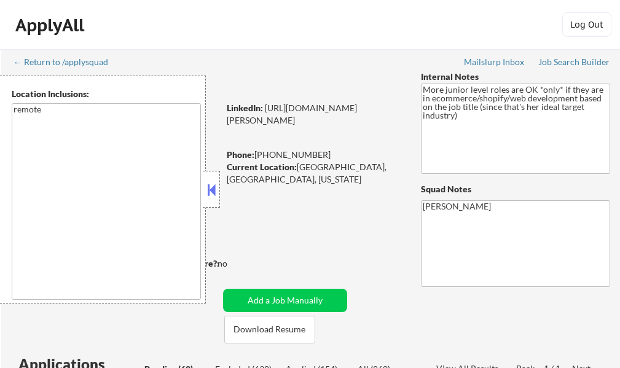
select select ""pending""
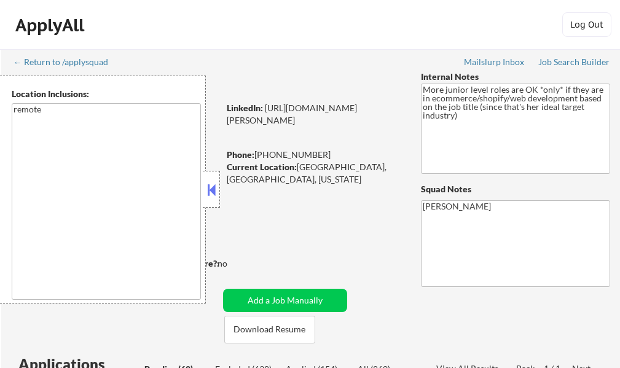
select select ""pending""
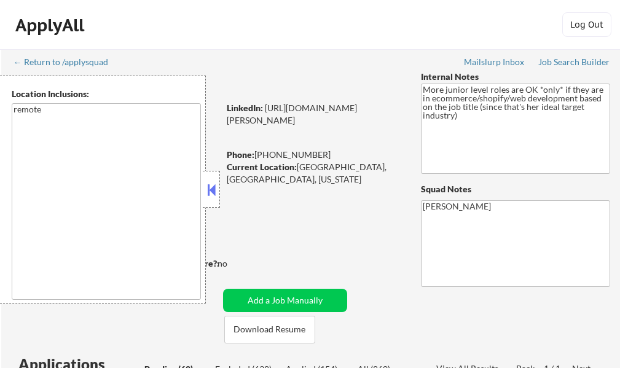
select select ""pending""
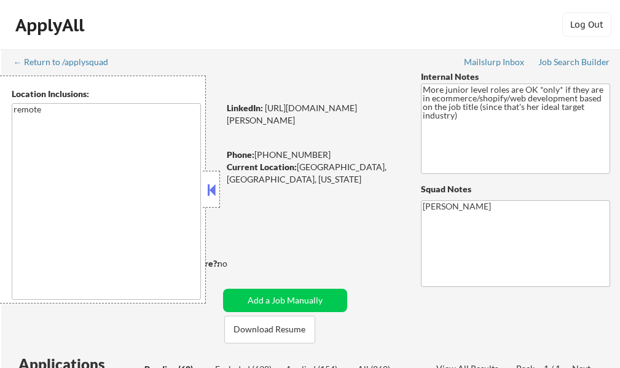
select select ""pending""
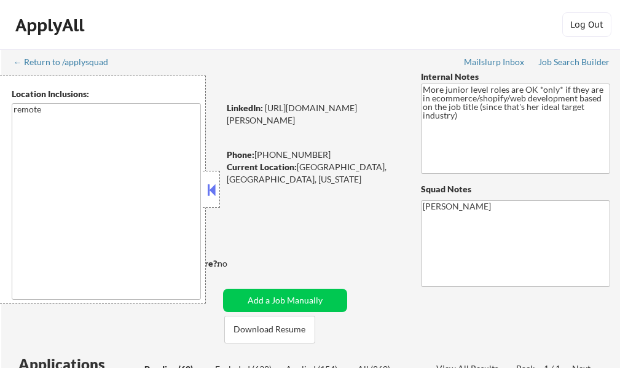
select select ""pending""
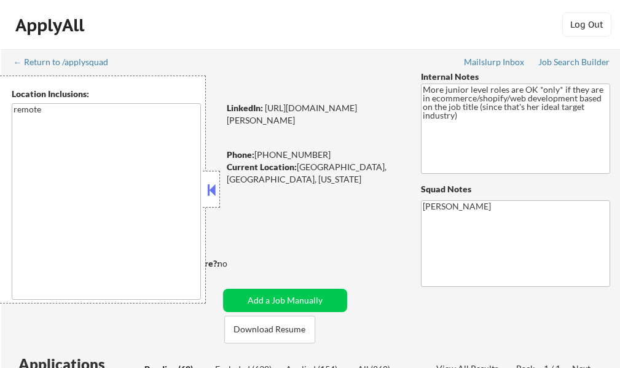
select select ""pending""
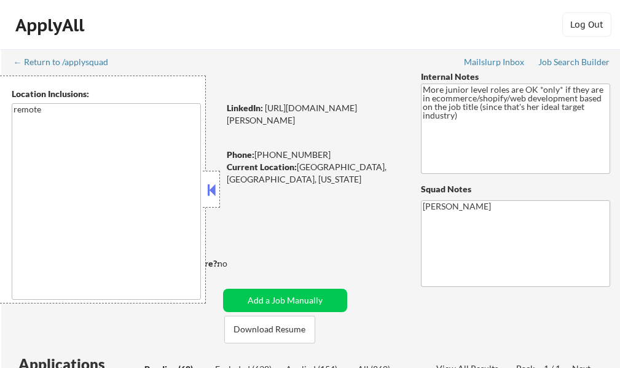
select select ""pending""
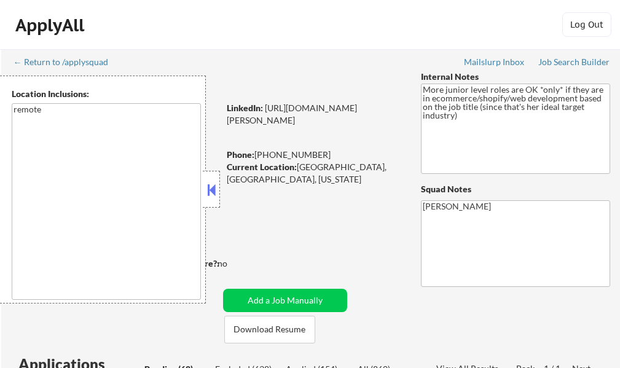
select select ""pending""
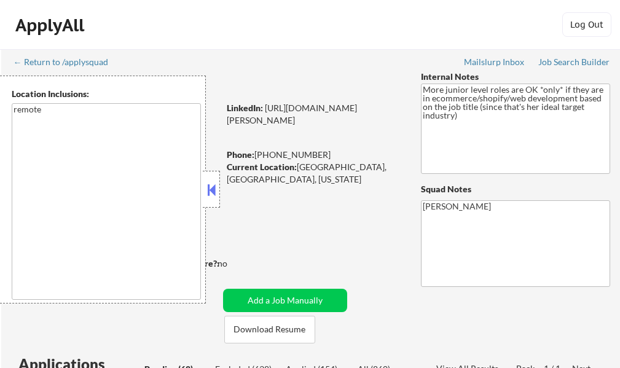
select select ""pending""
click at [219, 189] on div at bounding box center [211, 189] width 17 height 37
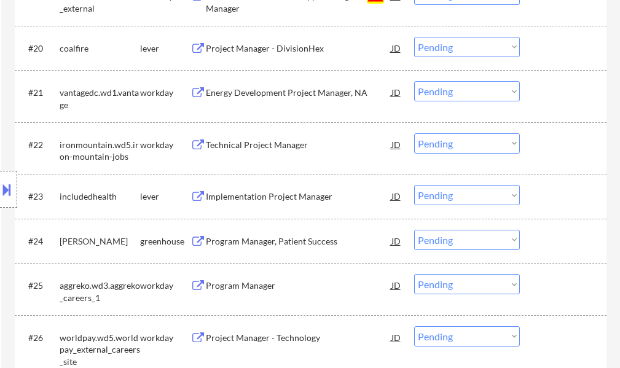
scroll to position [1167, 0]
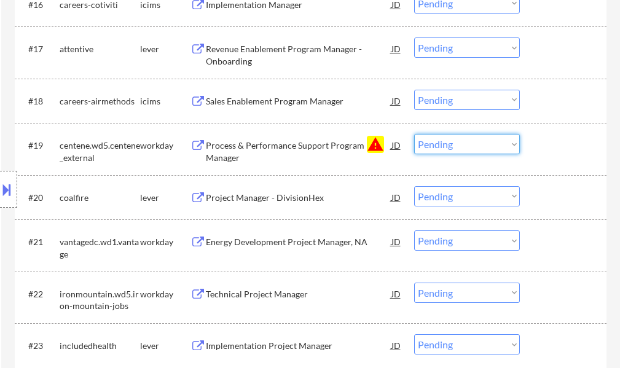
click at [442, 148] on select "Choose an option... Pending Applied Excluded (Questions) Excluded (Expired) Exc…" at bounding box center [467, 144] width 106 height 20
click at [414, 134] on select "Choose an option... Pending Applied Excluded (Questions) Excluded (Expired) Exc…" at bounding box center [467, 144] width 106 height 20
select select ""pending""
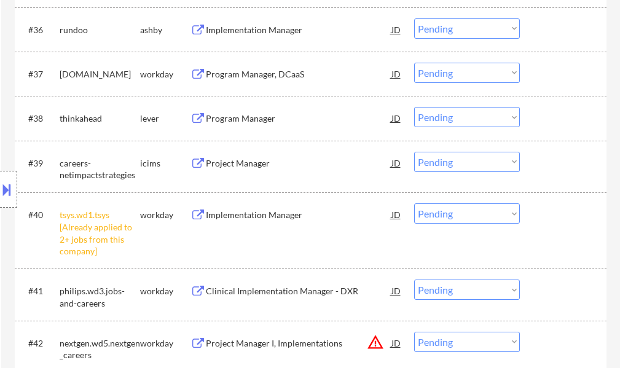
scroll to position [2150, 0]
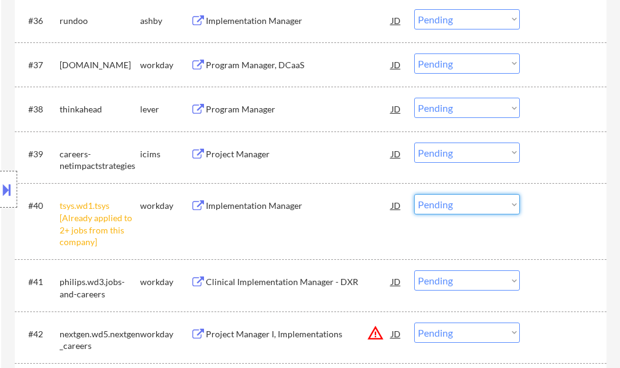
click at [442, 205] on select "Choose an option... Pending Applied Excluded (Questions) Excluded (Expired) Exc…" at bounding box center [467, 204] width 106 height 20
click at [414, 194] on select "Choose an option... Pending Applied Excluded (Questions) Excluded (Expired) Exc…" at bounding box center [467, 204] width 106 height 20
click at [532, 215] on div "#40 tsys.wd1.tsys [Already applied to 2+ jobs from this company] workday Implem…" at bounding box center [308, 221] width 580 height 64
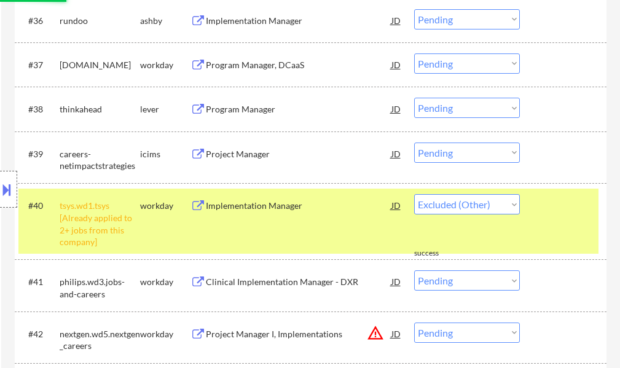
click at [532, 215] on div "#40 tsys.wd1.tsys [Already applied to 2+ jobs from this company] workday Implem…" at bounding box center [308, 221] width 580 height 64
select select ""pending""
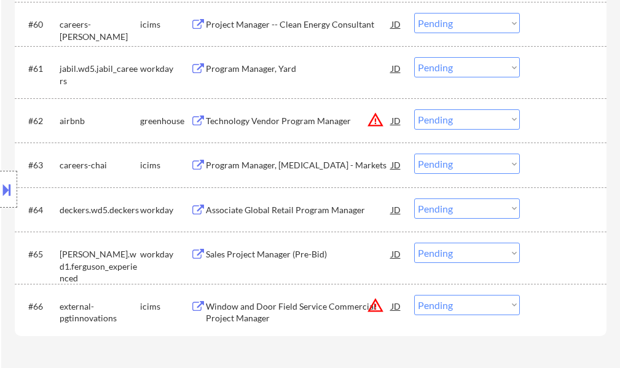
scroll to position [3501, 0]
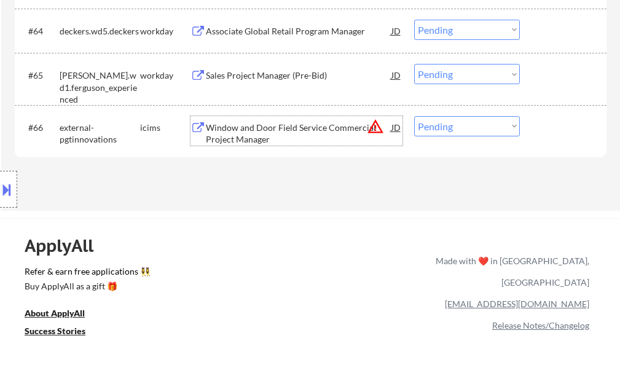
click at [261, 131] on div "Window and Door Field Service Commercial Project Manager" at bounding box center [299, 134] width 186 height 24
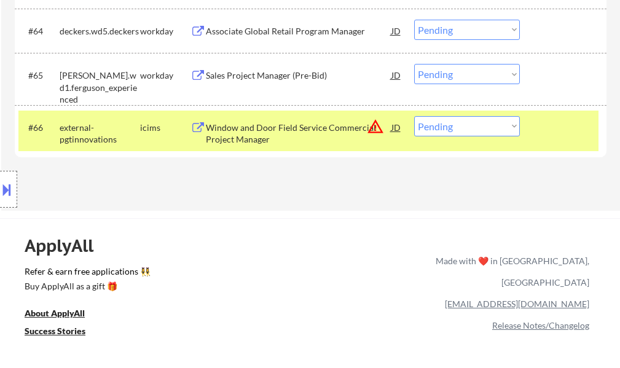
click at [7, 197] on button at bounding box center [7, 189] width 14 height 20
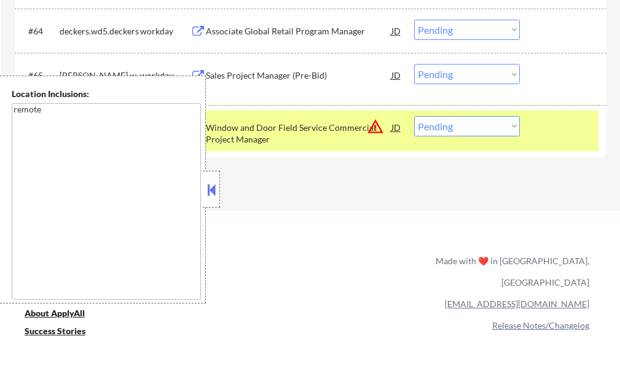
click at [212, 204] on div at bounding box center [211, 189] width 17 height 37
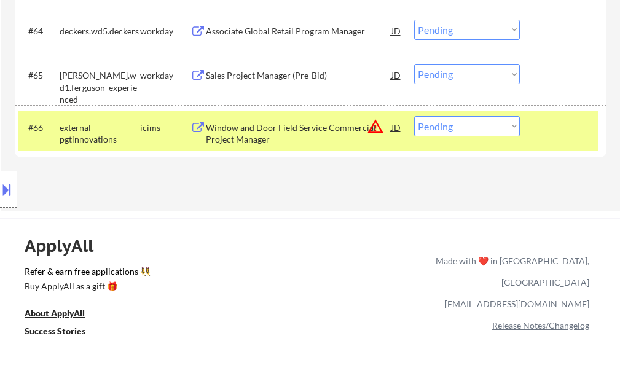
click at [490, 133] on select "Choose an option... Pending Applied Excluded (Questions) Excluded (Expired) Exc…" at bounding box center [467, 126] width 106 height 20
select select ""excluded__location_""
click at [414, 116] on select "Choose an option... Pending Applied Excluded (Questions) Excluded (Expired) Exc…" at bounding box center [467, 126] width 106 height 20
click at [549, 122] on div at bounding box center [564, 127] width 54 height 22
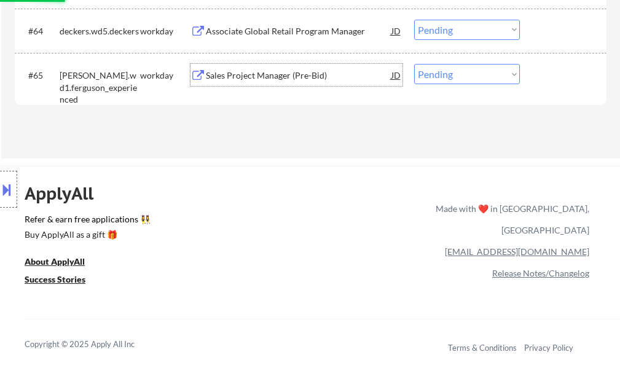
click at [295, 77] on div "Sales Project Manager (Pre-Bid)" at bounding box center [299, 75] width 186 height 12
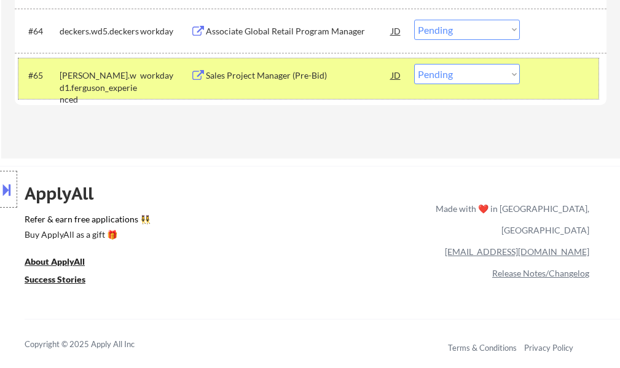
click at [547, 85] on div at bounding box center [564, 75] width 54 height 22
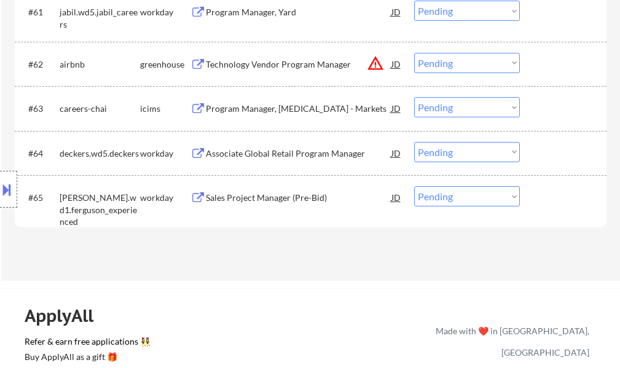
scroll to position [3378, 0]
click at [278, 61] on div "Technology Vendor Program Manager" at bounding box center [299, 65] width 186 height 12
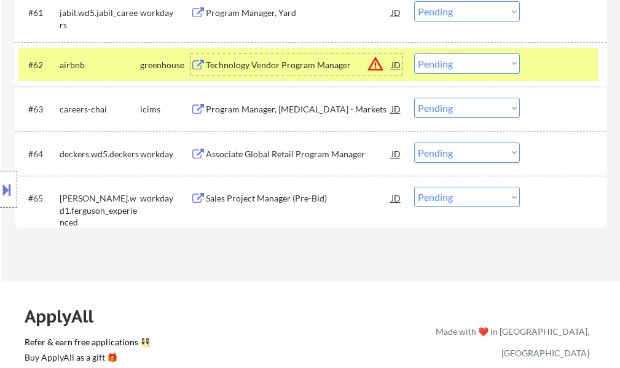
click at [539, 64] on div at bounding box center [564, 64] width 54 height 22
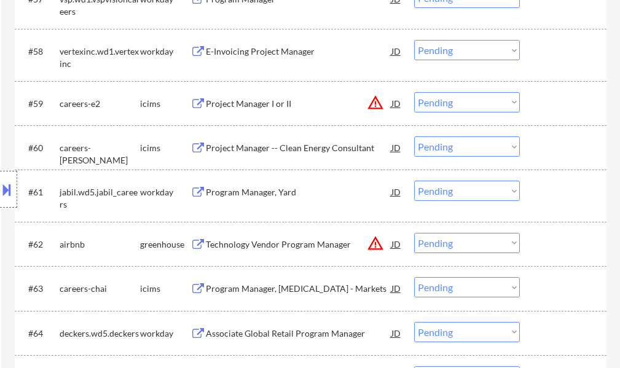
scroll to position [3194, 0]
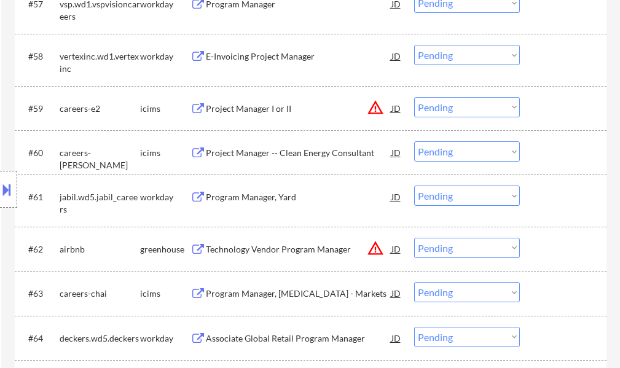
click at [232, 197] on div "Program Manager, Yard" at bounding box center [299, 197] width 186 height 12
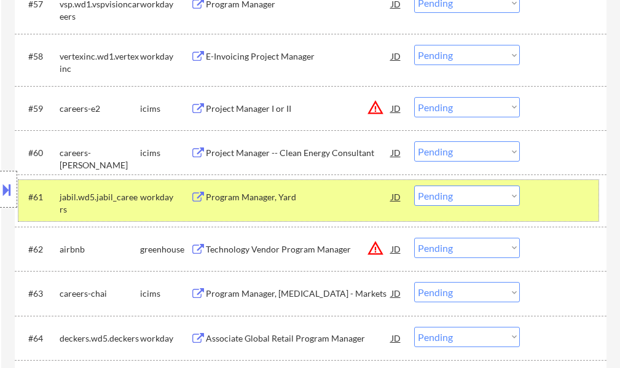
click at [541, 191] on div at bounding box center [564, 197] width 54 height 22
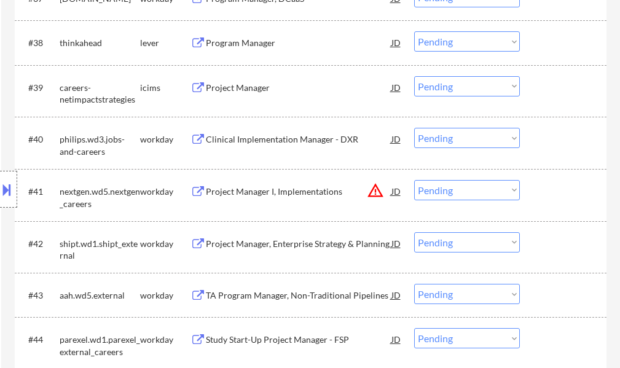
scroll to position [2211, 0]
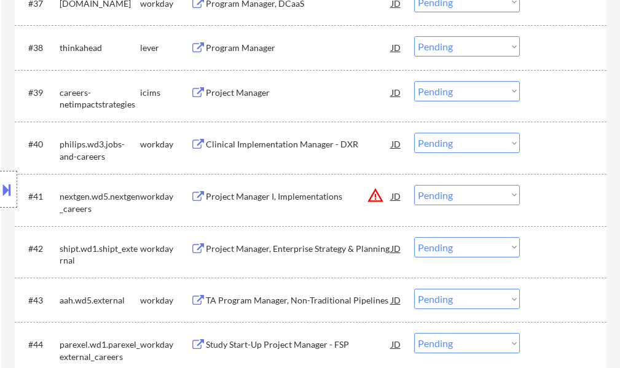
click at [259, 195] on div "Project Manager I, Implementations" at bounding box center [299, 196] width 186 height 12
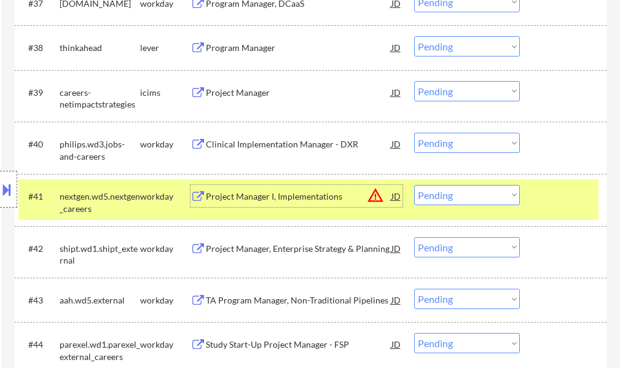
click at [445, 198] on select "Choose an option... Pending Applied Excluded (Questions) Excluded (Expired) Exc…" at bounding box center [467, 195] width 106 height 20
click at [414, 185] on select "Choose an option... Pending Applied Excluded (Questions) Excluded (Expired) Exc…" at bounding box center [467, 195] width 106 height 20
click at [550, 196] on div at bounding box center [564, 196] width 54 height 22
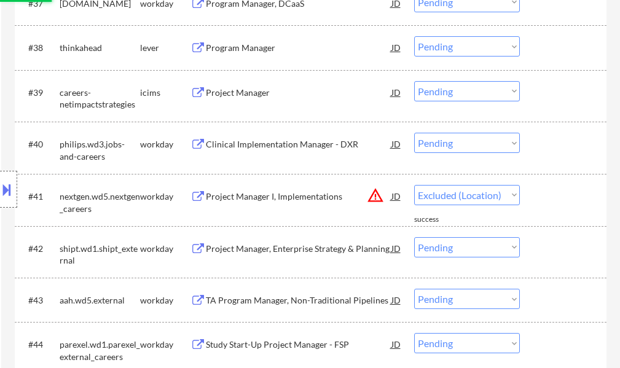
select select ""pending""
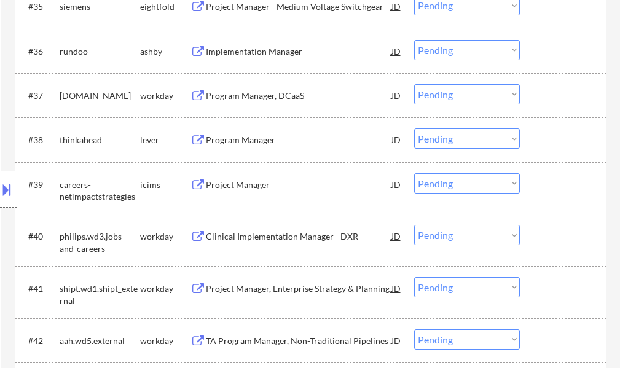
scroll to position [1966, 0]
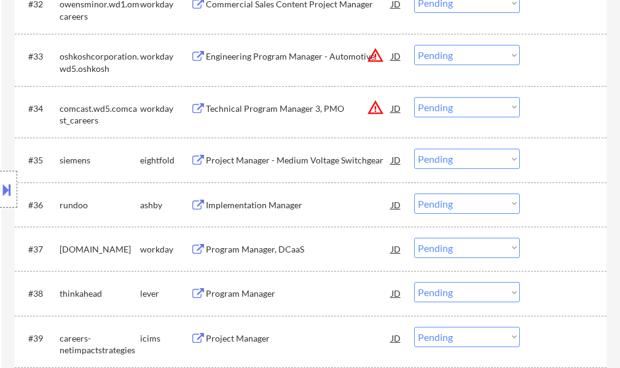
click at [279, 105] on div "Technical Program Manager 3, PMO" at bounding box center [299, 109] width 186 height 12
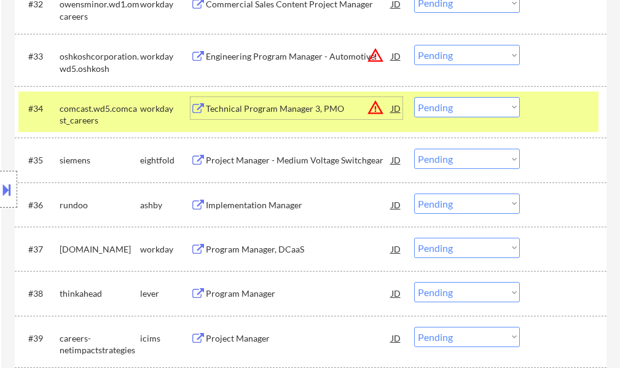
click at [482, 114] on select "Choose an option... Pending Applied Excluded (Questions) Excluded (Expired) Exc…" at bounding box center [467, 107] width 106 height 20
click at [414, 97] on select "Choose an option... Pending Applied Excluded (Questions) Excluded (Expired) Exc…" at bounding box center [467, 107] width 106 height 20
click at [549, 103] on div at bounding box center [564, 108] width 54 height 22
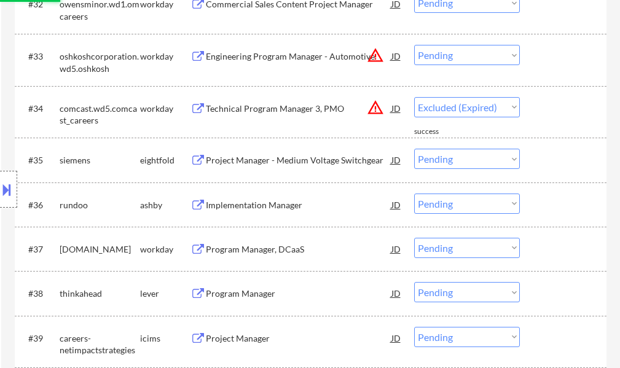
select select ""pending""
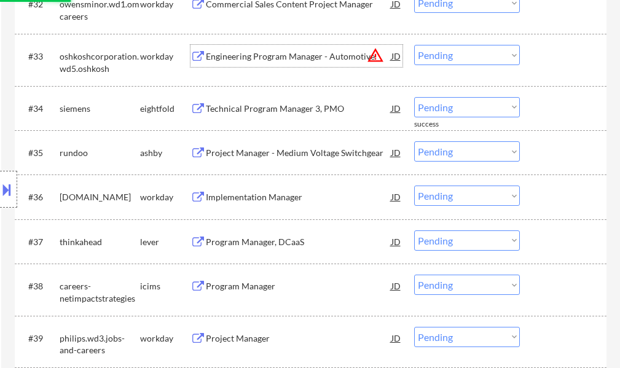
click at [233, 54] on div "Engineering Program Manager - Automotive" at bounding box center [299, 56] width 186 height 12
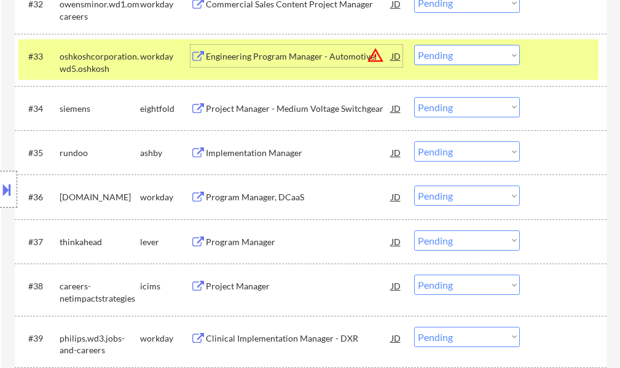
click at [450, 57] on select "Choose an option... Pending Applied Excluded (Questions) Excluded (Expired) Exc…" at bounding box center [467, 55] width 106 height 20
click at [414, 45] on select "Choose an option... Pending Applied Excluded (Questions) Excluded (Expired) Exc…" at bounding box center [467, 55] width 106 height 20
click at [544, 66] on div at bounding box center [564, 56] width 54 height 22
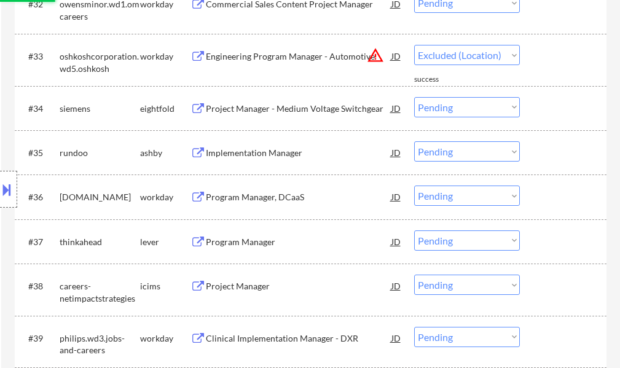
select select ""pending""
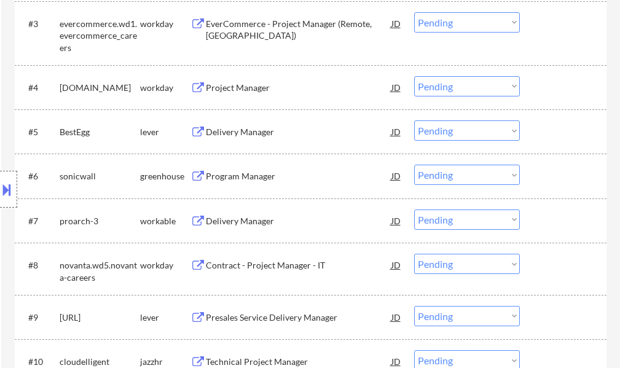
scroll to position [246, 0]
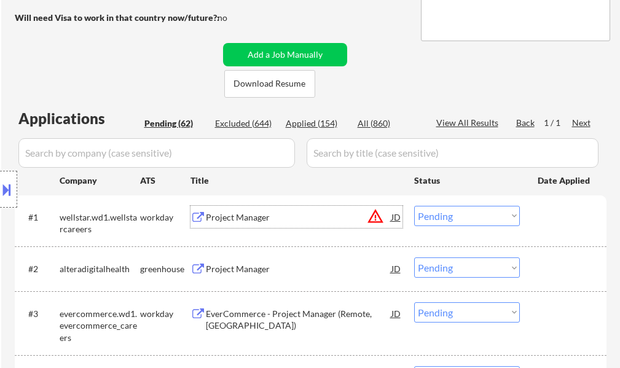
click at [220, 219] on div "Project Manager" at bounding box center [299, 217] width 186 height 12
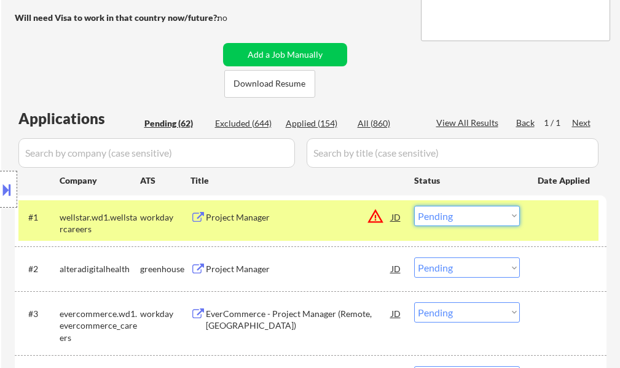
click at [459, 206] on select "Choose an option... Pending Applied Excluded (Questions) Excluded (Expired) Exc…" at bounding box center [467, 216] width 106 height 20
click at [414, 206] on select "Choose an option... Pending Applied Excluded (Questions) Excluded (Expired) Exc…" at bounding box center [467, 216] width 106 height 20
click at [564, 226] on div at bounding box center [564, 217] width 54 height 22
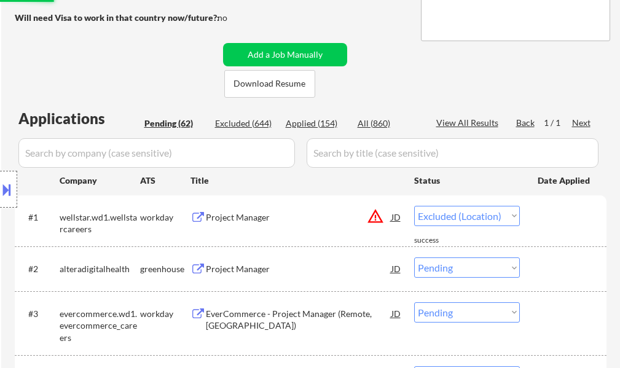
select select ""pending""
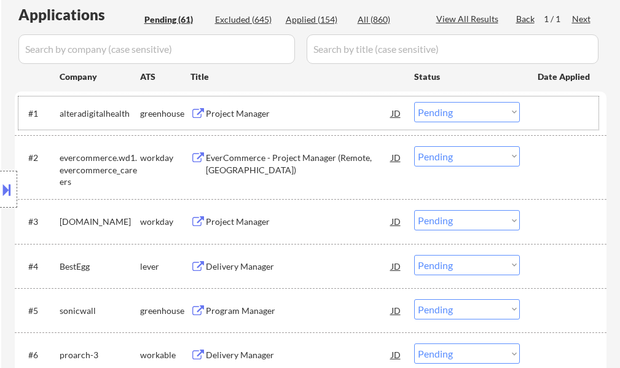
scroll to position [430, 0]
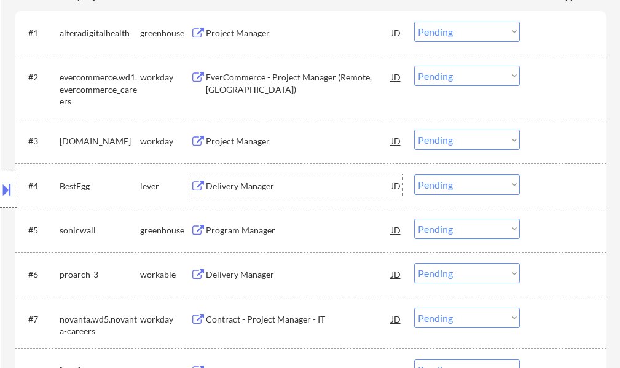
click at [249, 186] on div "Delivery Manager" at bounding box center [299, 186] width 186 height 12
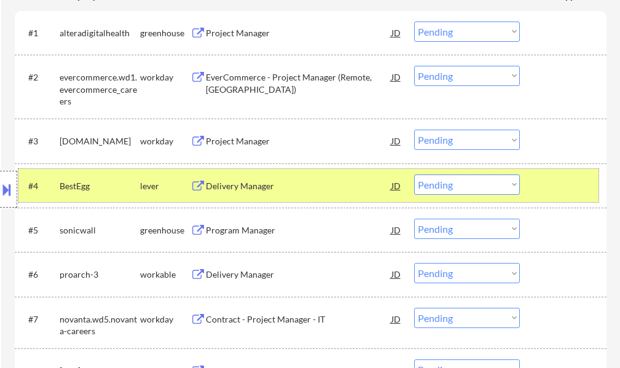
click at [568, 171] on div "#4 BestEgg lever Delivery Manager JD Choose an option... Pending Applied Exclud…" at bounding box center [308, 185] width 580 height 33
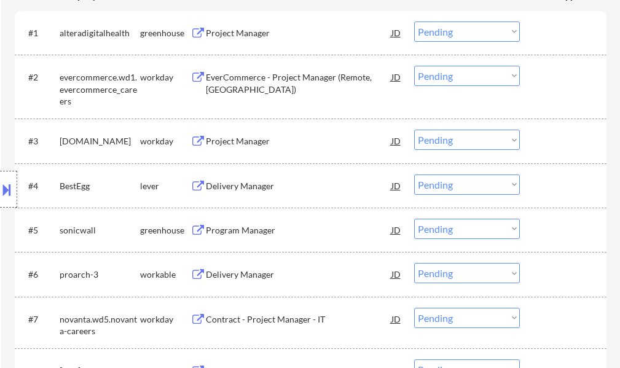
click at [215, 231] on div "Location Inclusions: remote" at bounding box center [110, 190] width 220 height 228
click at [233, 234] on div "Program Manager" at bounding box center [299, 230] width 186 height 12
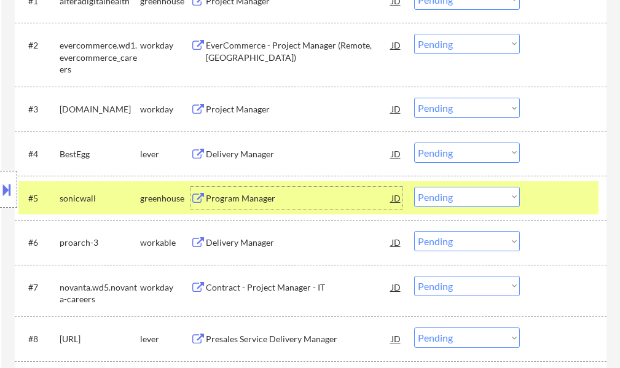
scroll to position [491, 0]
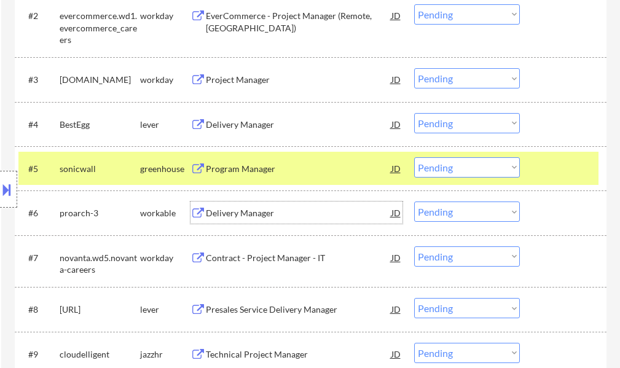
click at [228, 206] on div "Delivery Manager" at bounding box center [299, 212] width 186 height 22
